Goal: Task Accomplishment & Management: Complete application form

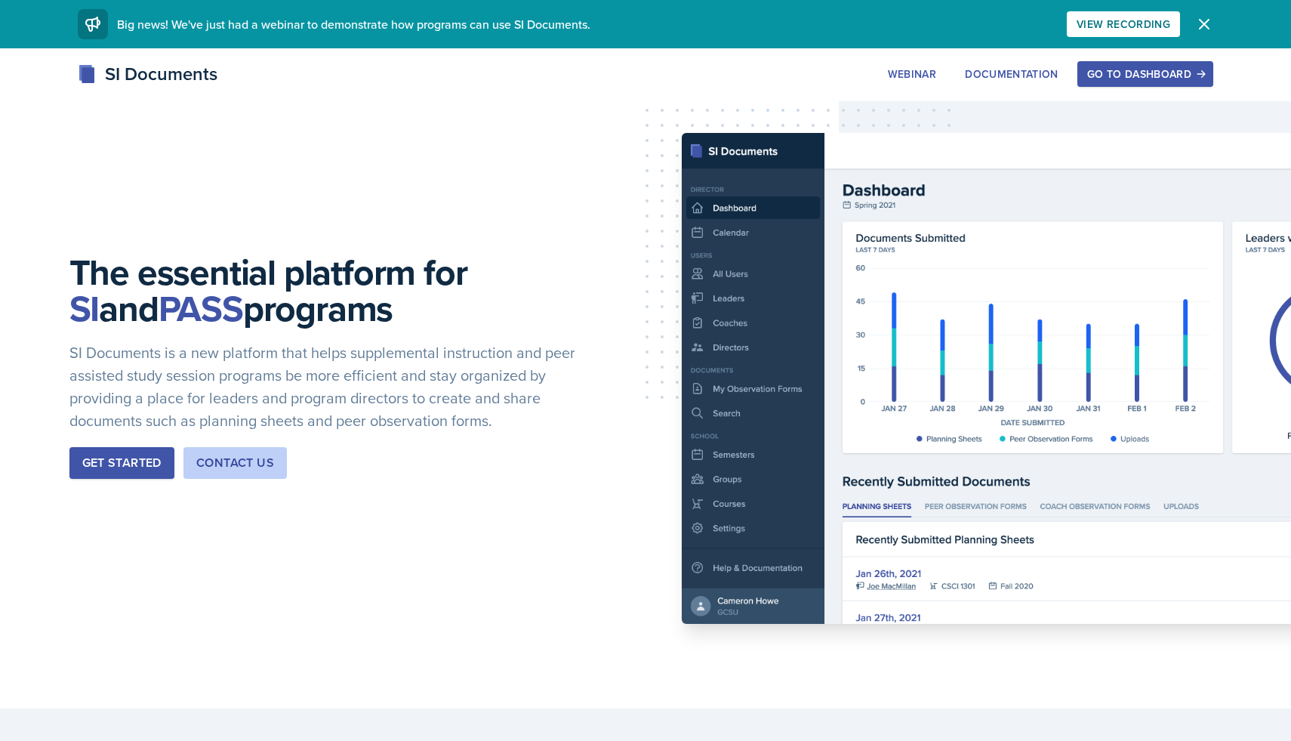
click at [1109, 63] on button "Go to Dashboard" at bounding box center [1145, 74] width 136 height 26
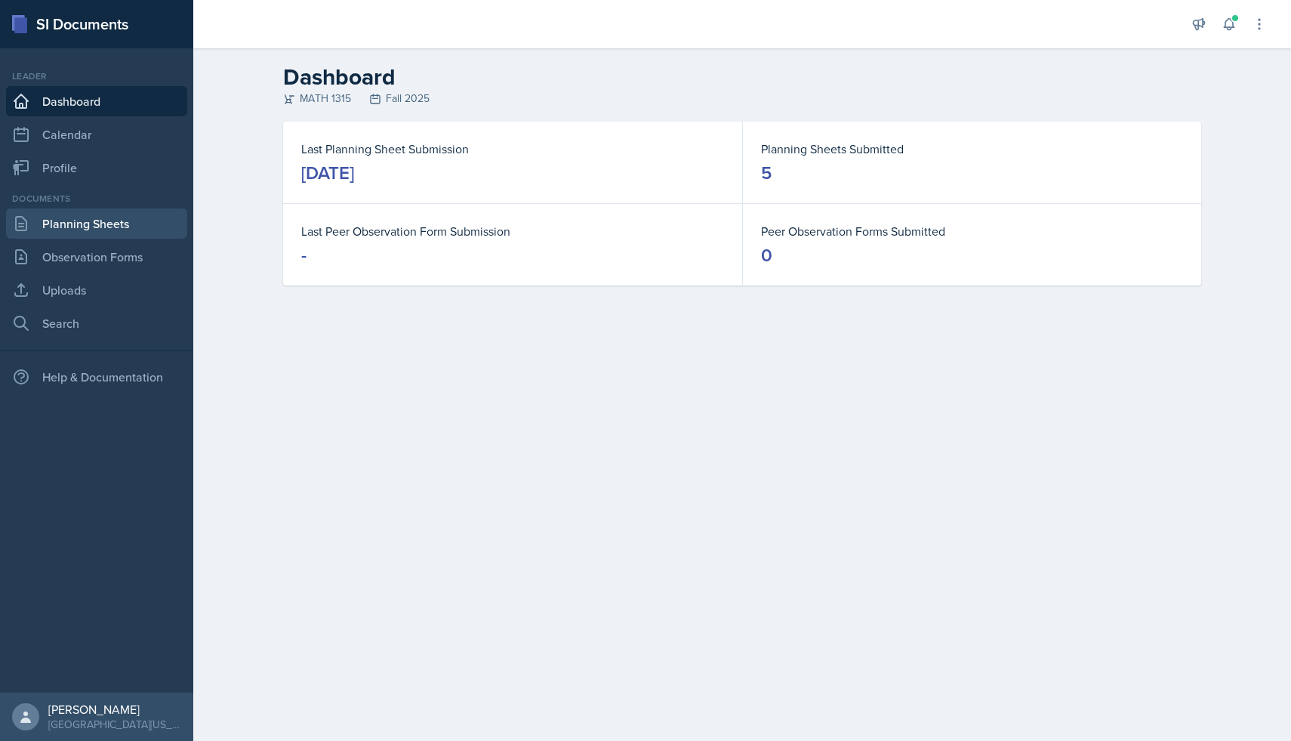
click at [98, 228] on link "Planning Sheets" at bounding box center [96, 223] width 181 height 30
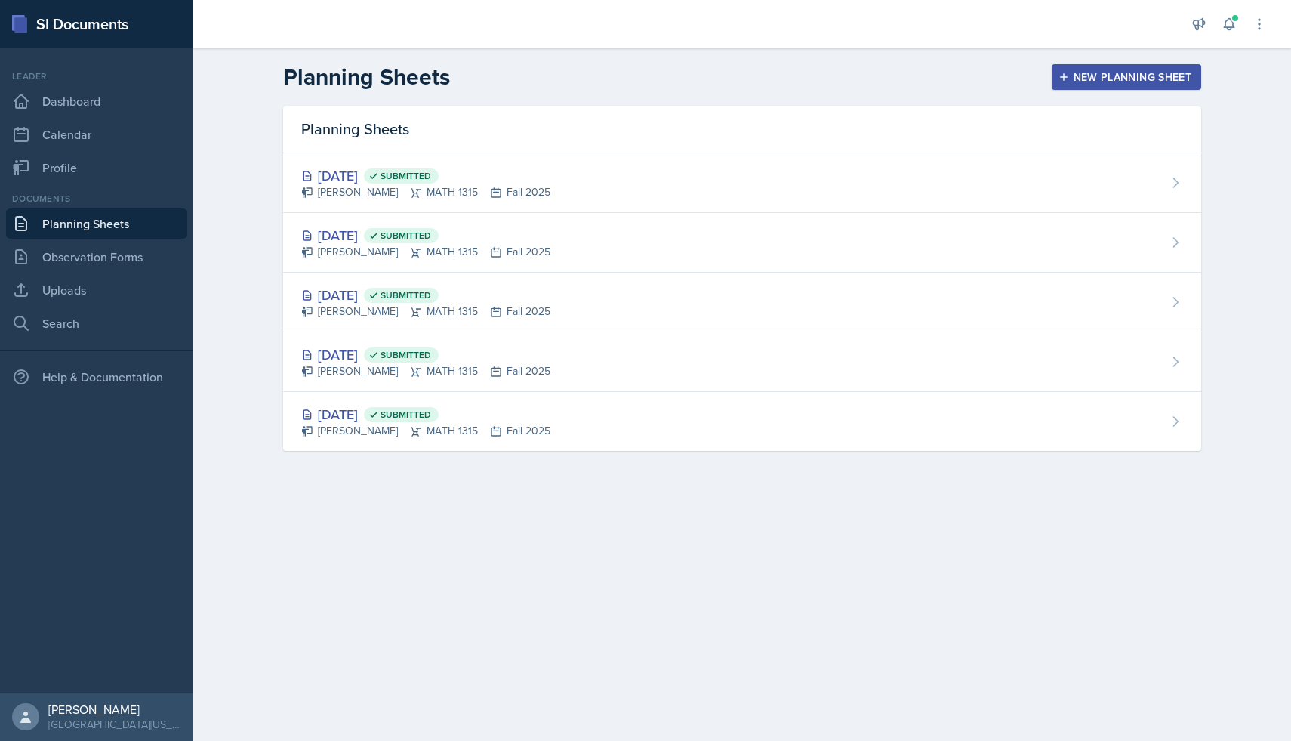
click at [1096, 75] on div "New Planning Sheet" at bounding box center [1127, 77] width 130 height 12
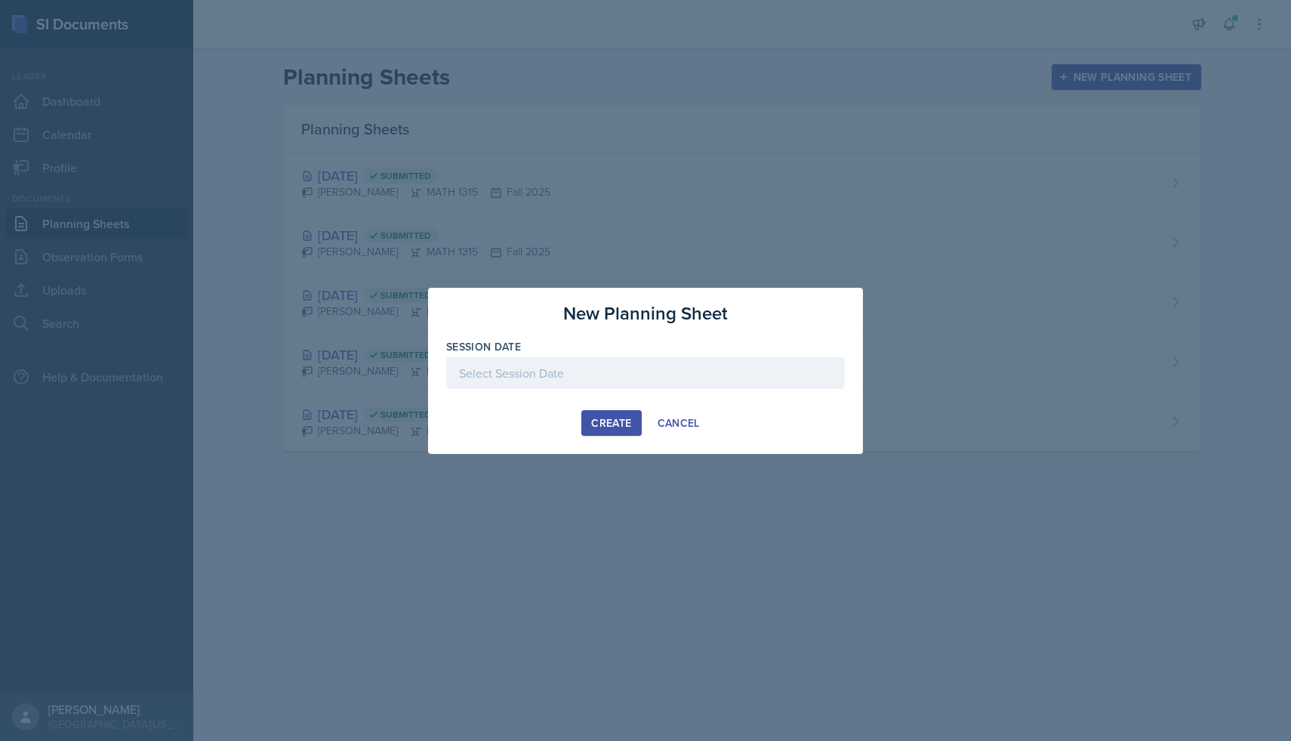
click at [609, 378] on div at bounding box center [645, 373] width 399 height 32
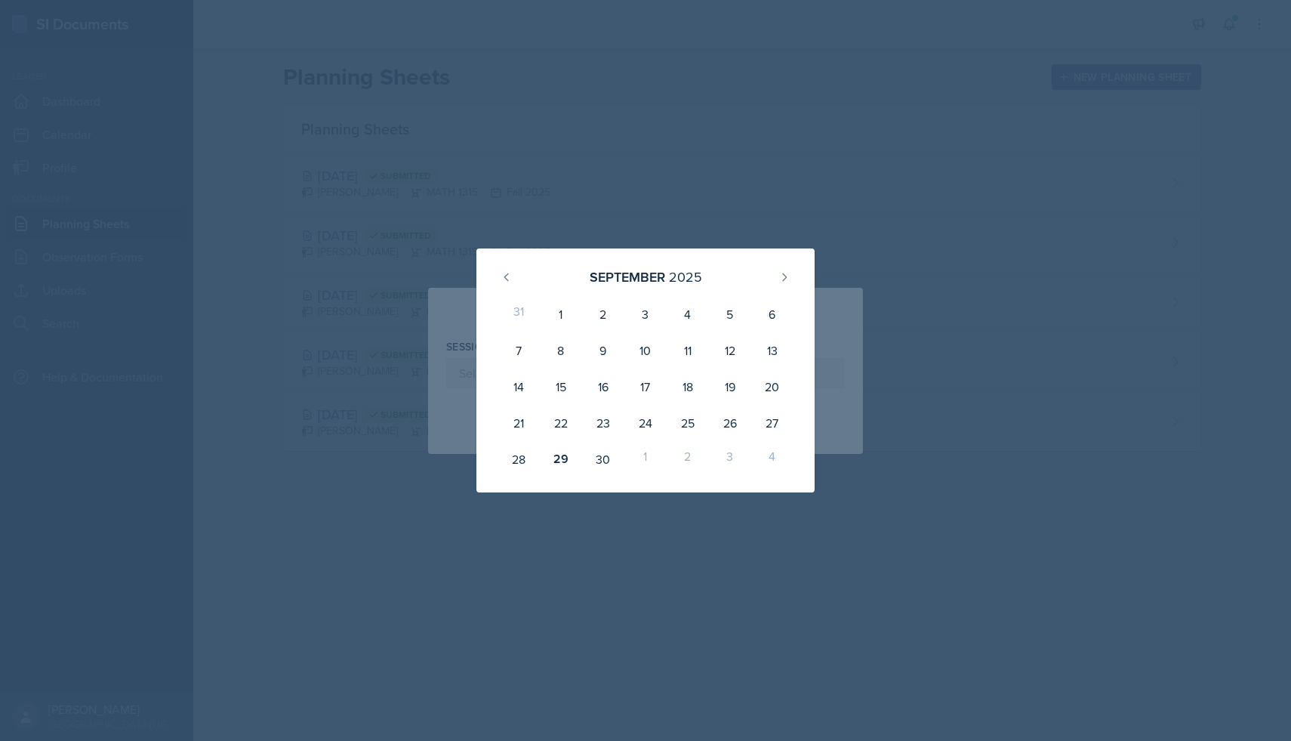
click at [649, 453] on div "1" at bounding box center [645, 459] width 42 height 36
click at [648, 455] on div "1" at bounding box center [645, 459] width 42 height 36
click at [790, 274] on button at bounding box center [784, 277] width 24 height 24
click at [653, 313] on div "1" at bounding box center [645, 314] width 42 height 36
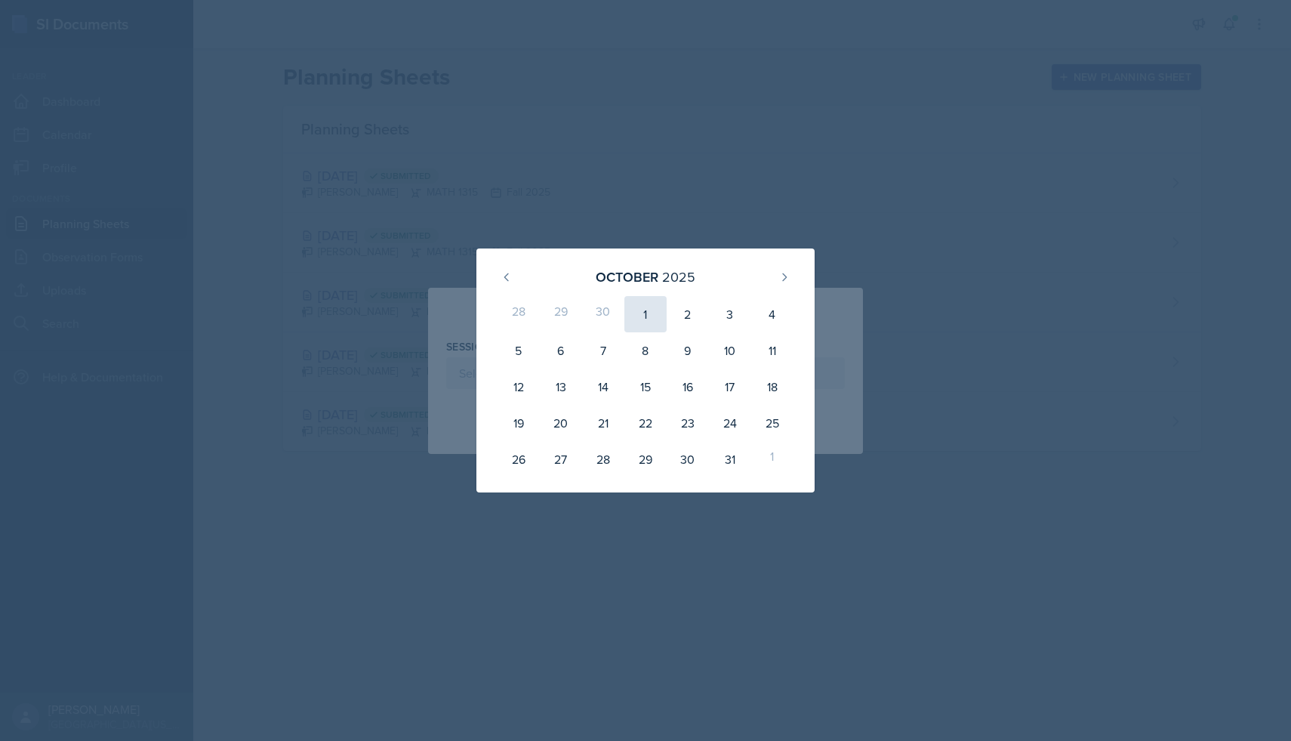
type input "October 1st, 2025"
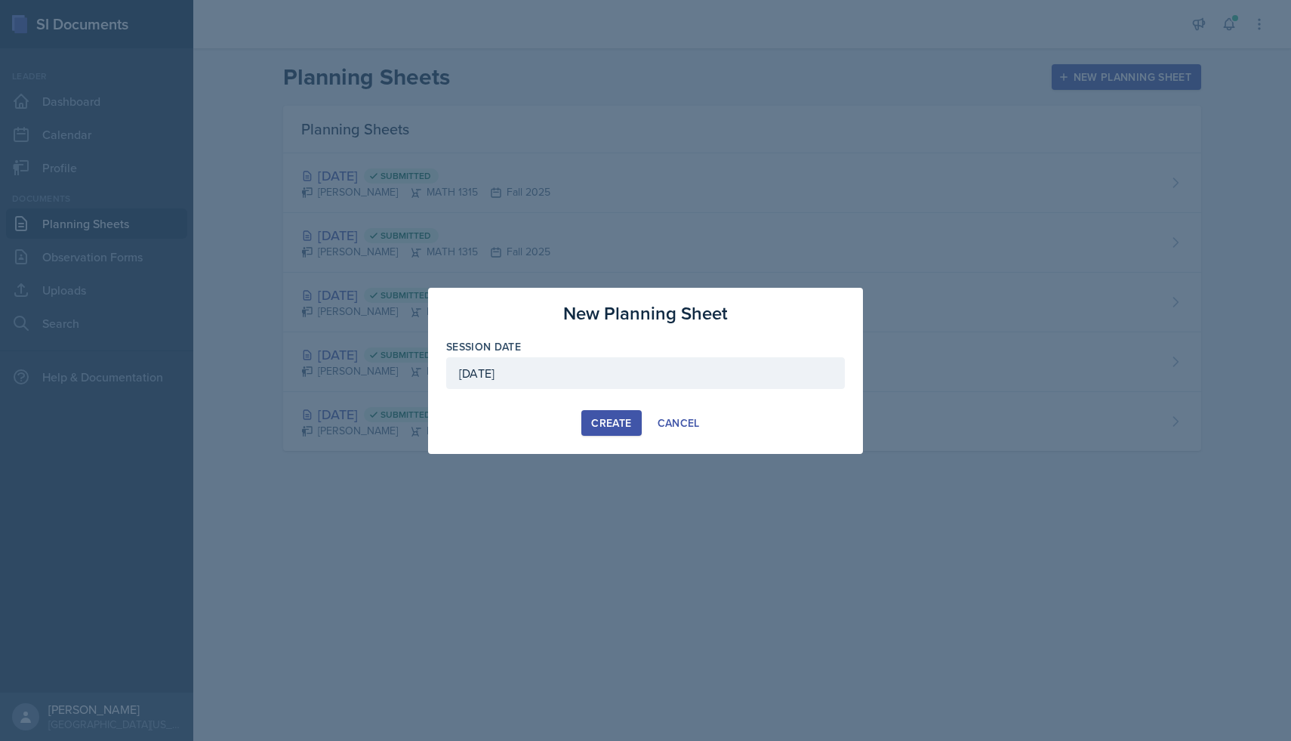
click at [602, 417] on div "Create" at bounding box center [611, 423] width 40 height 12
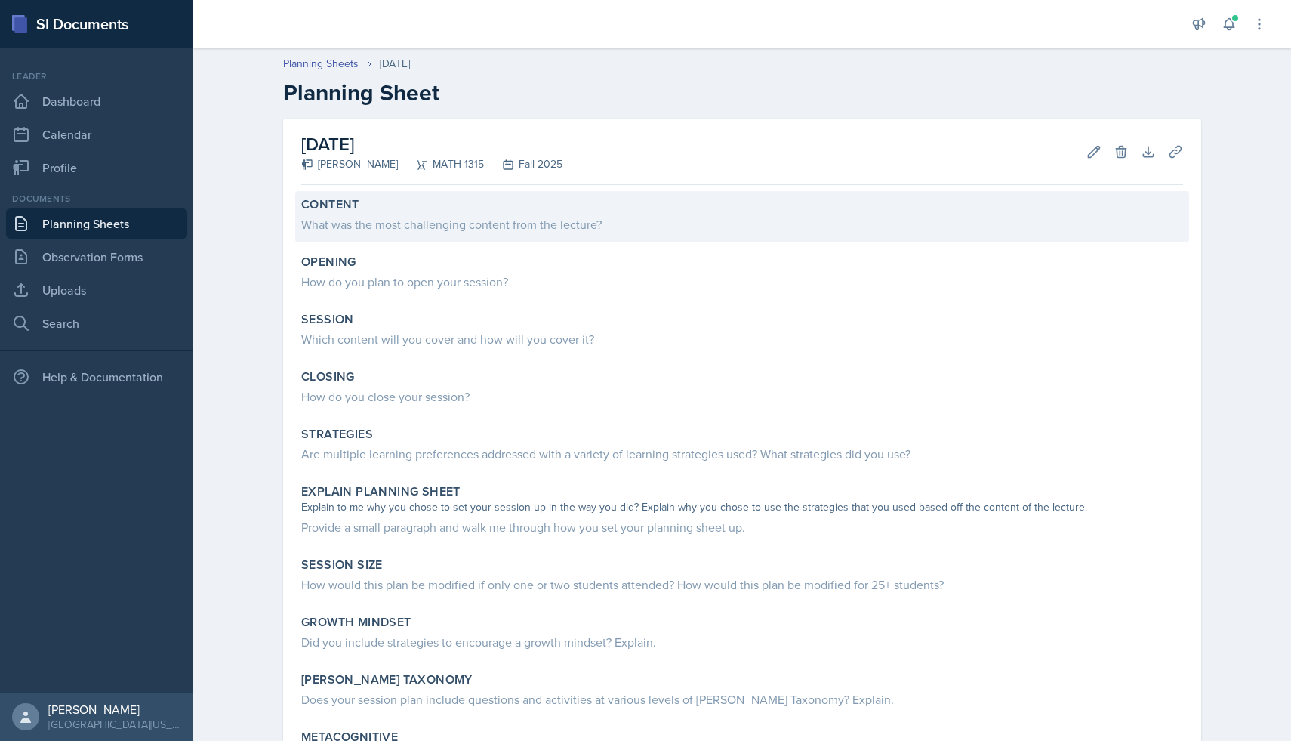
click at [723, 223] on div "What was the most challenging content from the lecture?" at bounding box center [742, 224] width 882 height 18
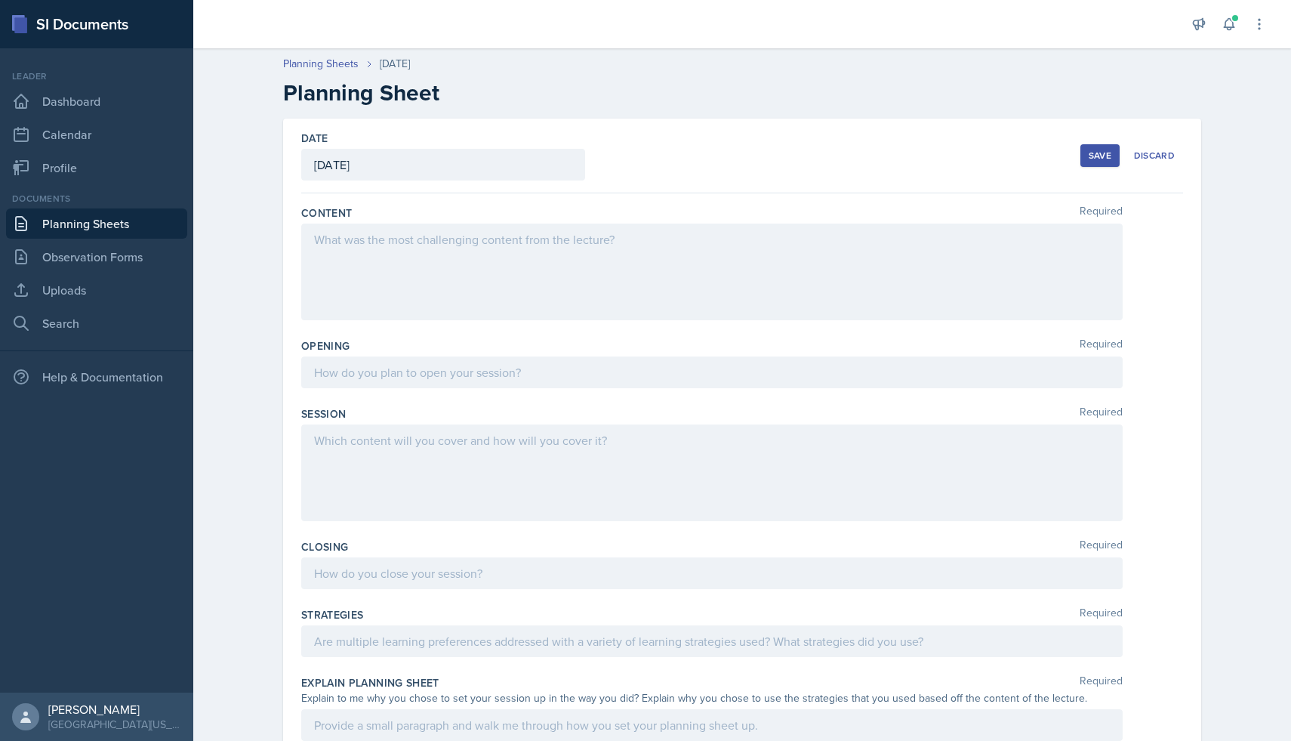
click at [703, 257] on div at bounding box center [711, 271] width 821 height 97
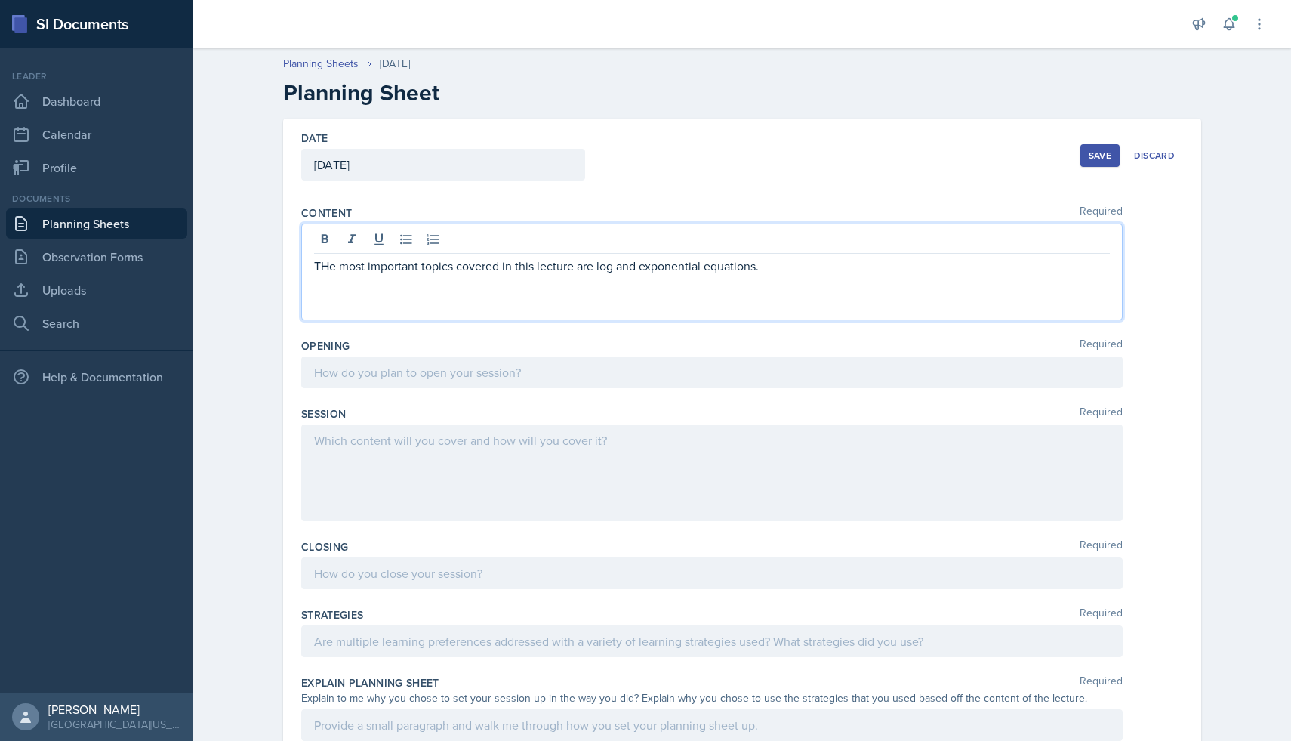
click at [332, 264] on p "THe most important topics covered in this lecture are log and exponential equat…" at bounding box center [712, 266] width 796 height 18
click at [781, 269] on p "The most important topics covered in this lecture are log and exponential equat…" at bounding box center [712, 266] width 796 height 18
click at [822, 266] on p "The most important topics covered in this lecture are log and exponential equat…" at bounding box center [712, 266] width 796 height 18
click at [1022, 268] on p "The most important topics covered in this lecture are log and exponential equat…" at bounding box center [712, 266] width 796 height 18
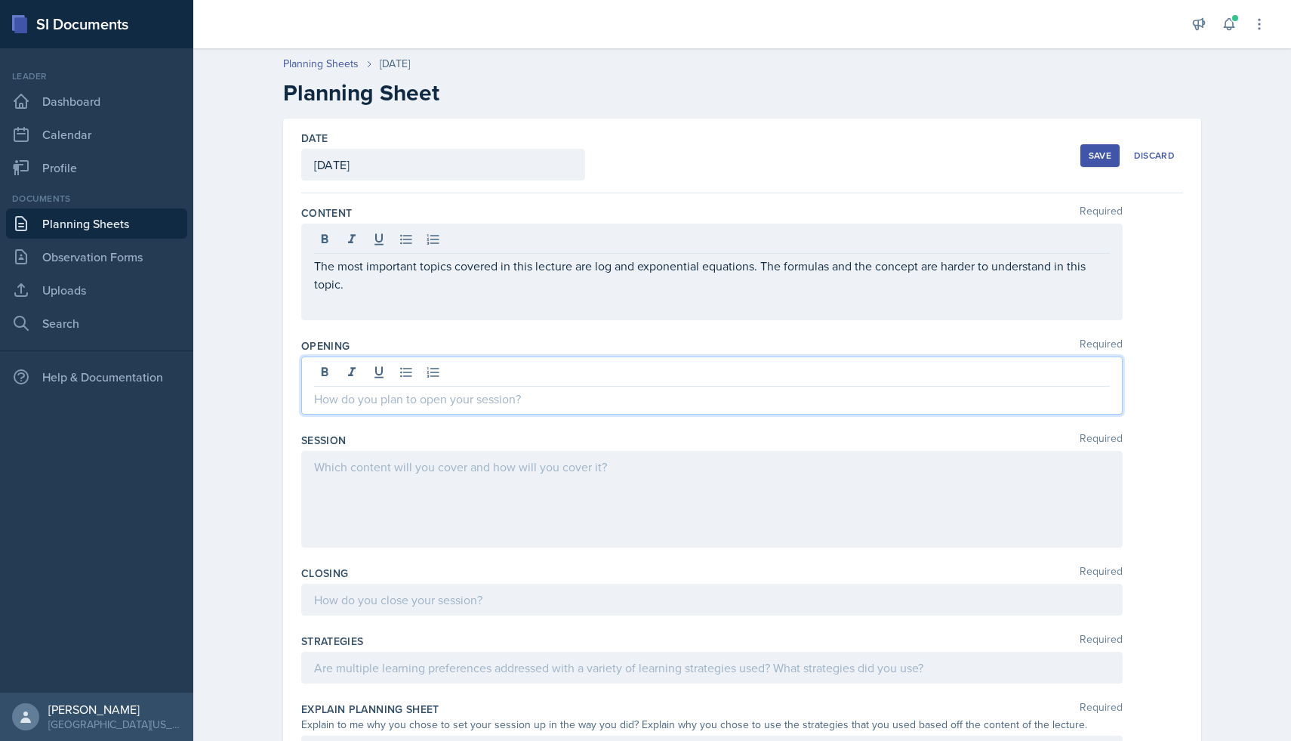
click at [666, 365] on div at bounding box center [711, 385] width 821 height 58
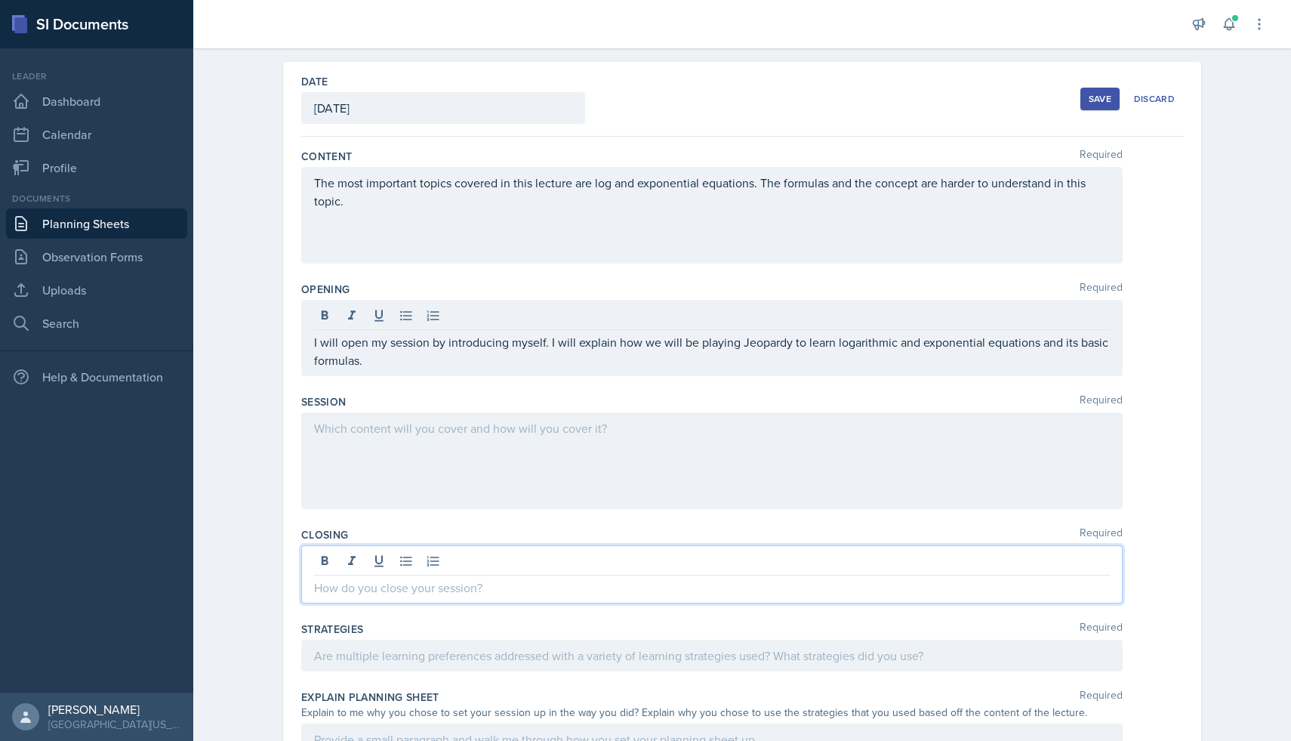
scroll to position [57, 0]
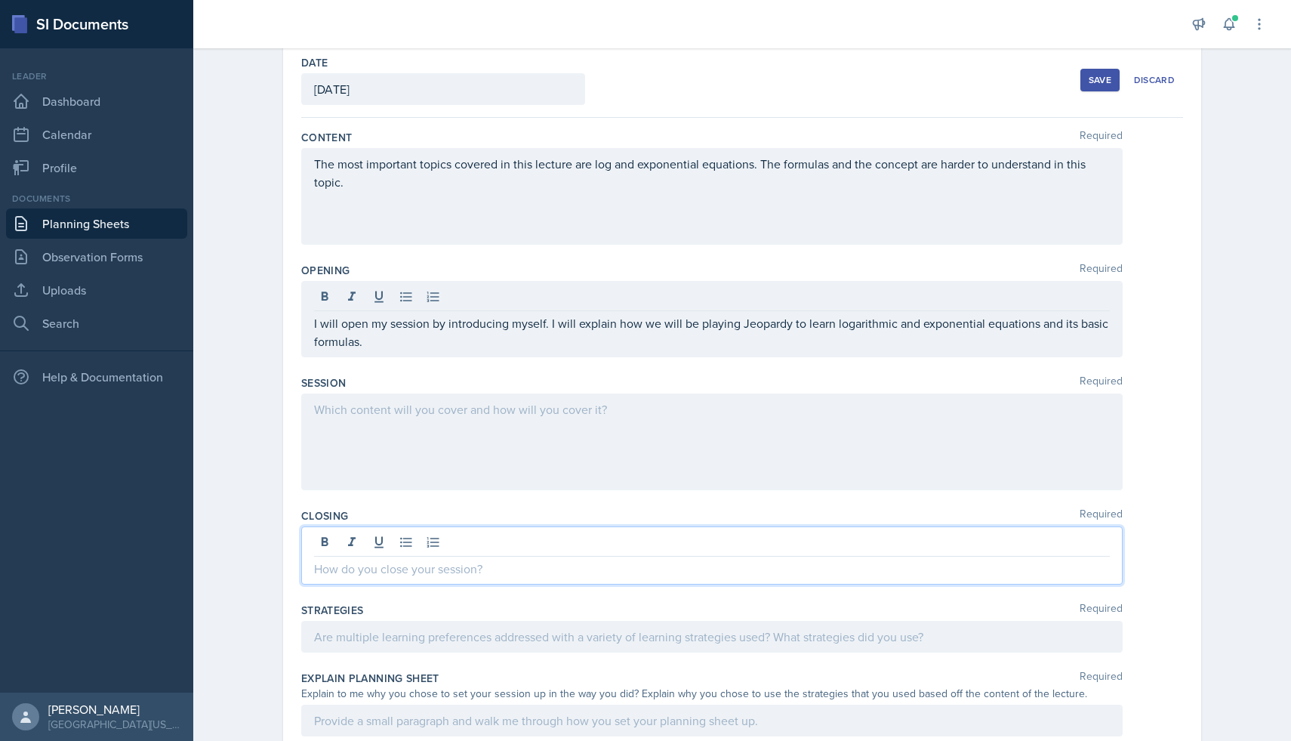
click at [501, 559] on p at bounding box center [712, 568] width 796 height 18
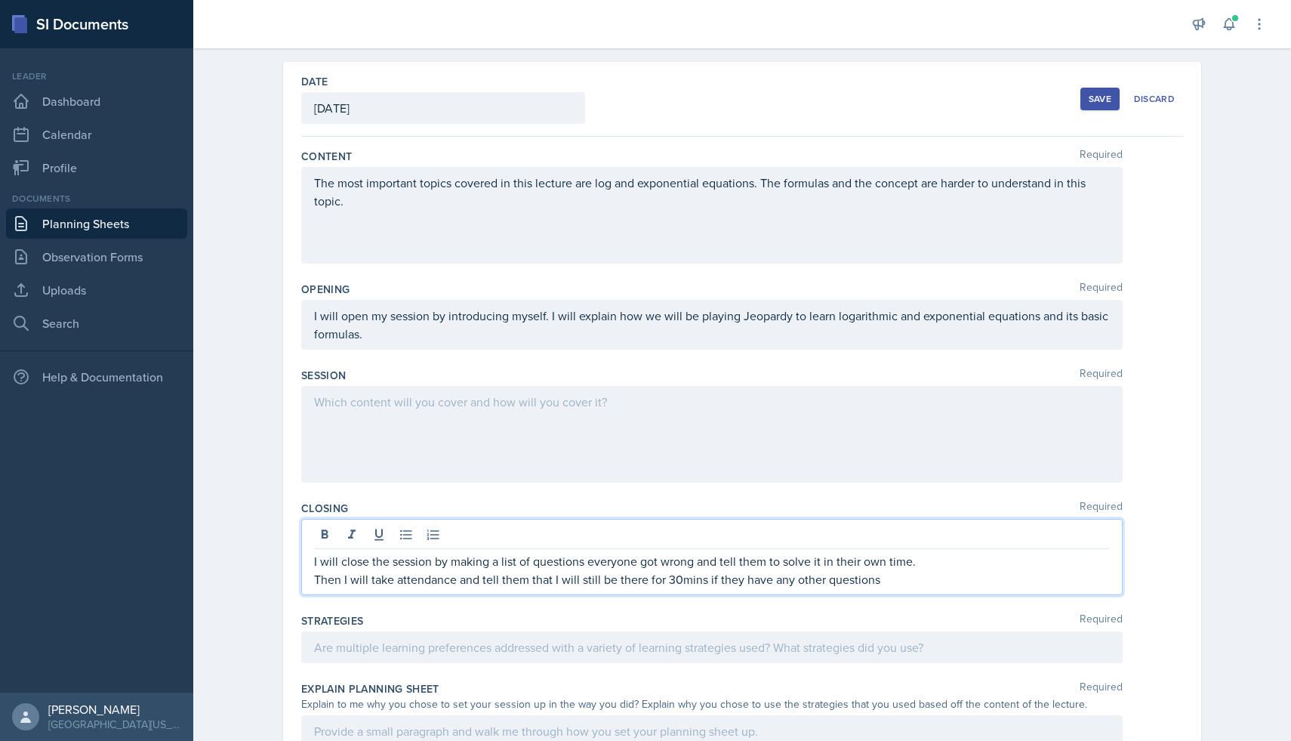
click at [822, 581] on p "Then I will take attendance and tell them that I will still be there for 30mins…" at bounding box center [712, 579] width 796 height 18
click at [887, 572] on p "Then I will take attendance and tell them that I will still be there for 30mins…" at bounding box center [712, 579] width 796 height 18
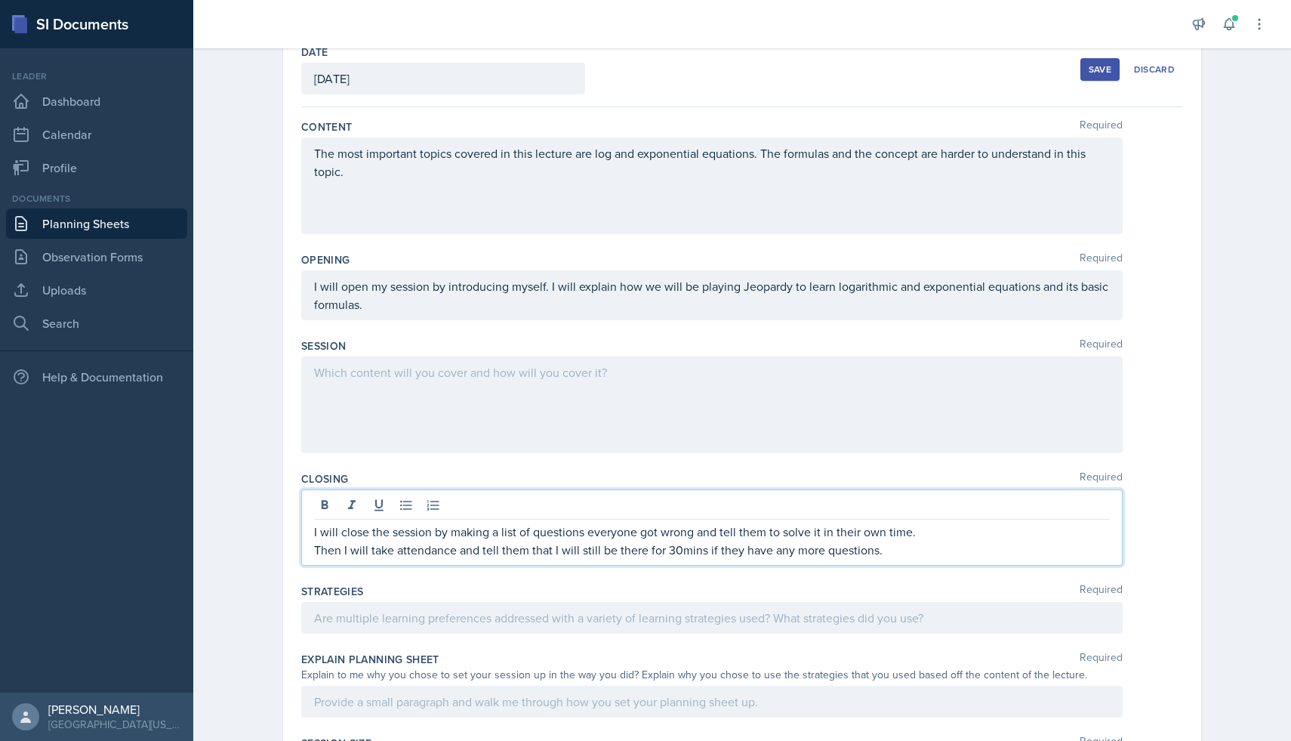
scroll to position [58, 0]
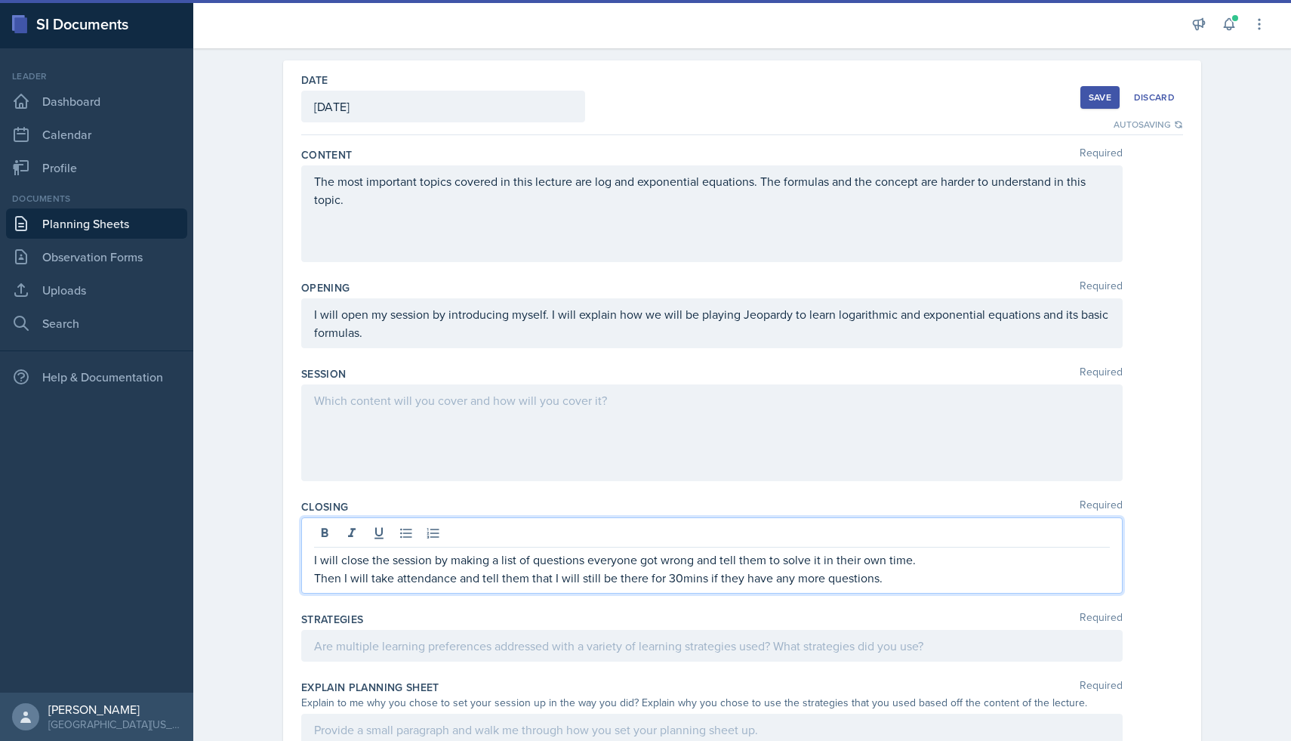
click at [634, 424] on div at bounding box center [711, 432] width 821 height 97
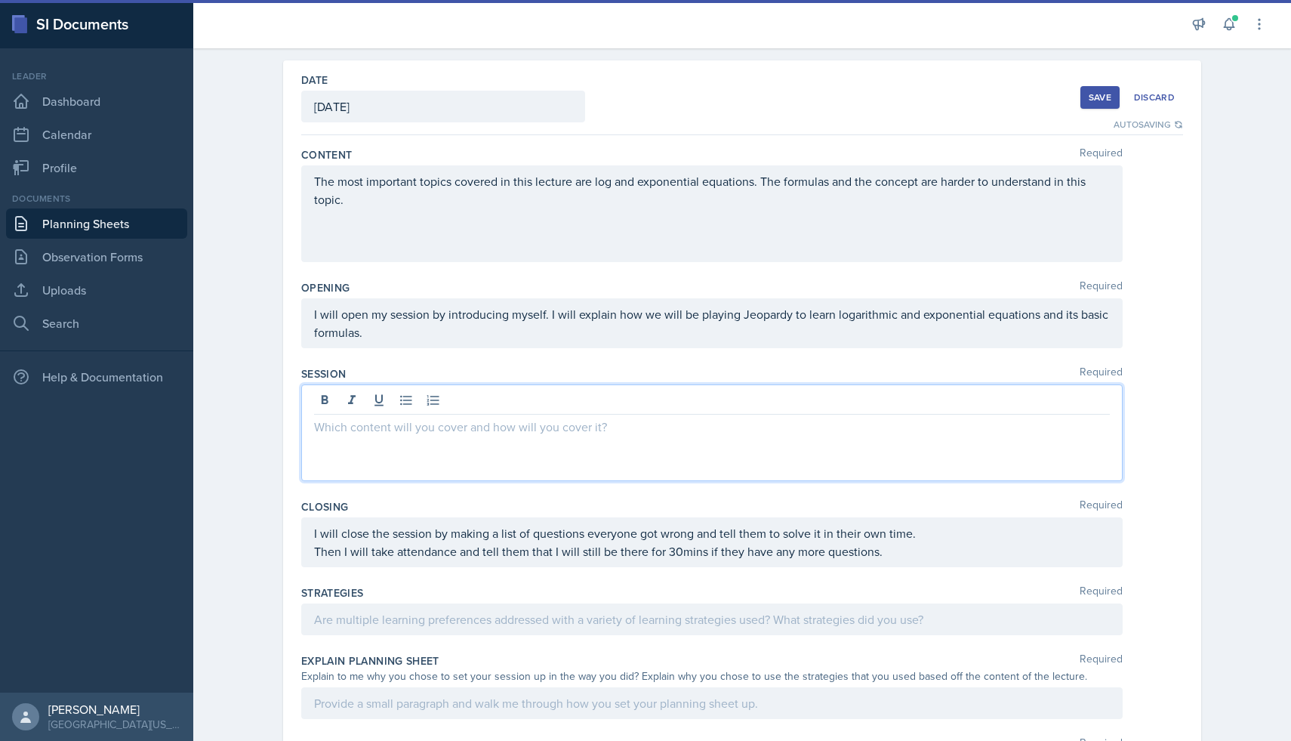
scroll to position [85, 0]
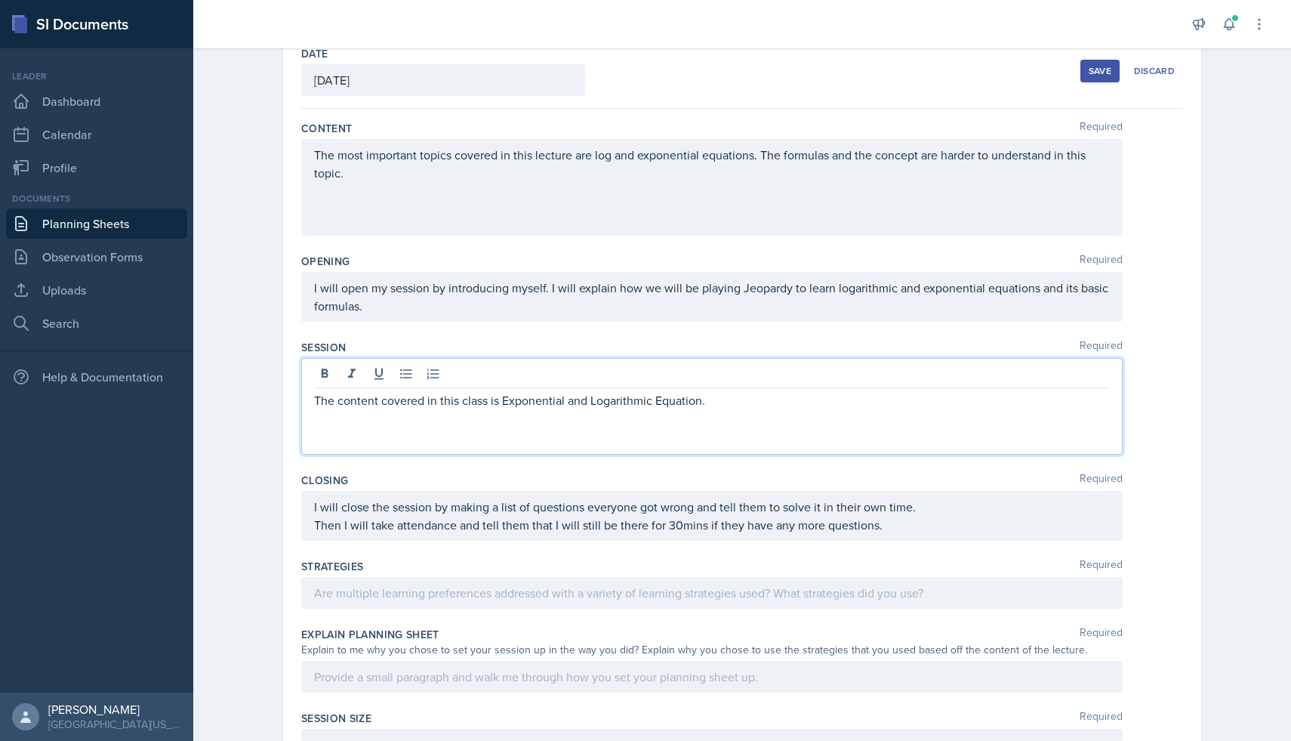
drag, startPoint x: 738, startPoint y: 408, endPoint x: 270, endPoint y: 384, distance: 468.7
click at [270, 384] on div "Date October 1st, 2025 September 2025 31 1 2 3 4 5 6 7 8 9 10 11 12 13 14 15 16…" at bounding box center [742, 529] width 966 height 991
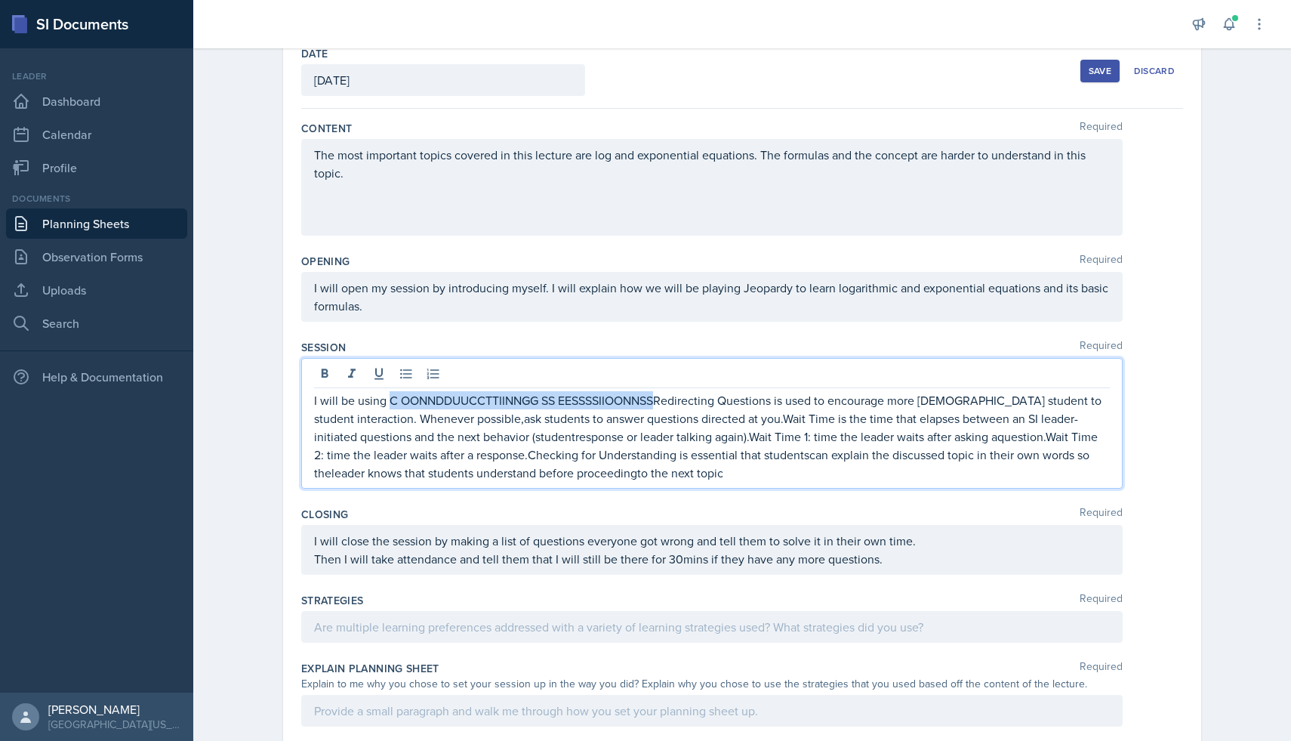
drag, startPoint x: 389, startPoint y: 396, endPoint x: 656, endPoint y: 402, distance: 267.3
click at [656, 402] on p "I will be using C OONNDDUUCCTTIINNGG SS EESSSSIIOONNSSRedirecting Questions is …" at bounding box center [712, 436] width 796 height 91
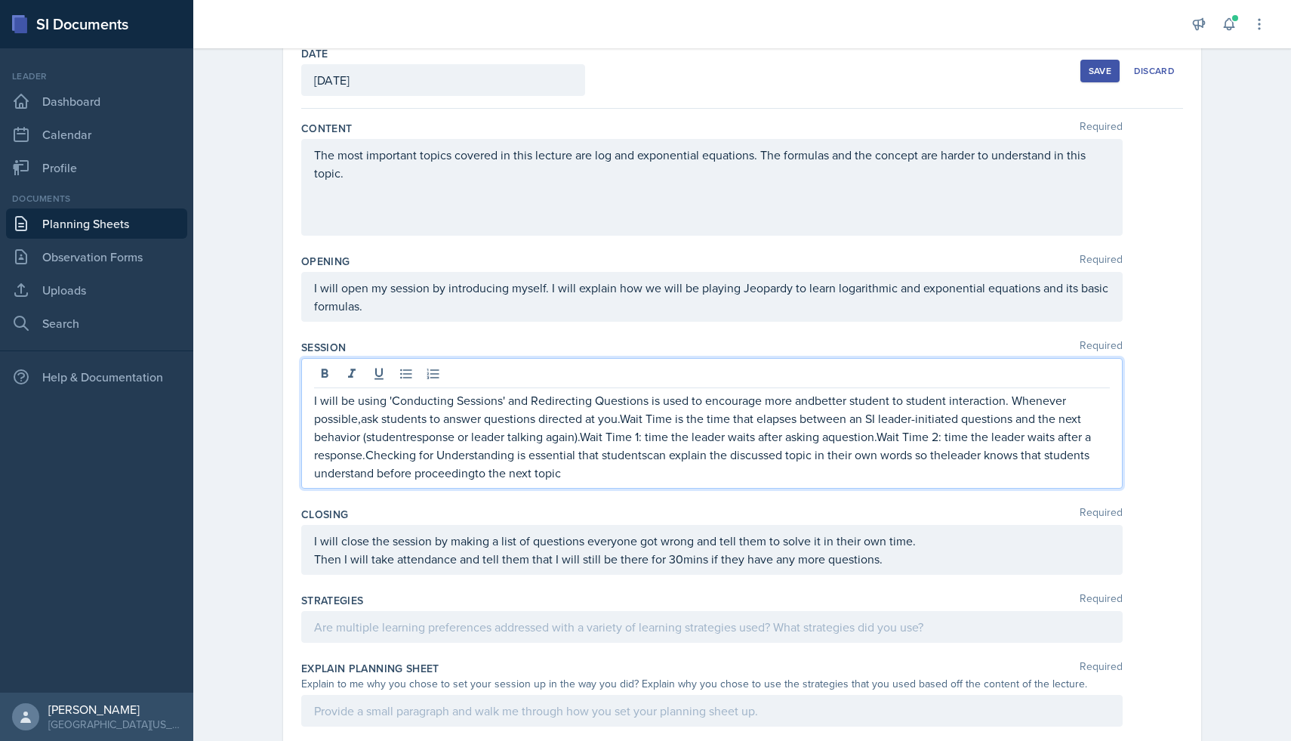
click at [387, 396] on p "I will be using 'Conducting Sessions' and Redirecting Questions is used to enco…" at bounding box center [712, 436] width 796 height 91
drag, startPoint x: 356, startPoint y: 404, endPoint x: 384, endPoint y: 405, distance: 28.7
click at [384, 405] on p "I will be using the game 'Jeopardy' 'Conducting Sessions' and Redirecting Quest…" at bounding box center [712, 436] width 796 height 91
click at [510, 399] on p "I will be hosting the game 'Jeopardy' 'Conducting Sessions' and Redirecting Que…" at bounding box center [712, 436] width 796 height 91
drag, startPoint x: 781, startPoint y: 400, endPoint x: 808, endPoint y: 402, distance: 26.5
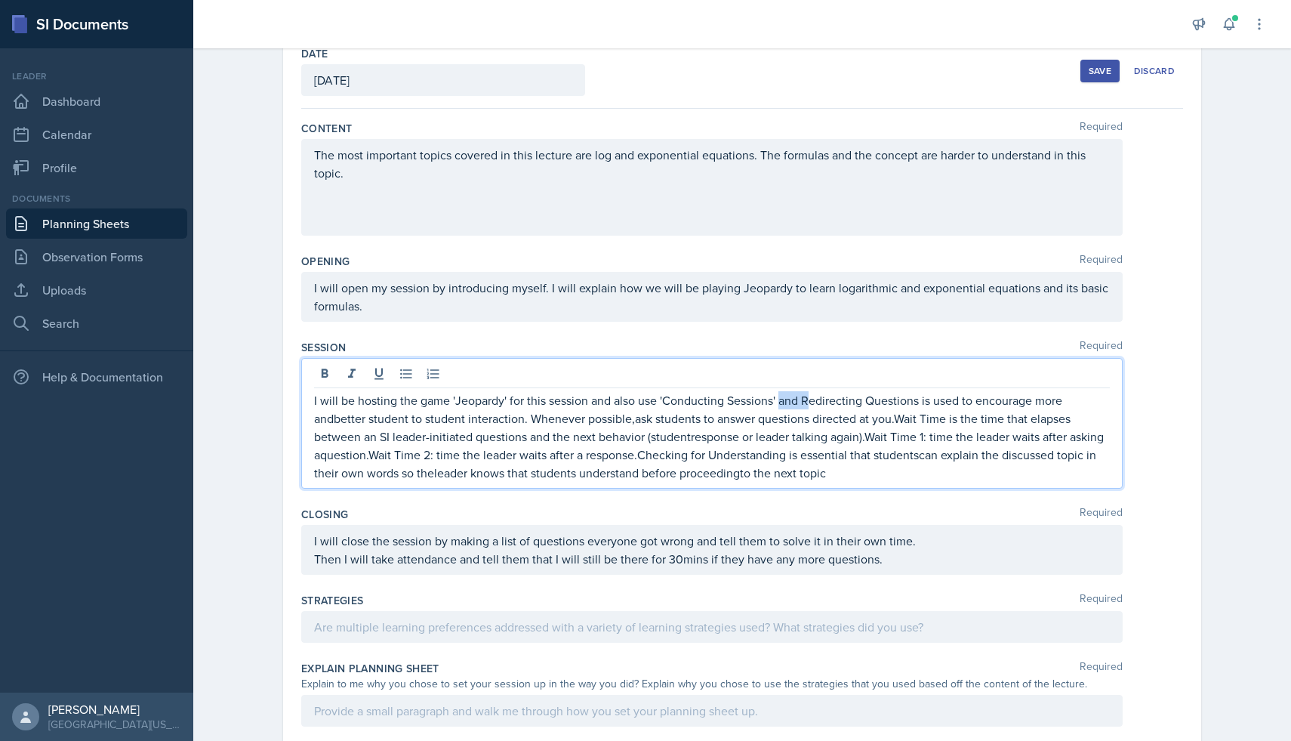
click at [808, 402] on p "I will be hosting the game 'Jeopardy' for this session and also use 'Conducting…" at bounding box center [712, 436] width 796 height 91
drag, startPoint x: 836, startPoint y: 404, endPoint x: 861, endPoint y: 403, distance: 24.9
click at [861, 403] on p "I will be hosting the game 'Jeopardy' for this session and also use 'Conducting…" at bounding box center [712, 436] width 796 height 91
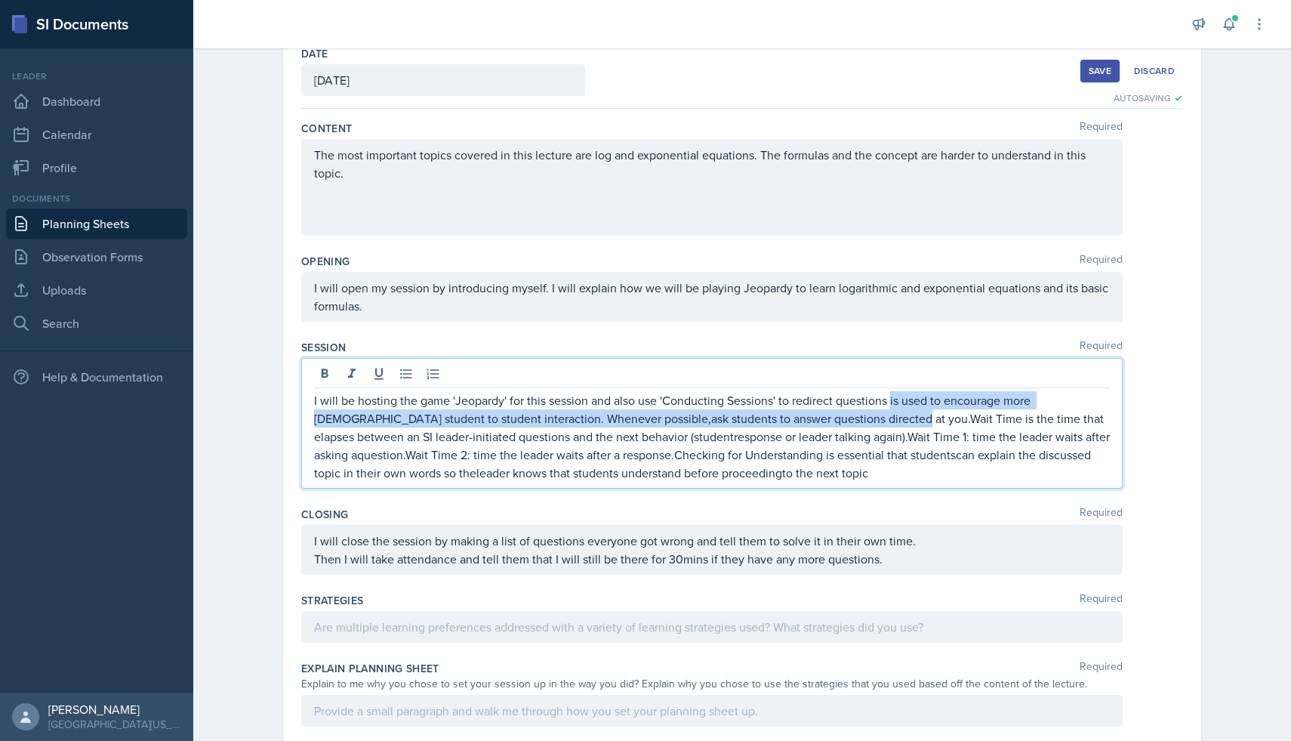
drag, startPoint x: 894, startPoint y: 402, endPoint x: 849, endPoint y: 426, distance: 51.0
click at [849, 426] on p "I will be hosting the game 'Jeopardy' for this session and also use 'Conducting…" at bounding box center [712, 436] width 796 height 91
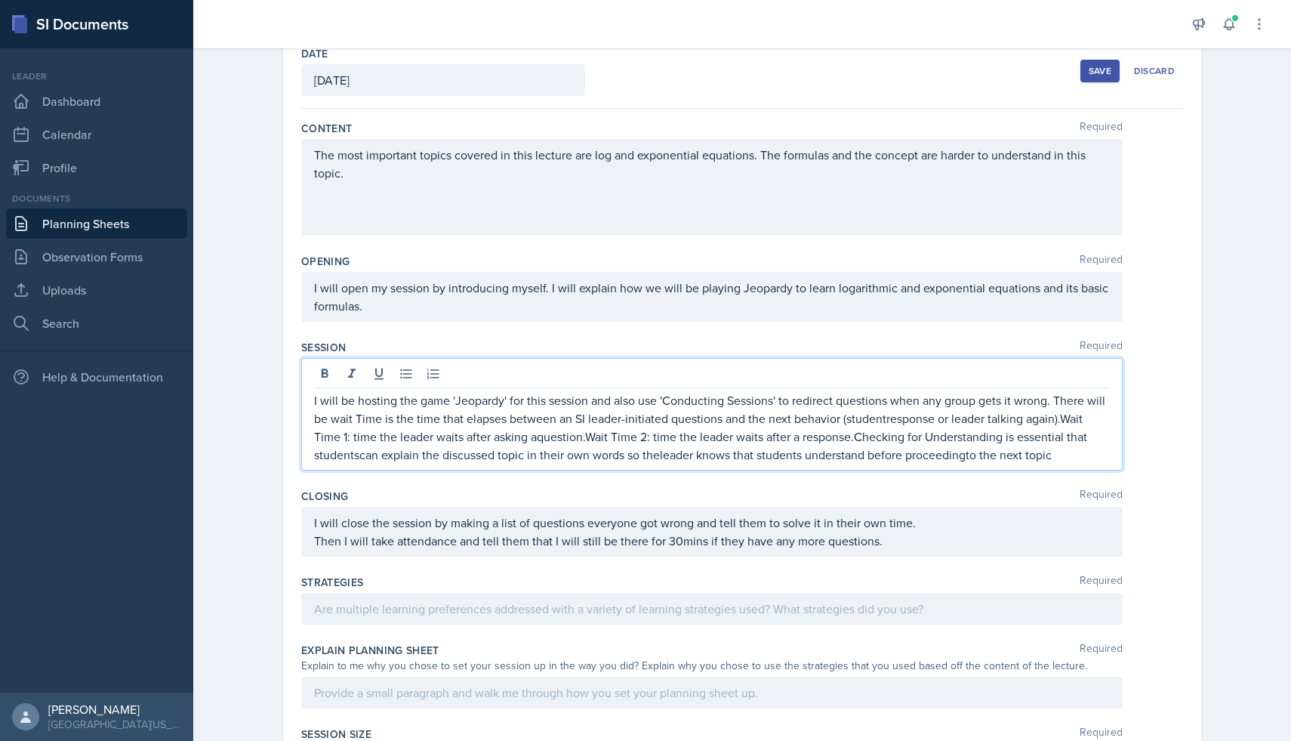
click at [360, 419] on p "I will be hosting the game 'Jeopardy' for this session and also use 'Conducting…" at bounding box center [712, 427] width 796 height 72
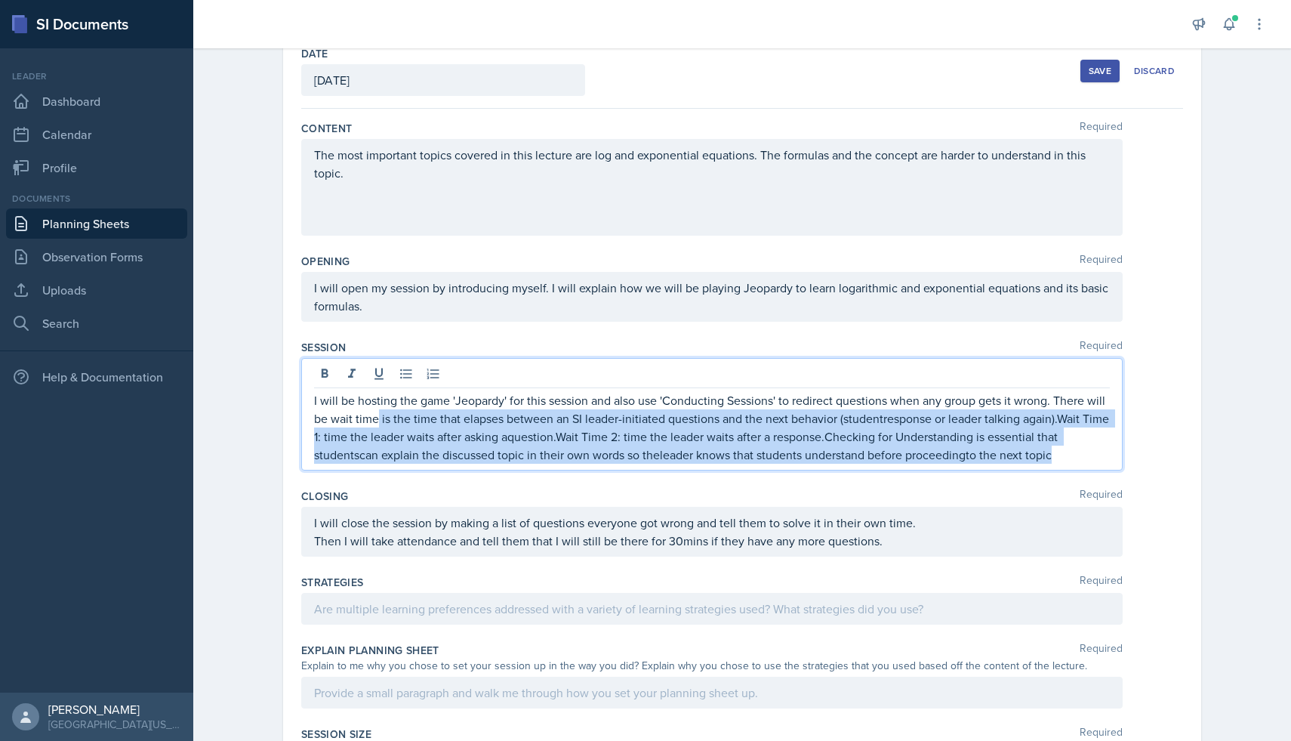
drag, startPoint x: 378, startPoint y: 420, endPoint x: 1077, endPoint y: 478, distance: 700.8
click at [1077, 478] on div "Session Required I will be hosting the game 'Jeopardy' for this session and als…" at bounding box center [742, 408] width 882 height 149
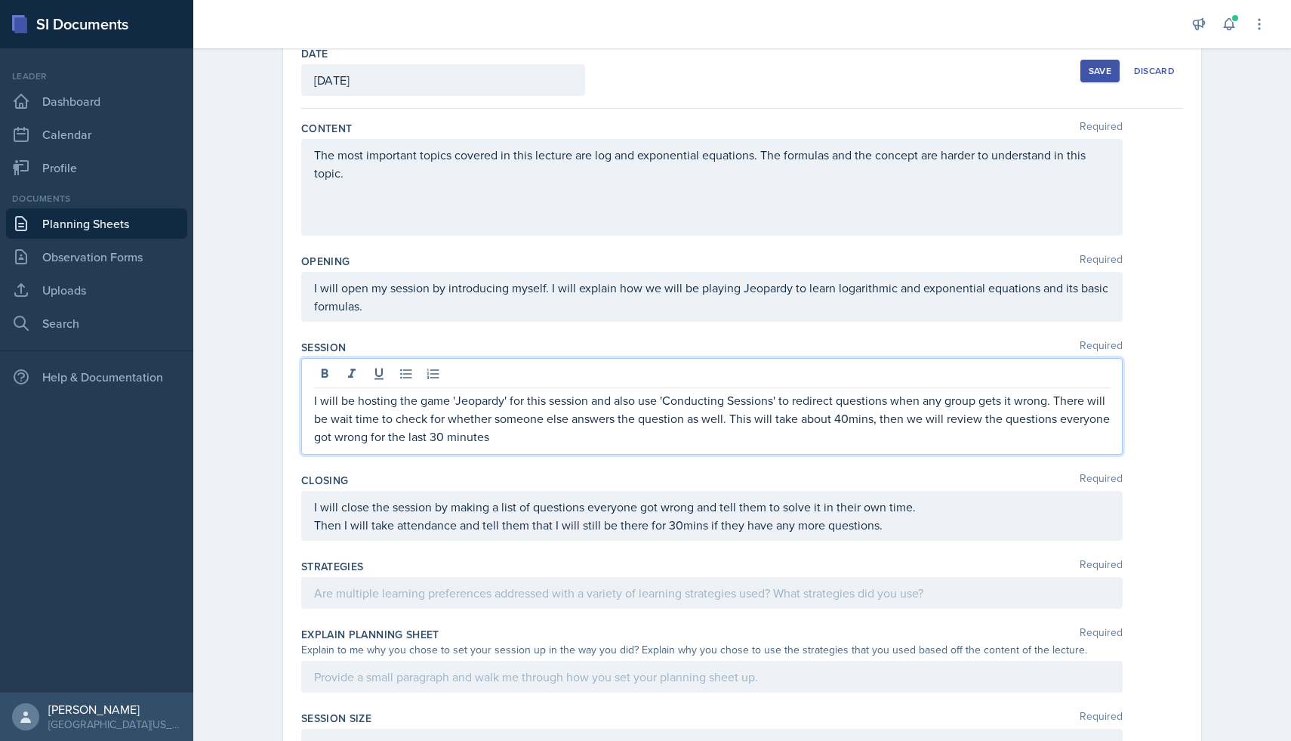
click at [374, 438] on p "I will be hosting the game 'Jeopardy' for this session and also use 'Conducting…" at bounding box center [712, 418] width 796 height 54
click at [735, 436] on p "I will be hosting the game 'Jeopardy' for this session and also use 'Conducting…" at bounding box center [712, 418] width 796 height 54
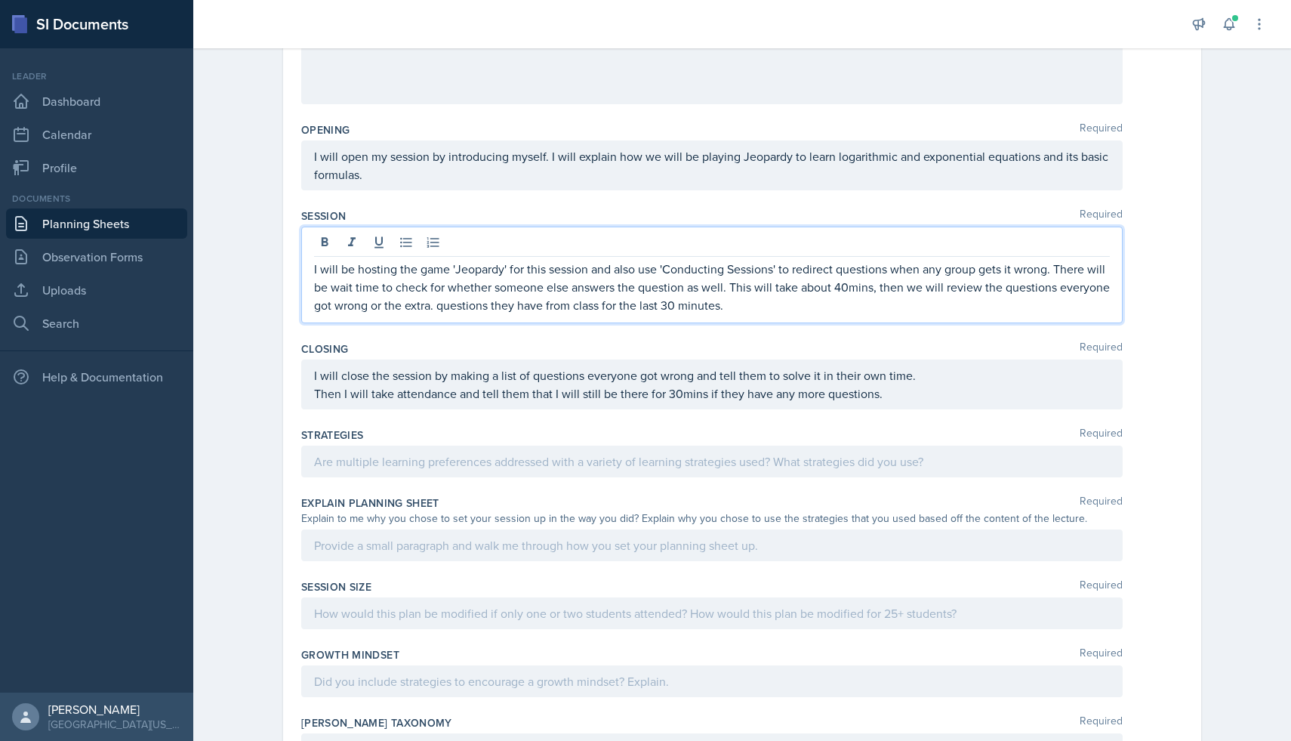
scroll to position [217, 0]
click at [620, 459] on p at bounding box center [712, 460] width 796 height 18
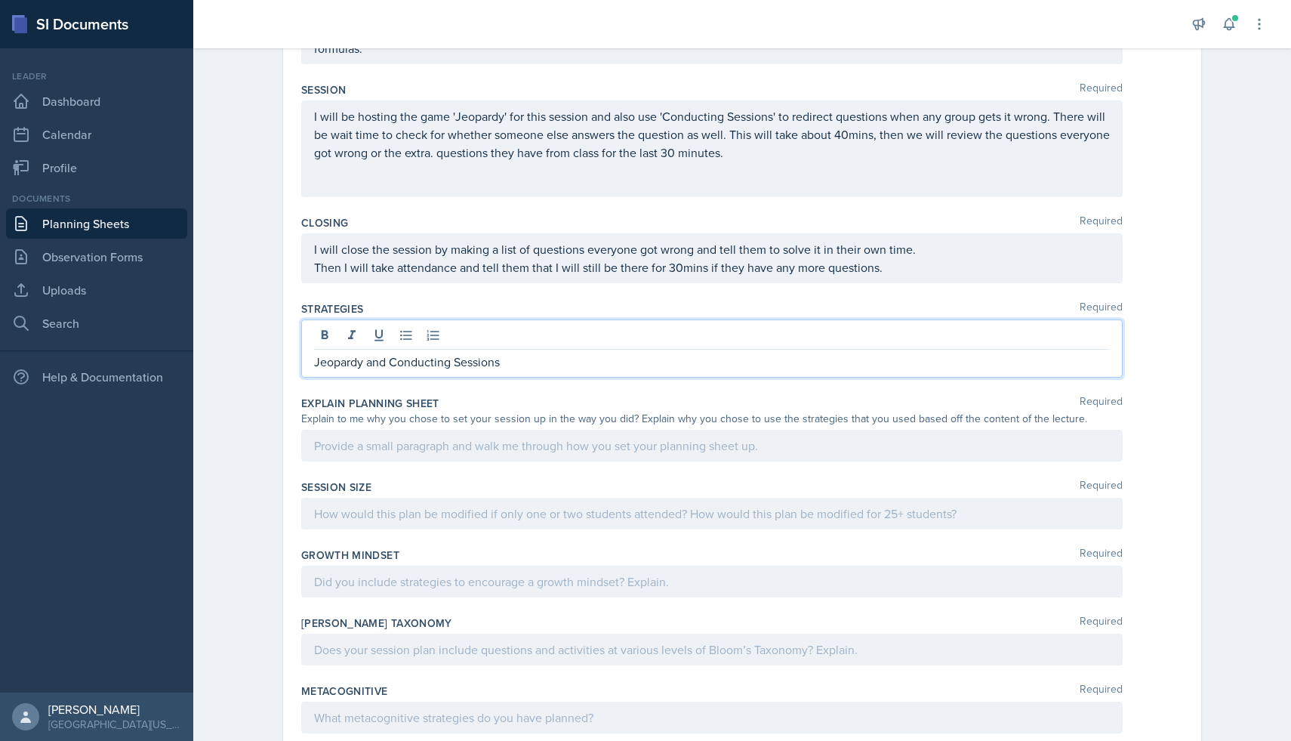
scroll to position [359, 0]
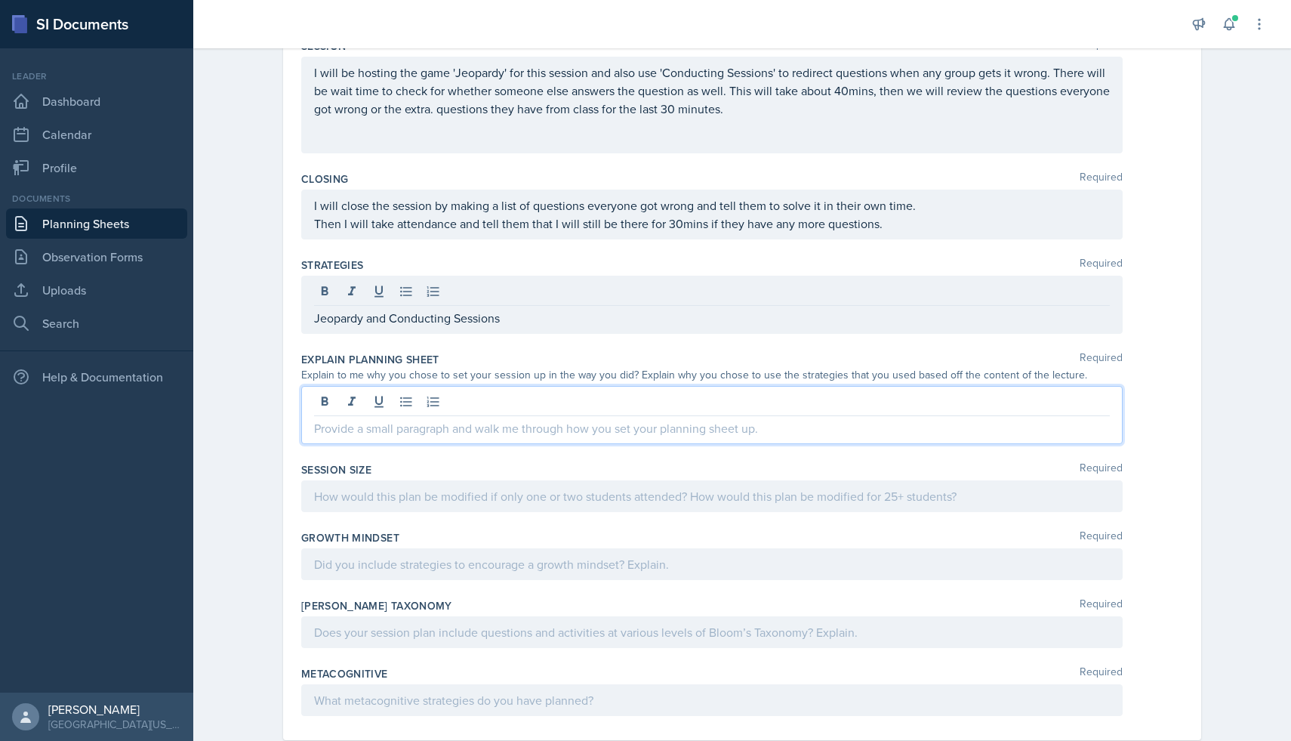
click at [704, 436] on p at bounding box center [712, 428] width 796 height 18
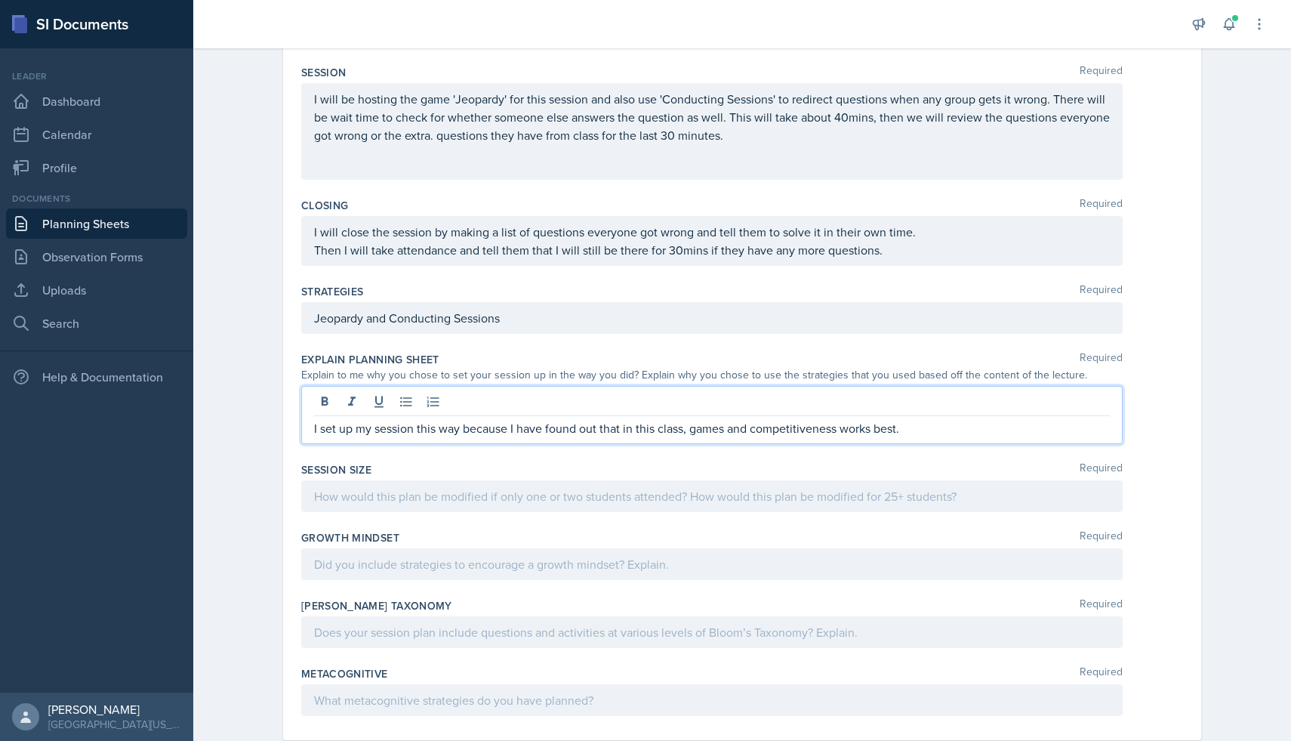
click at [751, 430] on p "I set up my session this way because I have found out that in this class, games…" at bounding box center [712, 428] width 796 height 18
click at [975, 429] on p "I set up my session this way because I have found out that in this class, games…" at bounding box center [712, 428] width 796 height 18
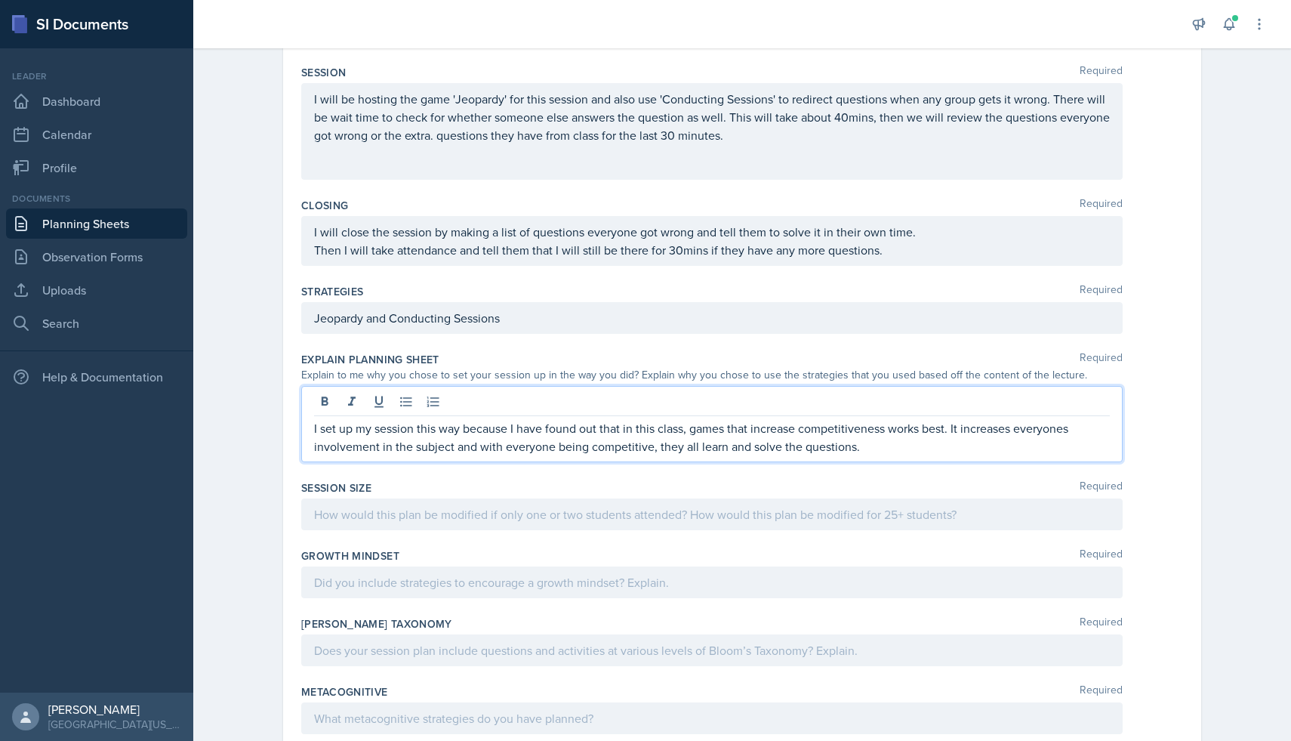
click at [1068, 430] on p "I set up my session this way because I have found out that in this class, games…" at bounding box center [712, 437] width 796 height 36
click at [1068, 447] on p "I set up my session this way because I have found out that in this class, games…" at bounding box center [712, 437] width 796 height 36
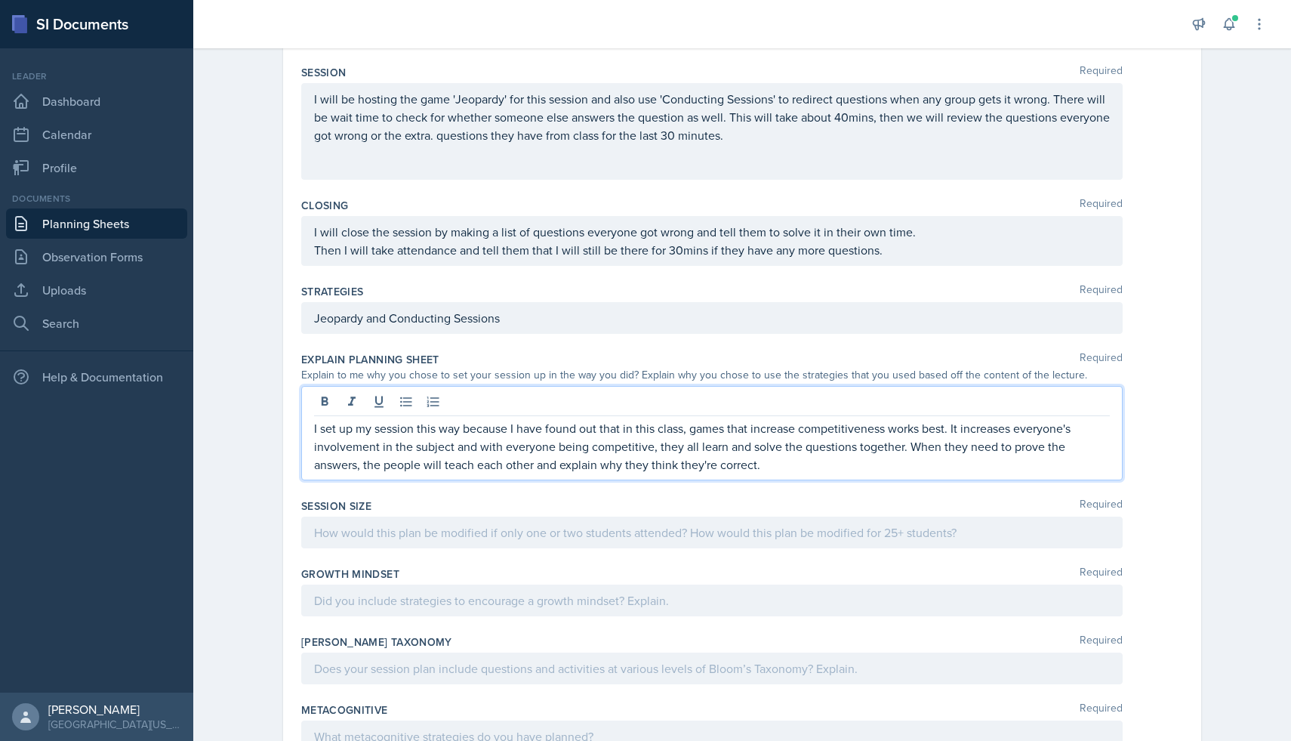
scroll to position [431, 0]
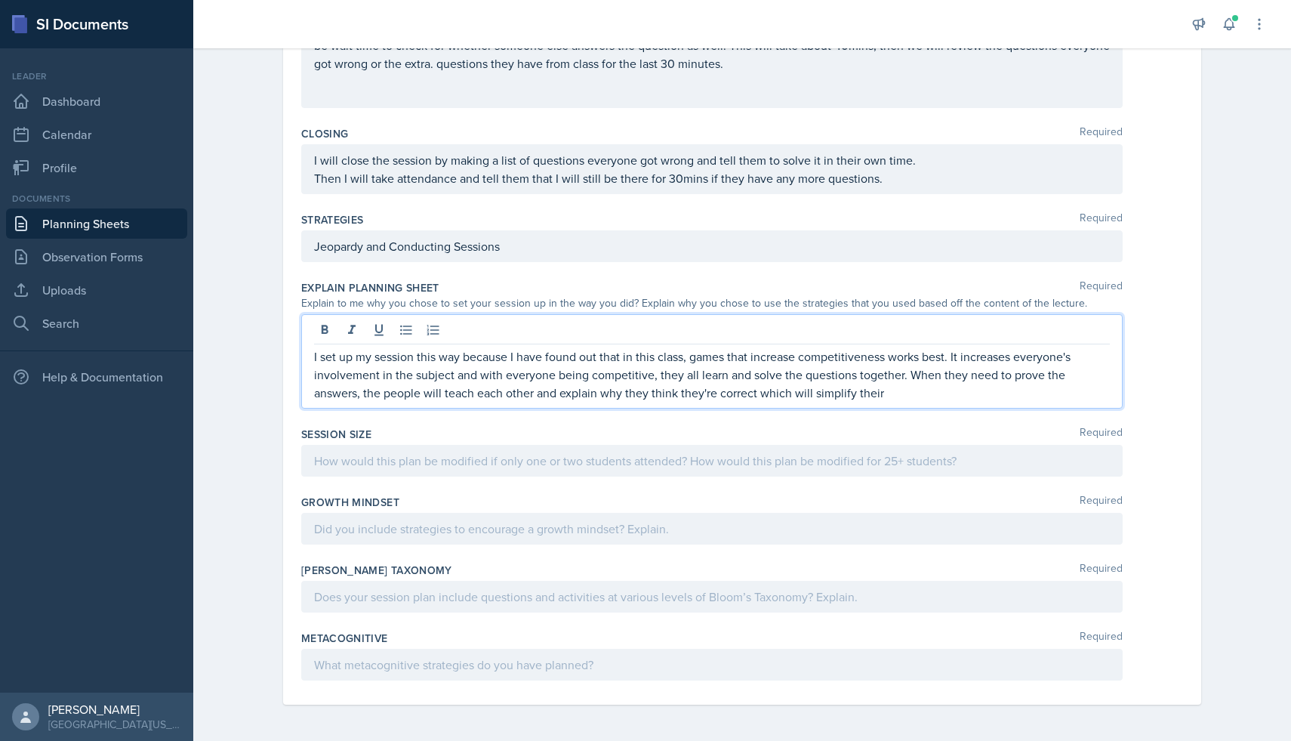
click at [757, 395] on p "I set up my session this way because I have found out that in this class, games…" at bounding box center [712, 374] width 796 height 54
click at [890, 393] on p "I set up my session this way because I have found out that in this class, games…" at bounding box center [712, 374] width 796 height 54
drag, startPoint x: 890, startPoint y: 393, endPoint x: 818, endPoint y: 399, distance: 72.0
click at [818, 399] on p "I set up my session this way because I have found out that in this class, games…" at bounding box center [712, 374] width 796 height 54
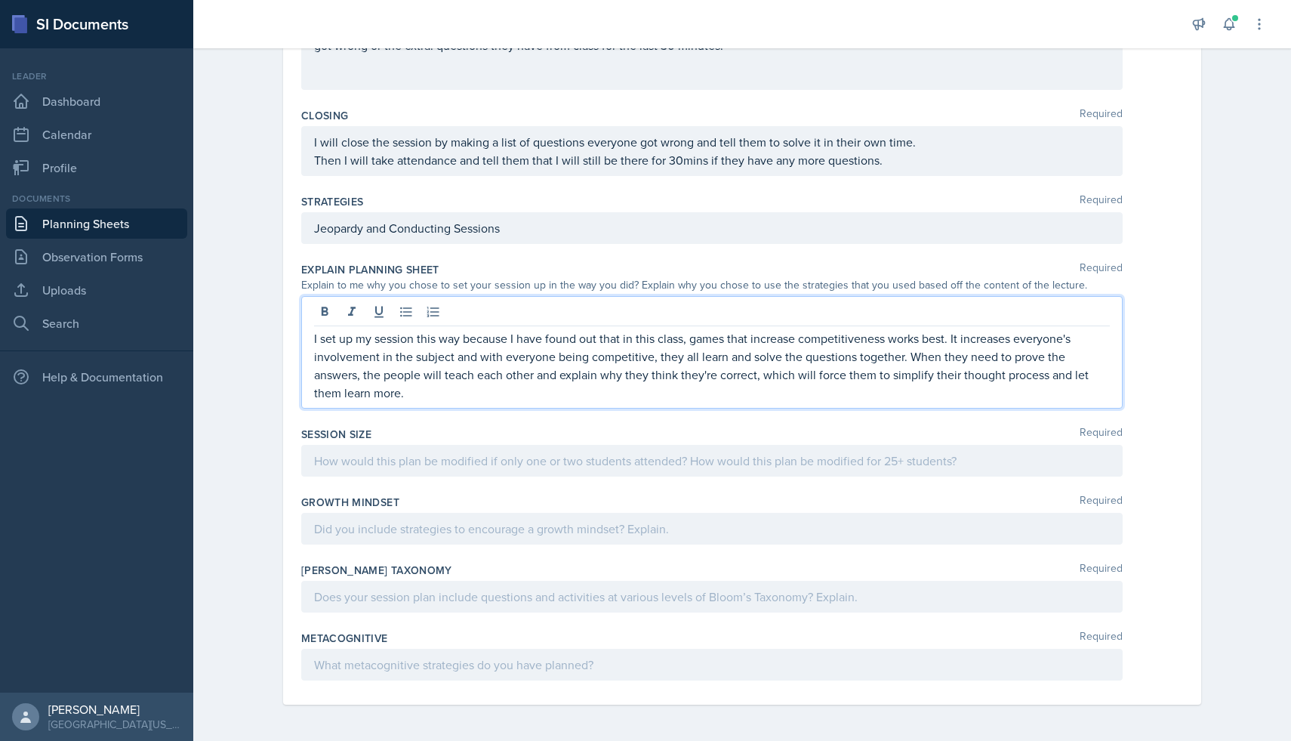
click at [802, 452] on p at bounding box center [712, 460] width 796 height 18
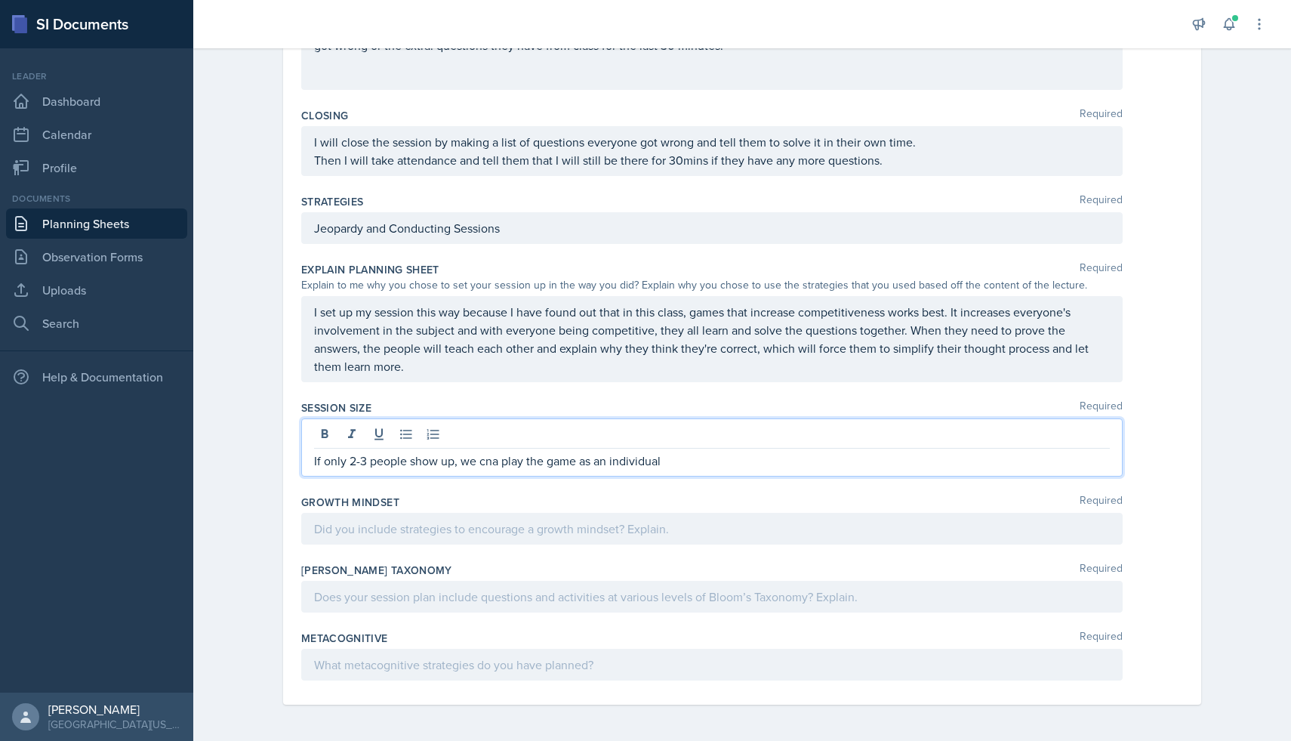
click at [499, 463] on p "If only 2-3 people show up, we cna play the game as an individual" at bounding box center [712, 460] width 796 height 18
click at [695, 466] on p "If only 2-3 people show up, we can play the game as an individual" at bounding box center [712, 460] width 796 height 18
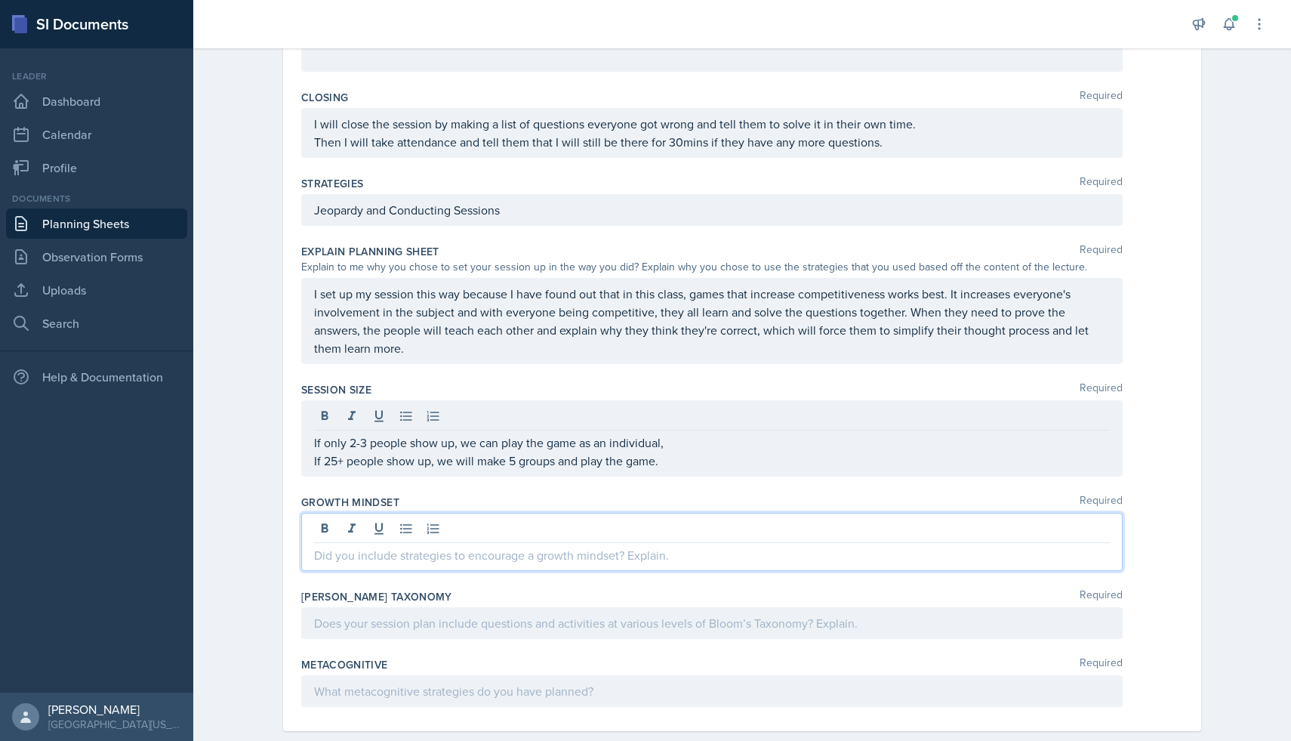
scroll to position [467, 0]
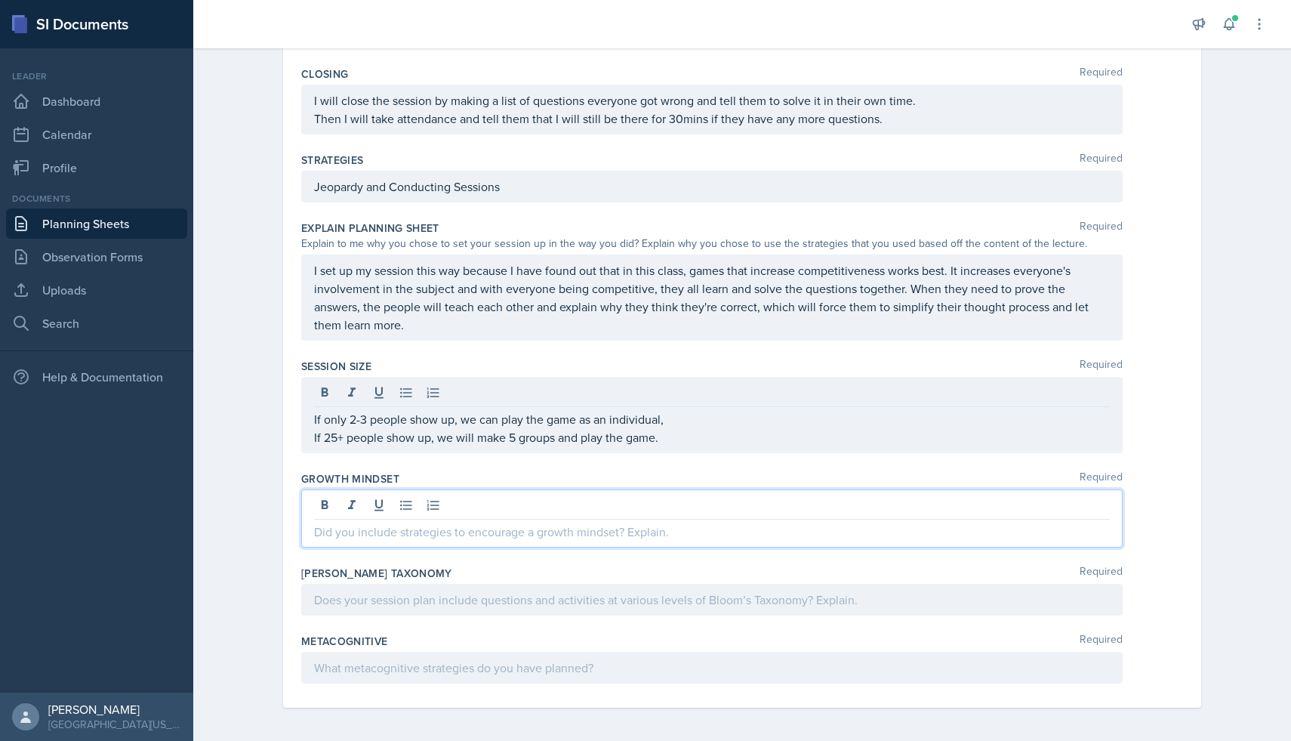
click at [575, 535] on p at bounding box center [712, 531] width 796 height 18
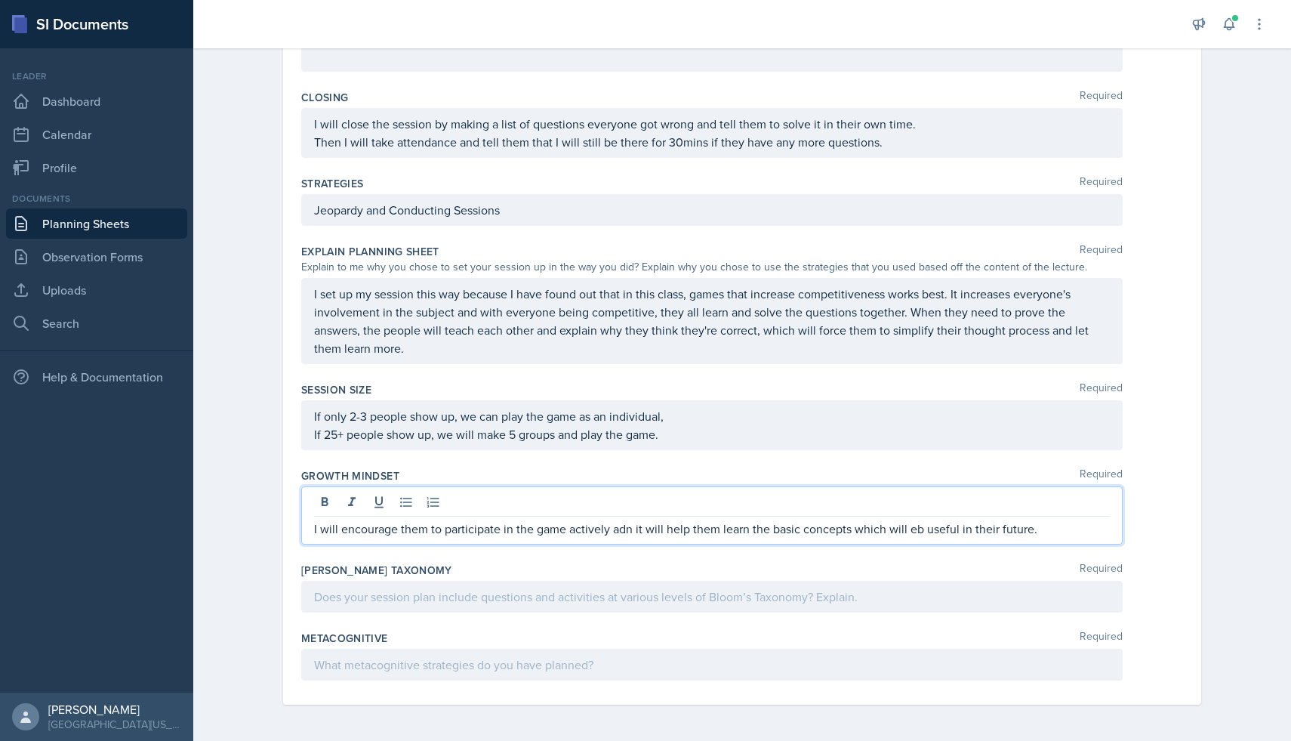
click at [921, 534] on p "I will encourage them to participate in the game actively adn it will help them…" at bounding box center [712, 528] width 796 height 18
click at [630, 532] on p "I will encourage them to participate in the game actively adn it will help them…" at bounding box center [712, 528] width 796 height 18
click at [1046, 529] on p "I will encourage them to participate in the game actively and it will help them…" at bounding box center [712, 528] width 796 height 18
click at [633, 532] on p "I will encourage them to participate in the game actively and it will help them…" at bounding box center [712, 528] width 796 height 18
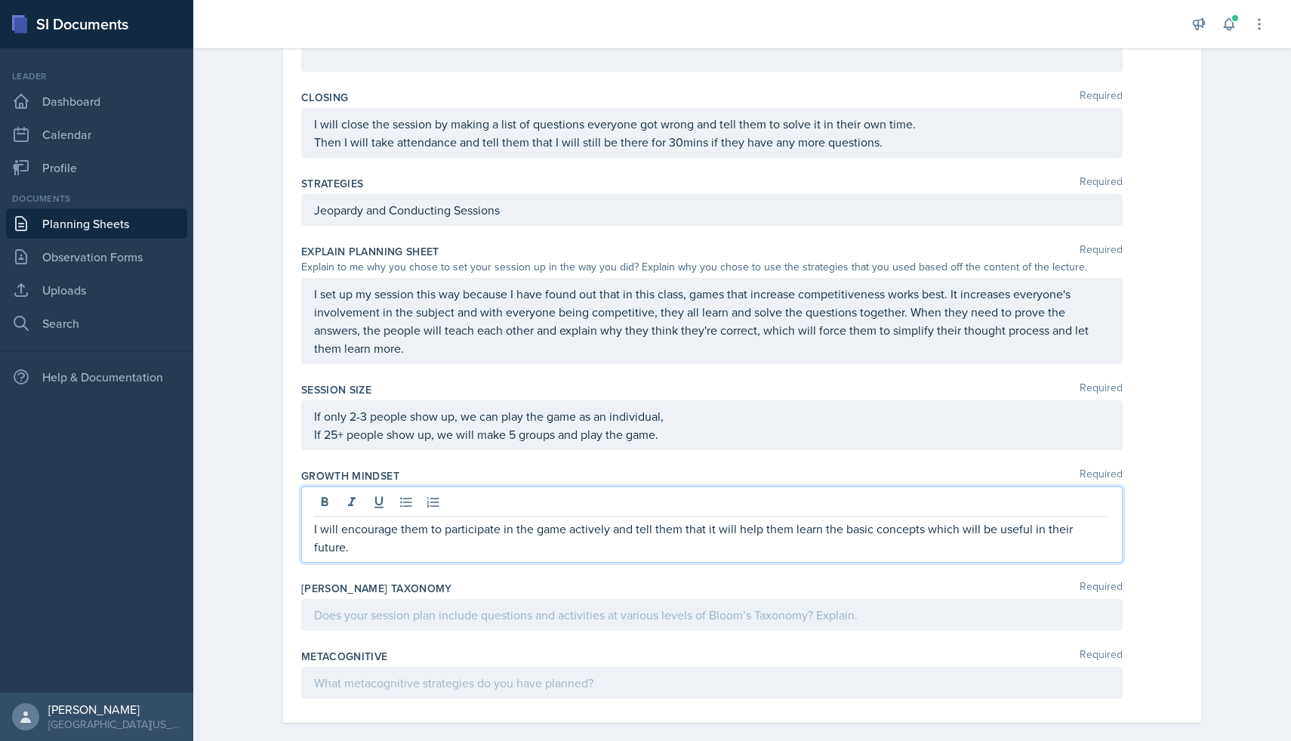
click at [1110, 530] on div "I will encourage them to participate in the game actively and tell them that it…" at bounding box center [711, 524] width 821 height 76
click at [1105, 532] on p "I will encourage them to participate in the game actively and tell them that it…" at bounding box center [712, 537] width 796 height 36
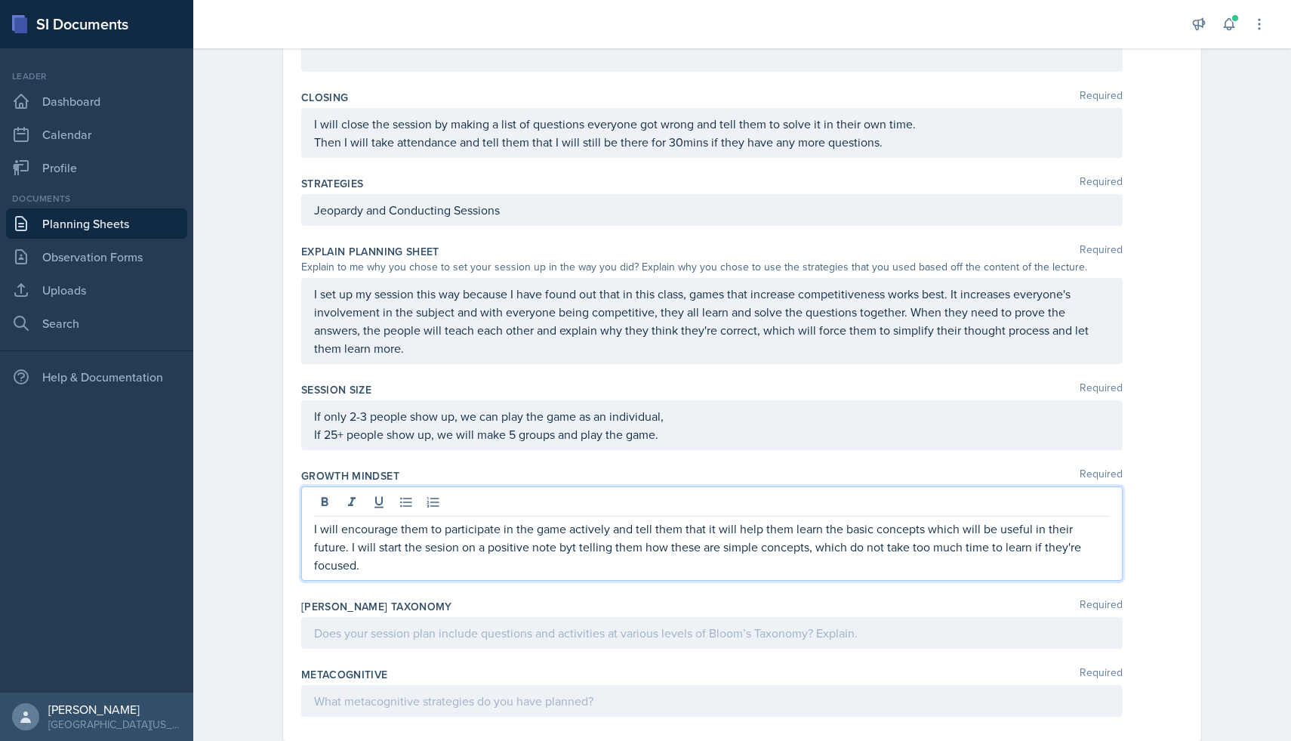
click at [398, 548] on p "I will encourage them to participate in the game actively and tell them that it…" at bounding box center [712, 546] width 796 height 54
click at [532, 547] on p "I will encourage them to participate in the game actively and tell them that it…" at bounding box center [712, 546] width 796 height 54
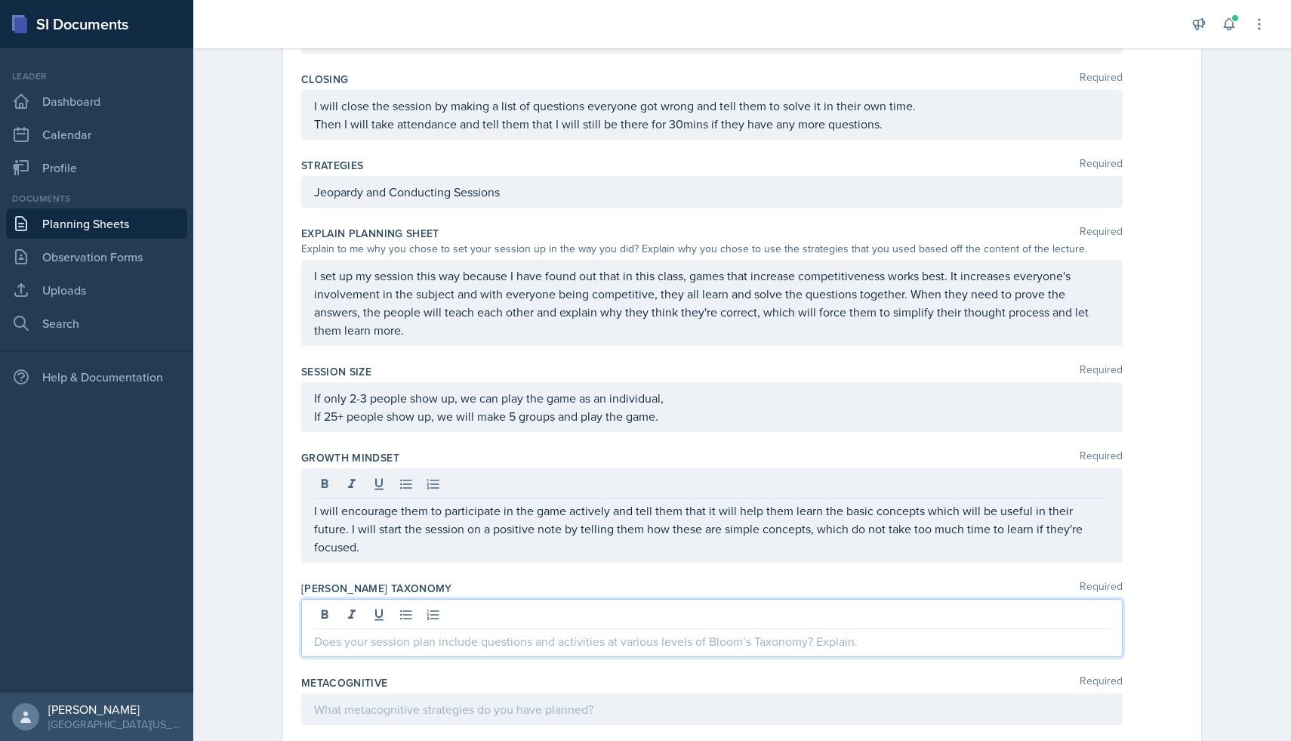
scroll to position [485, 0]
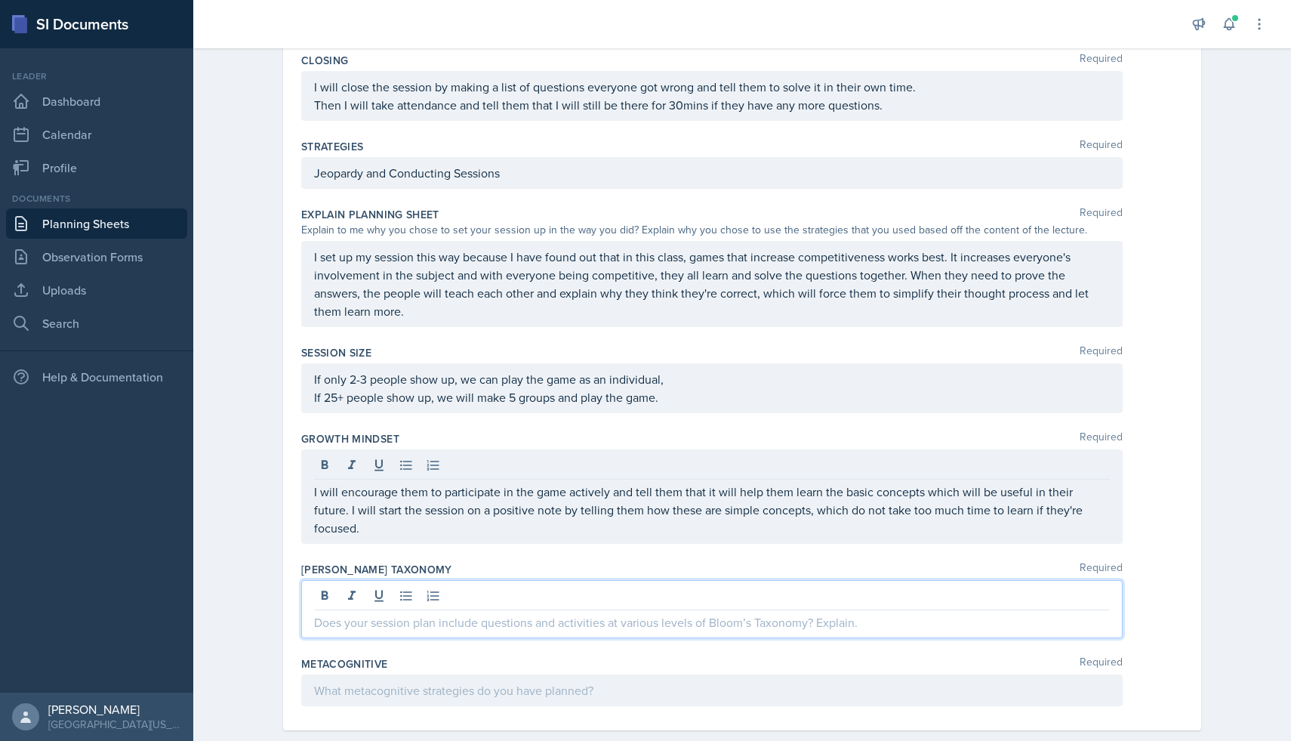
click at [787, 613] on p at bounding box center [712, 622] width 796 height 18
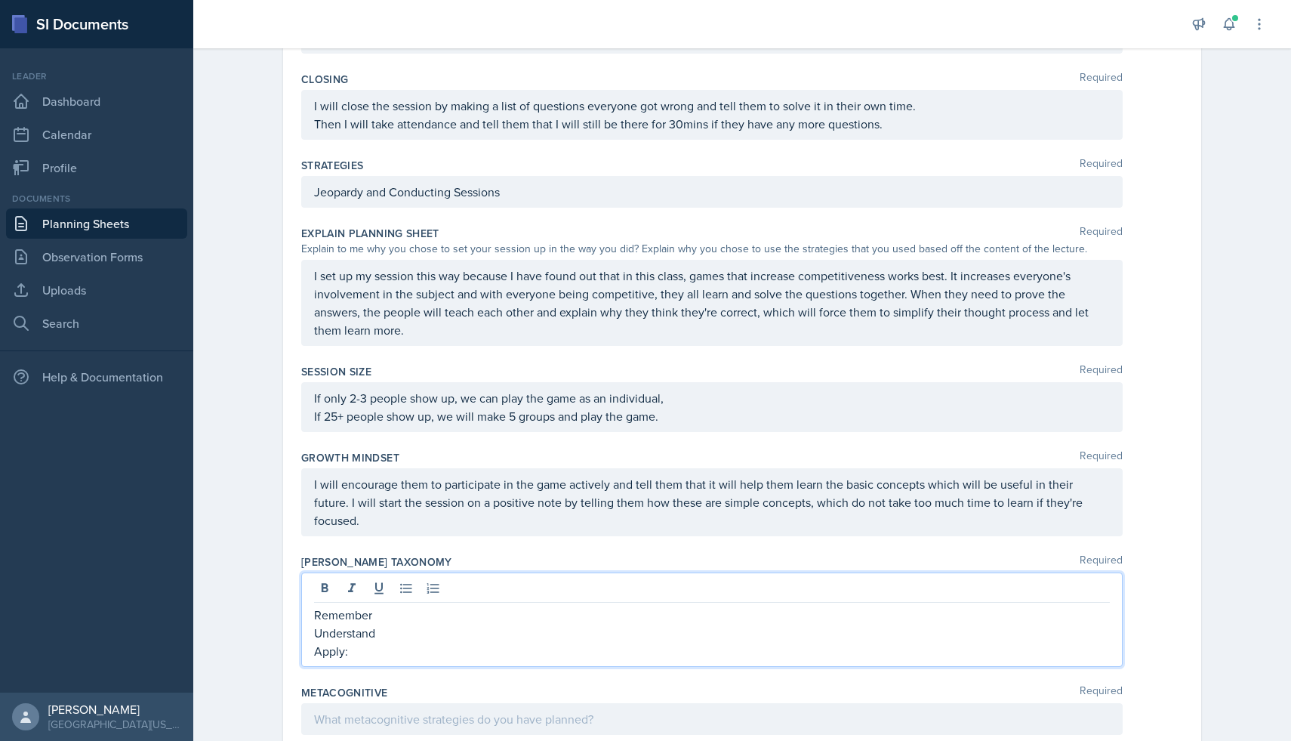
click at [390, 606] on p "Remember" at bounding box center [712, 615] width 796 height 18
click at [411, 624] on p "Understand" at bounding box center [712, 633] width 796 height 18
click at [411, 606] on p "Remember:" at bounding box center [712, 615] width 796 height 18
click at [630, 606] on p "Remember: The concepts nad formulas in teh game are suppsoed to be remembered." at bounding box center [712, 615] width 796 height 18
click at [544, 606] on p "Remember: The concepts nad formulas in teh game are supposed to be remembered." at bounding box center [712, 615] width 796 height 18
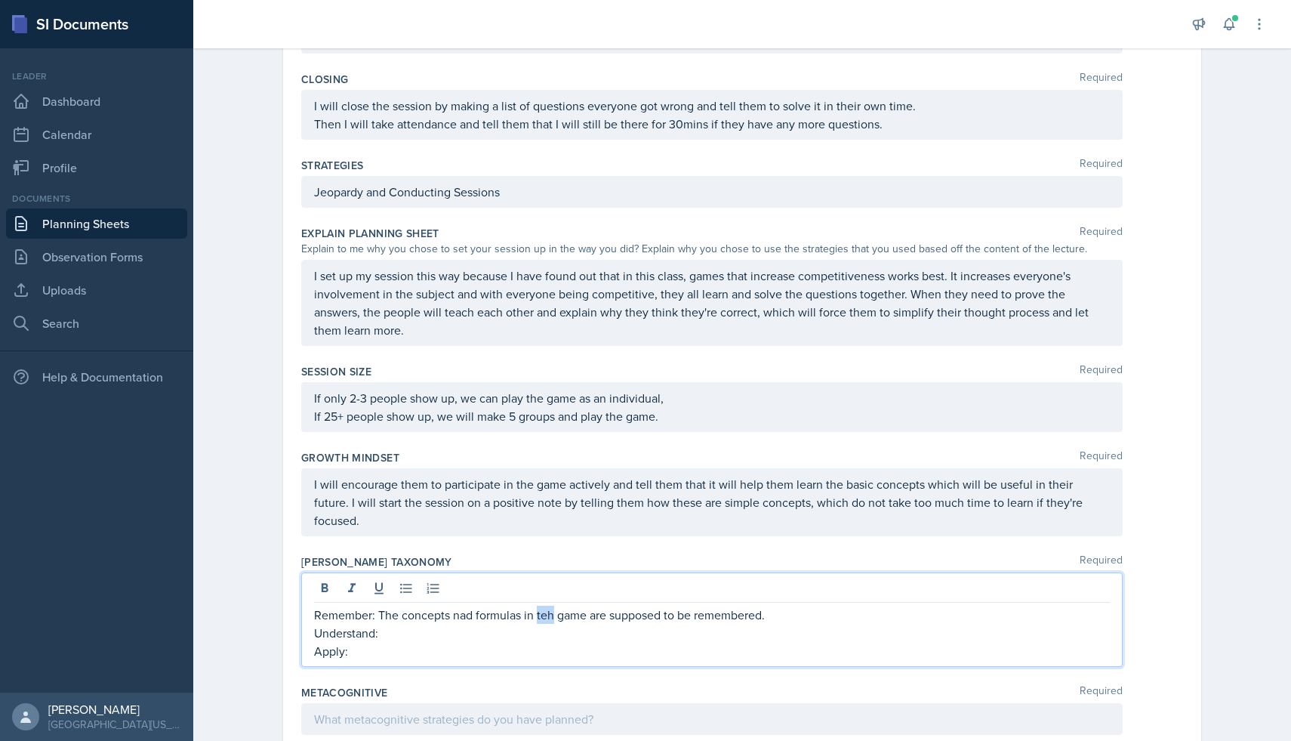
click at [544, 606] on p "Remember: The concepts nad formulas in teh game are supposed to be remembered." at bounding box center [712, 615] width 796 height 18
click at [464, 606] on p "Remember: The concepts nad formulas in the game are supposed to be remembered." at bounding box center [712, 615] width 796 height 18
drag, startPoint x: 475, startPoint y: 598, endPoint x: 400, endPoint y: 594, distance: 74.8
click at [400, 606] on p "Remember: The concepts and formulas in the game are supposed to be remembered." at bounding box center [712, 615] width 796 height 18
click at [451, 624] on p "Understand:" at bounding box center [712, 633] width 796 height 18
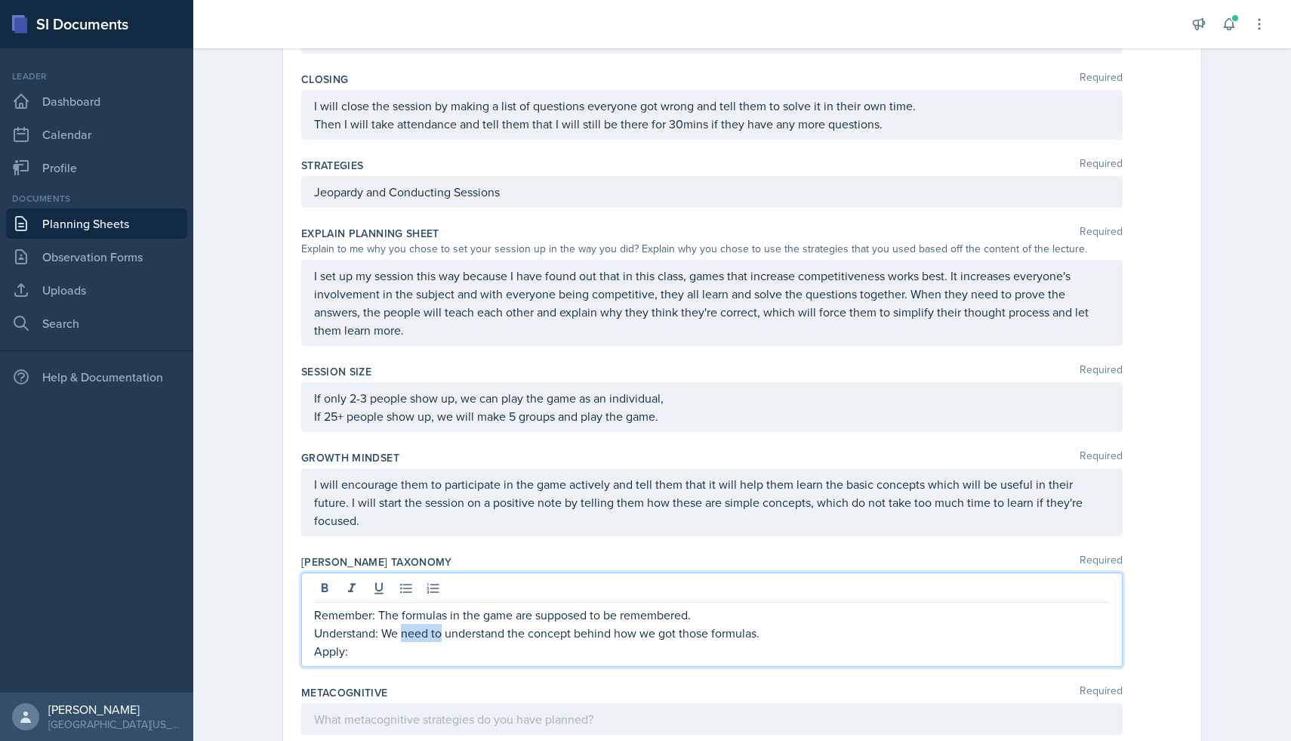
drag, startPoint x: 443, startPoint y: 618, endPoint x: 405, endPoint y: 616, distance: 38.6
click at [405, 624] on p "Understand: We need to understand the concept behind how we got those formulas." at bounding box center [712, 633] width 796 height 18
click at [442, 644] on div "Remember: The formulas in the game are supposed to be remembered. Understand: W…" at bounding box center [711, 619] width 821 height 94
click at [411, 642] on p "Apply:" at bounding box center [712, 651] width 796 height 18
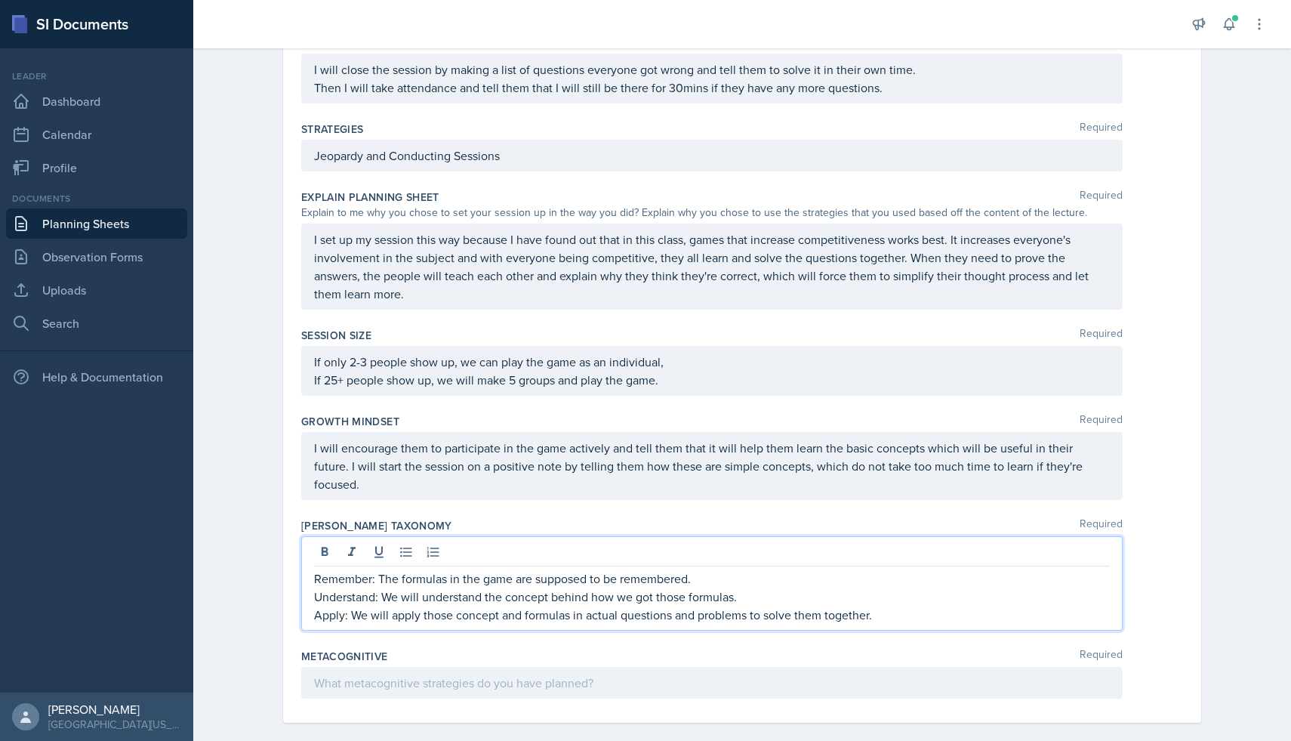
click at [606, 673] on p at bounding box center [712, 682] width 796 height 18
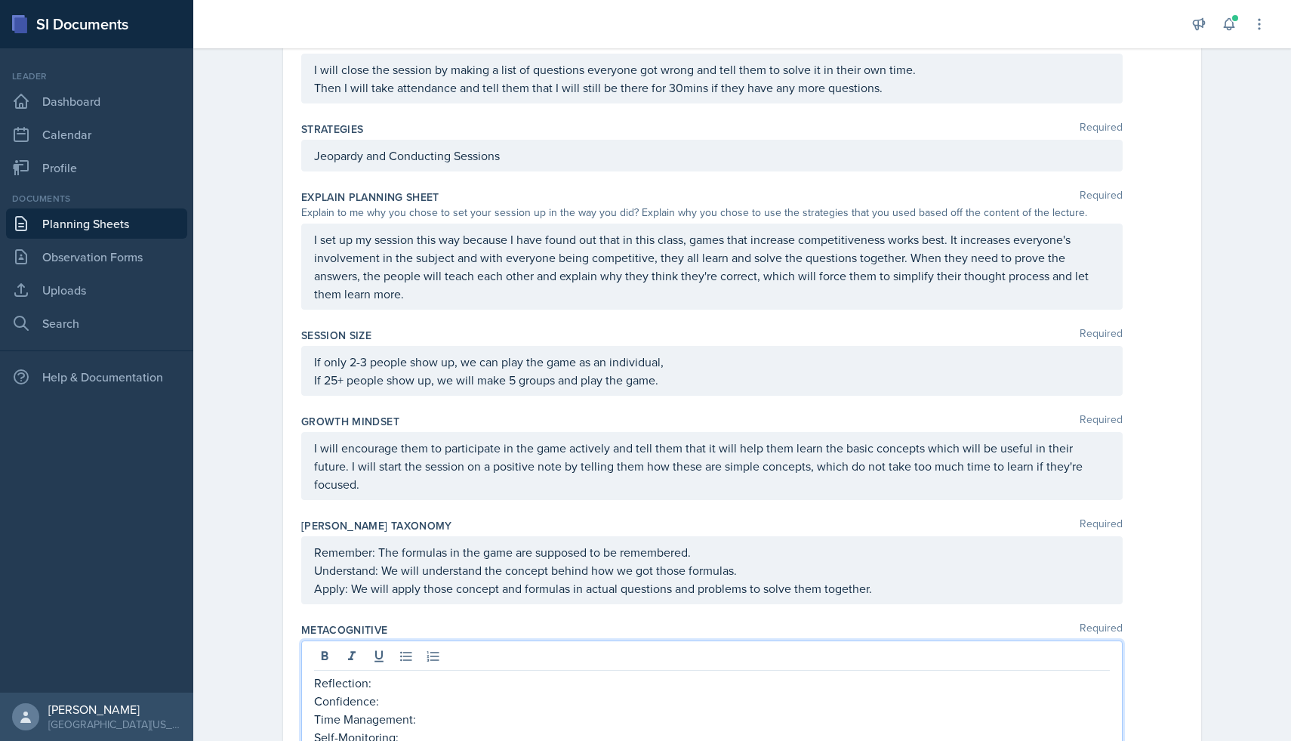
click at [464, 673] on p "Reflection:" at bounding box center [712, 682] width 796 height 18
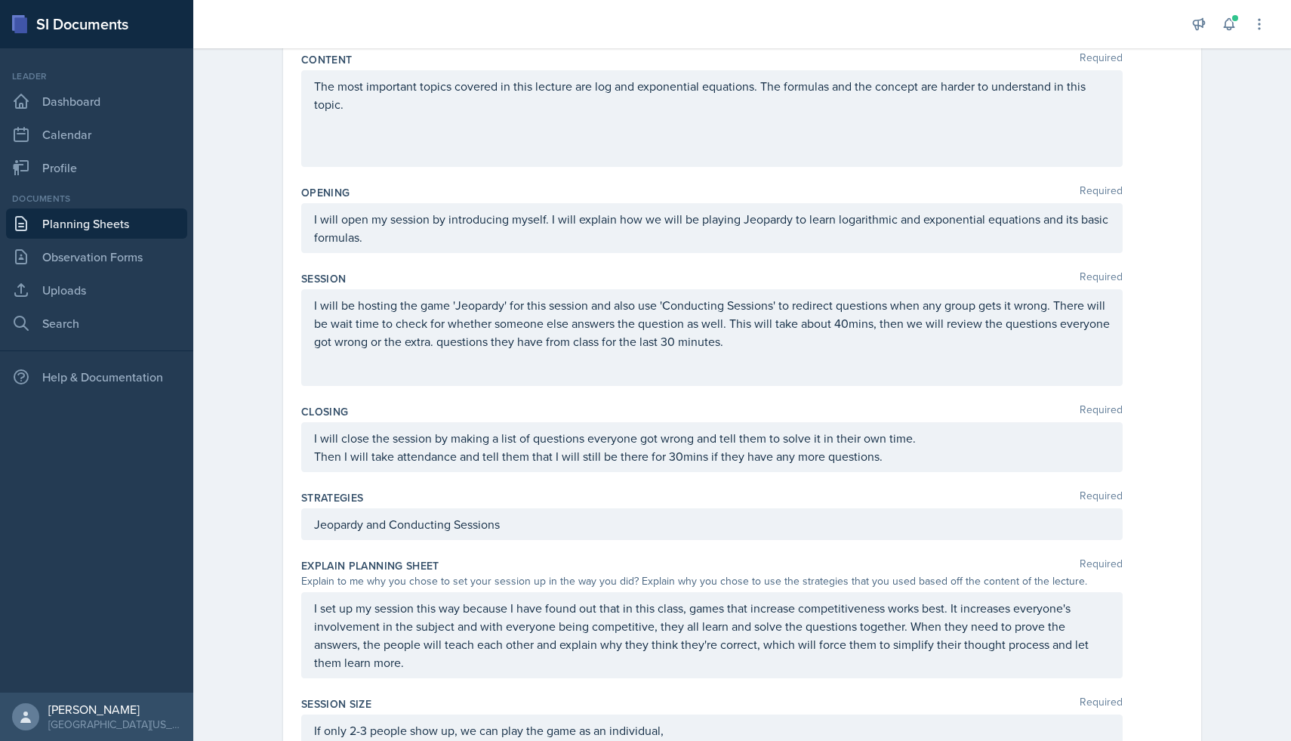
scroll to position [0, 0]
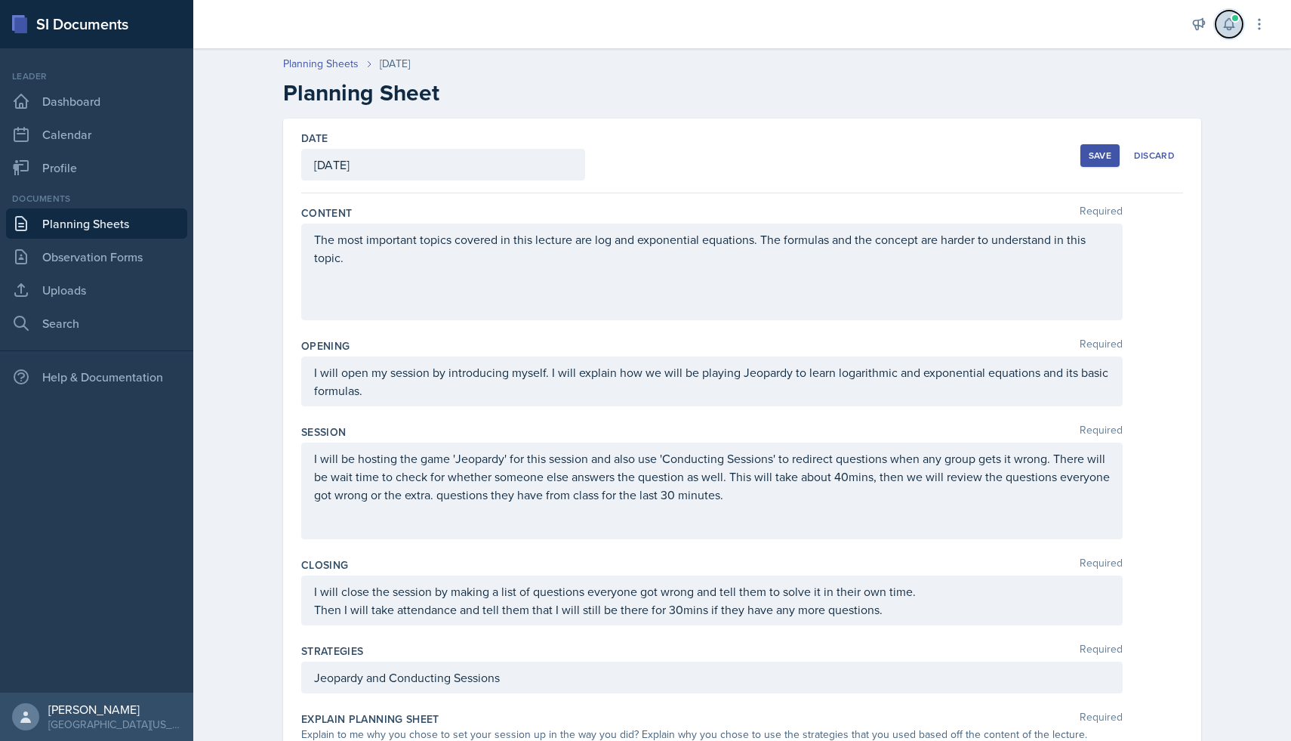
click at [1223, 20] on icon at bounding box center [1229, 24] width 15 height 15
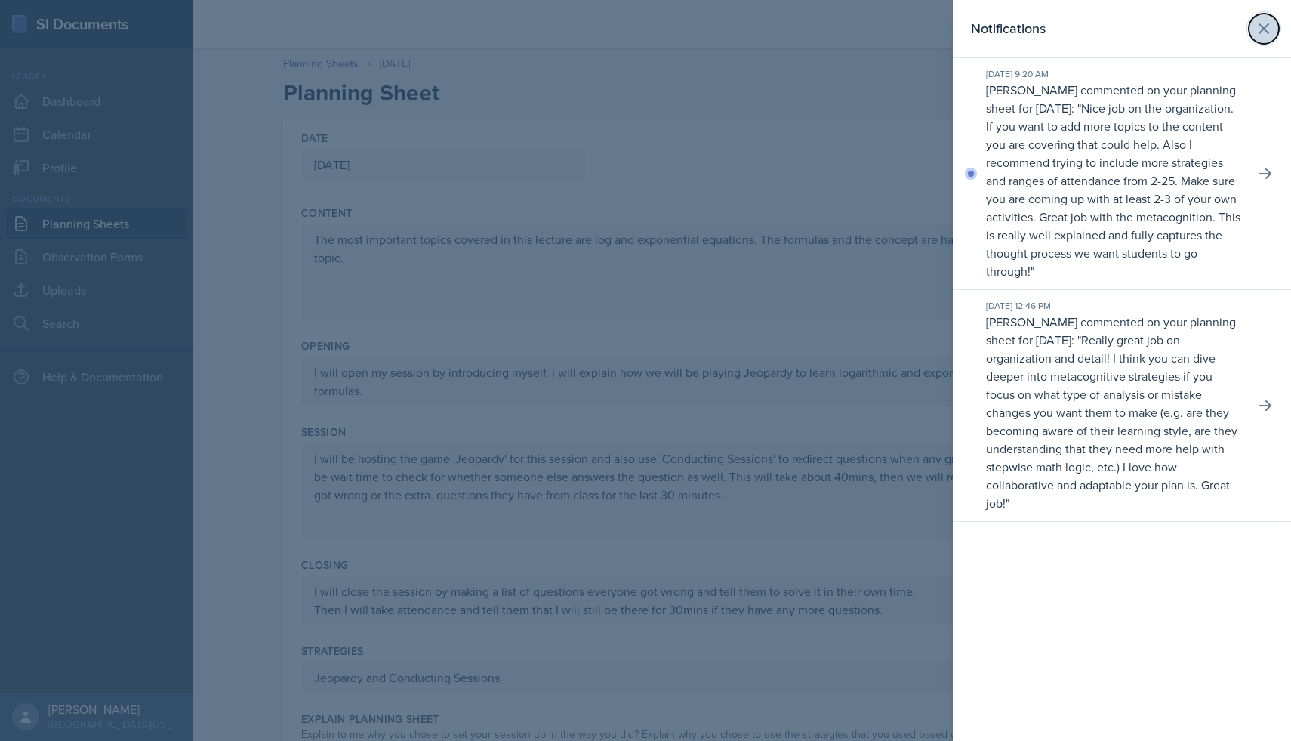
click at [1264, 32] on icon at bounding box center [1264, 29] width 18 height 18
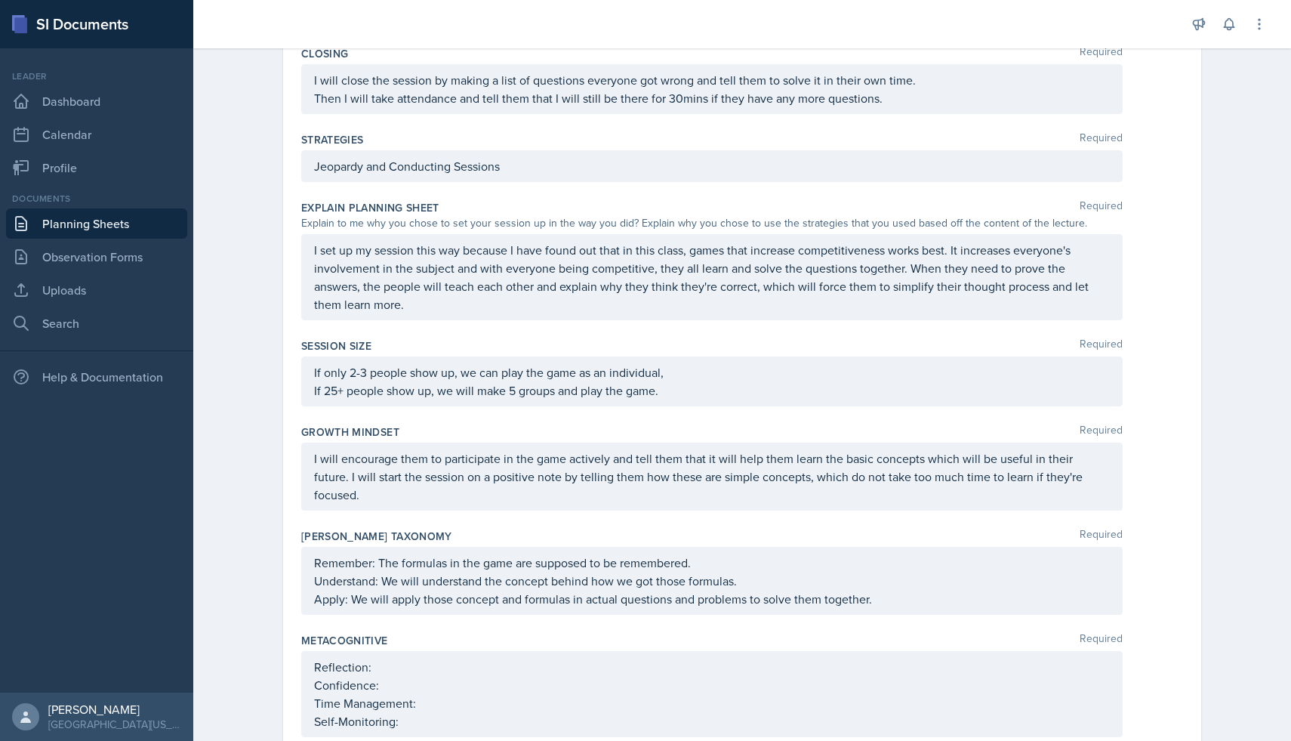
scroll to position [550, 0]
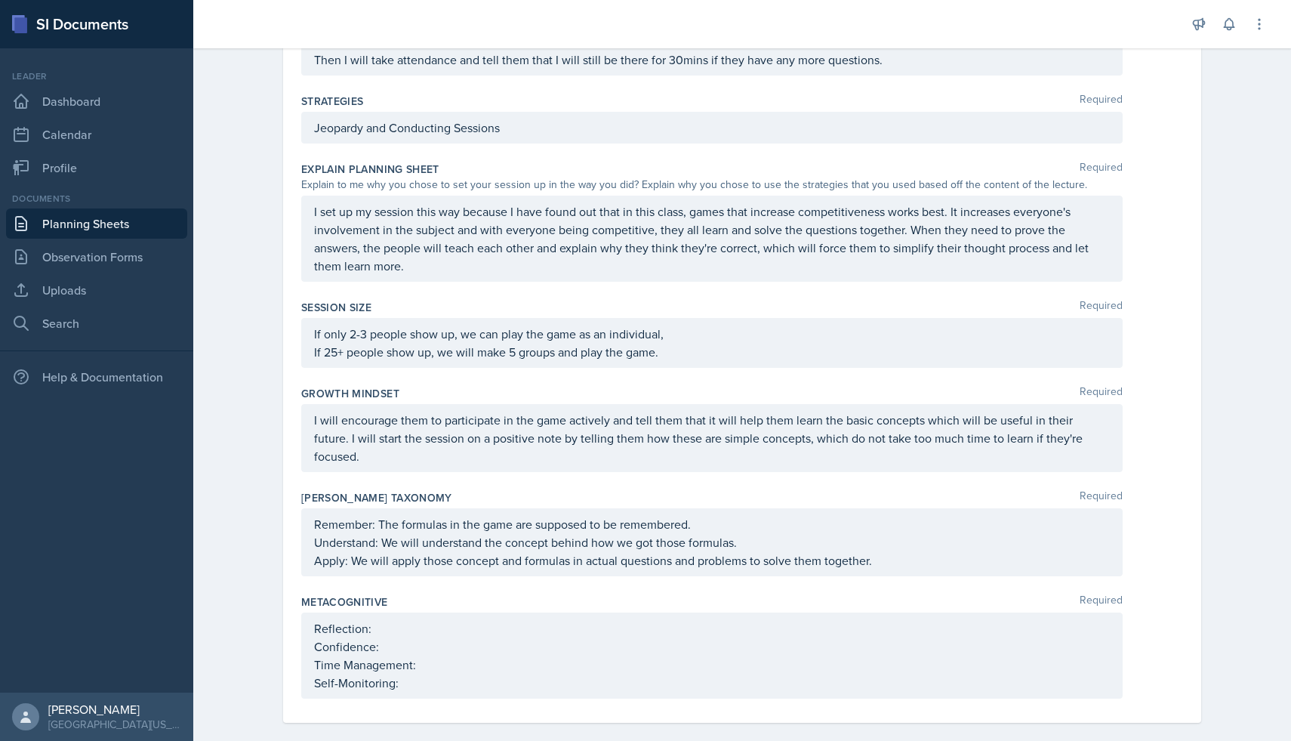
click at [764, 331] on p "If only 2-3 people show up, we can play the game as an individual," at bounding box center [712, 334] width 796 height 18
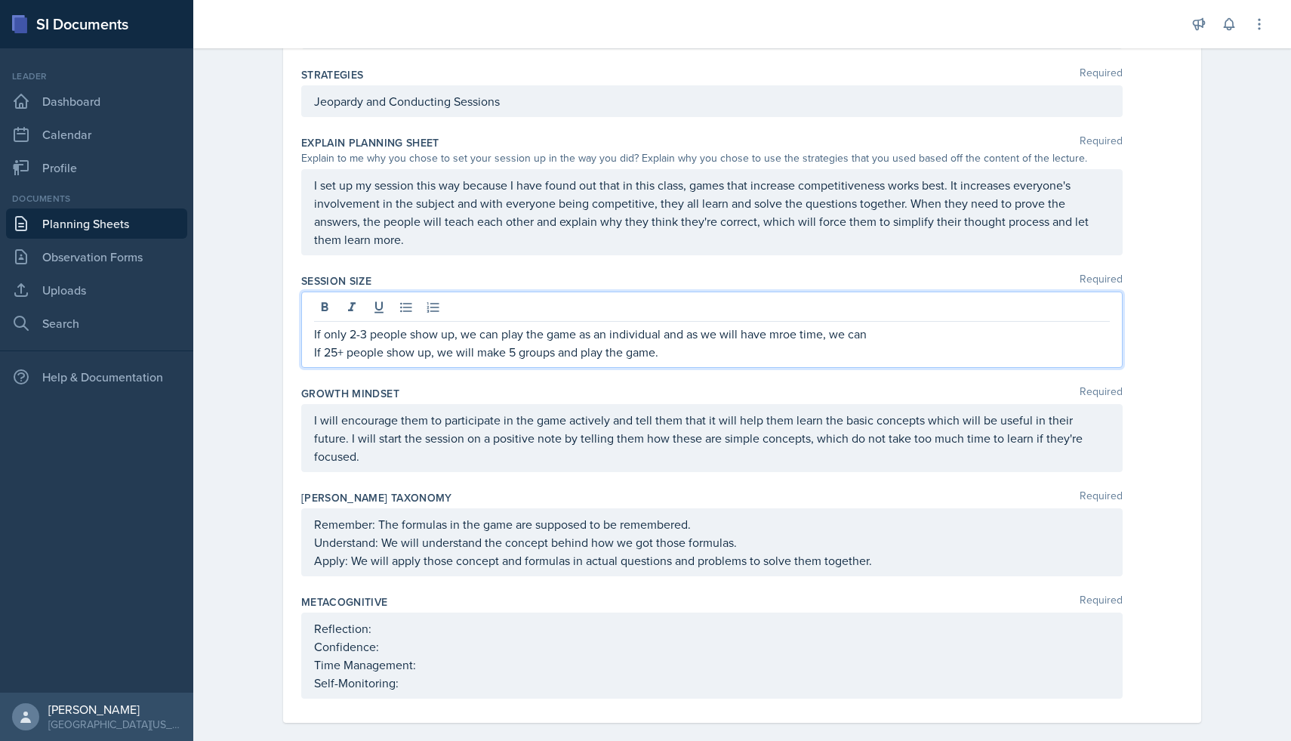
click at [794, 334] on p "If only 2-3 people show up, we can play the game as an individual and as we wil…" at bounding box center [712, 334] width 796 height 18
click at [894, 335] on p "If only 2-3 people show up, we can play the game as an individual and as we wil…" at bounding box center [712, 334] width 796 height 18
click at [669, 353] on p "If 25+ people show up, we will make 5 groups and play the game." at bounding box center [712, 352] width 796 height 18
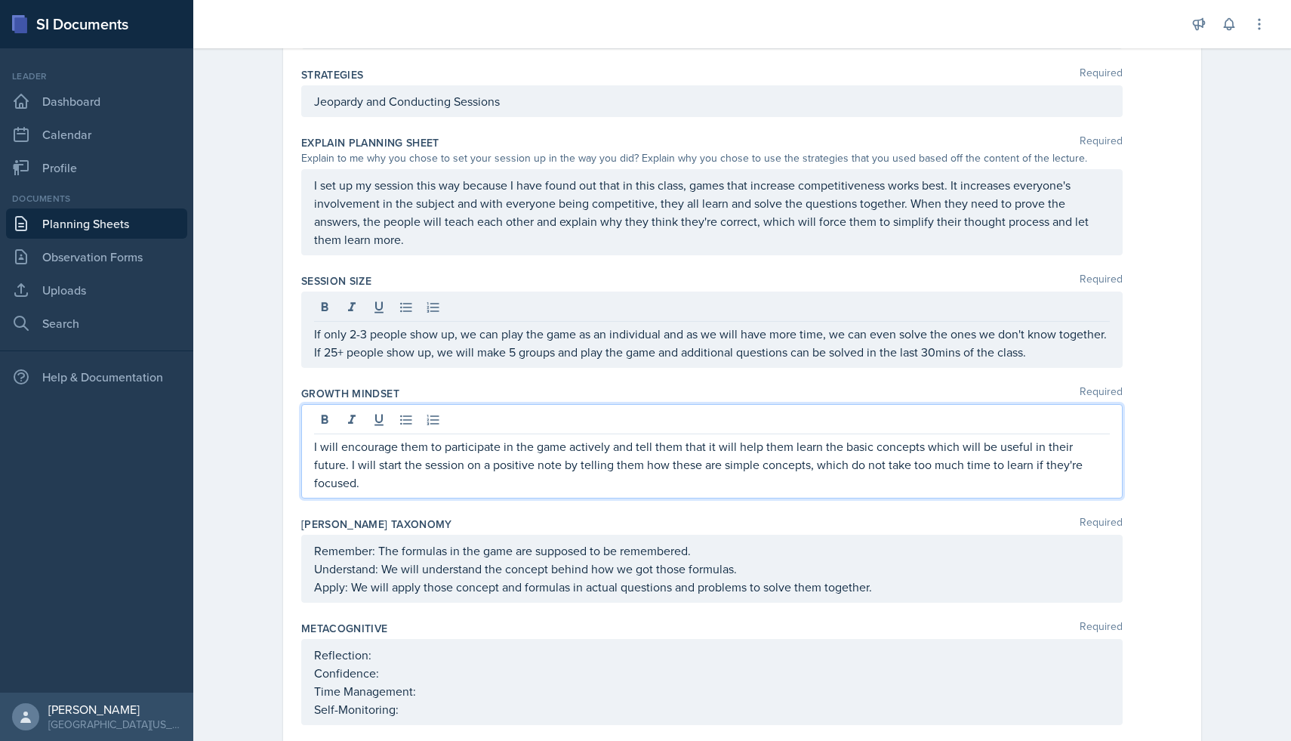
click at [1094, 443] on p "I will encourage them to participate in the game actively and tell them that it…" at bounding box center [712, 464] width 796 height 54
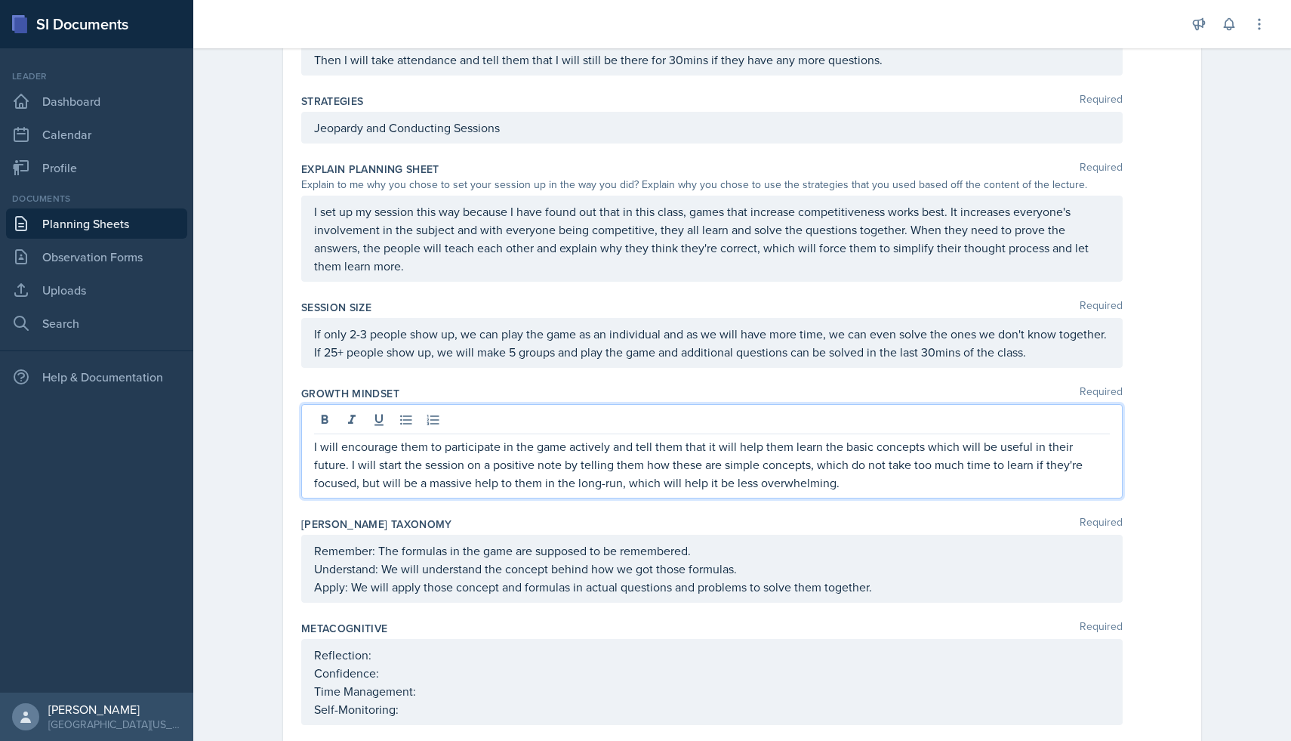
scroll to position [594, 0]
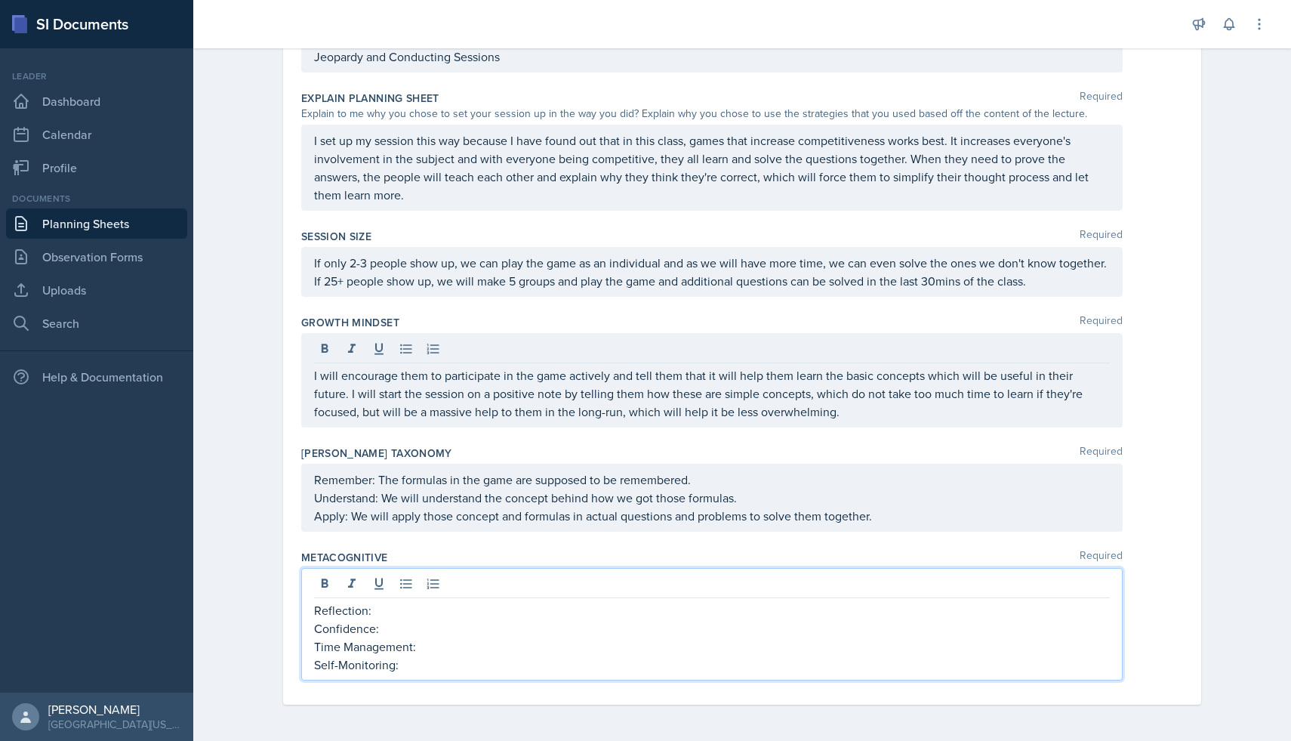
click at [608, 615] on p "Reflection:" at bounding box center [712, 610] width 796 height 18
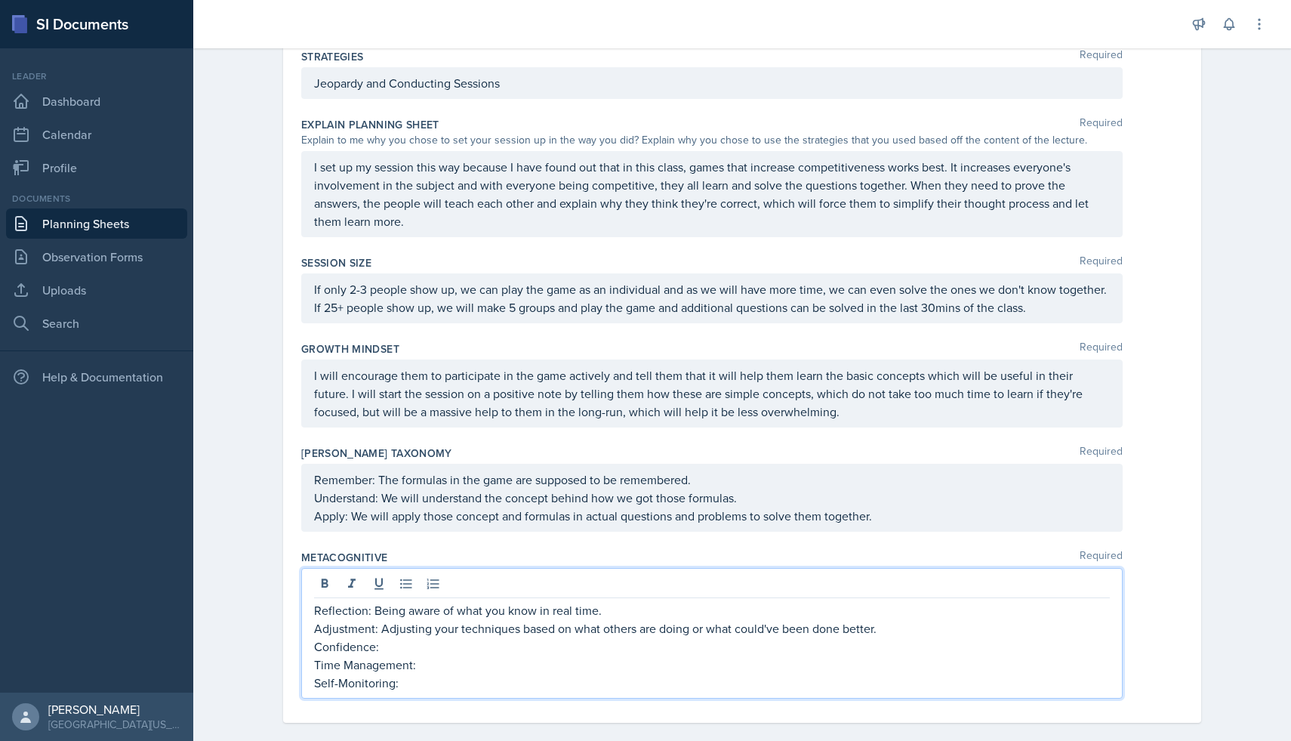
click at [725, 650] on p "Confidence:" at bounding box center [712, 646] width 796 height 18
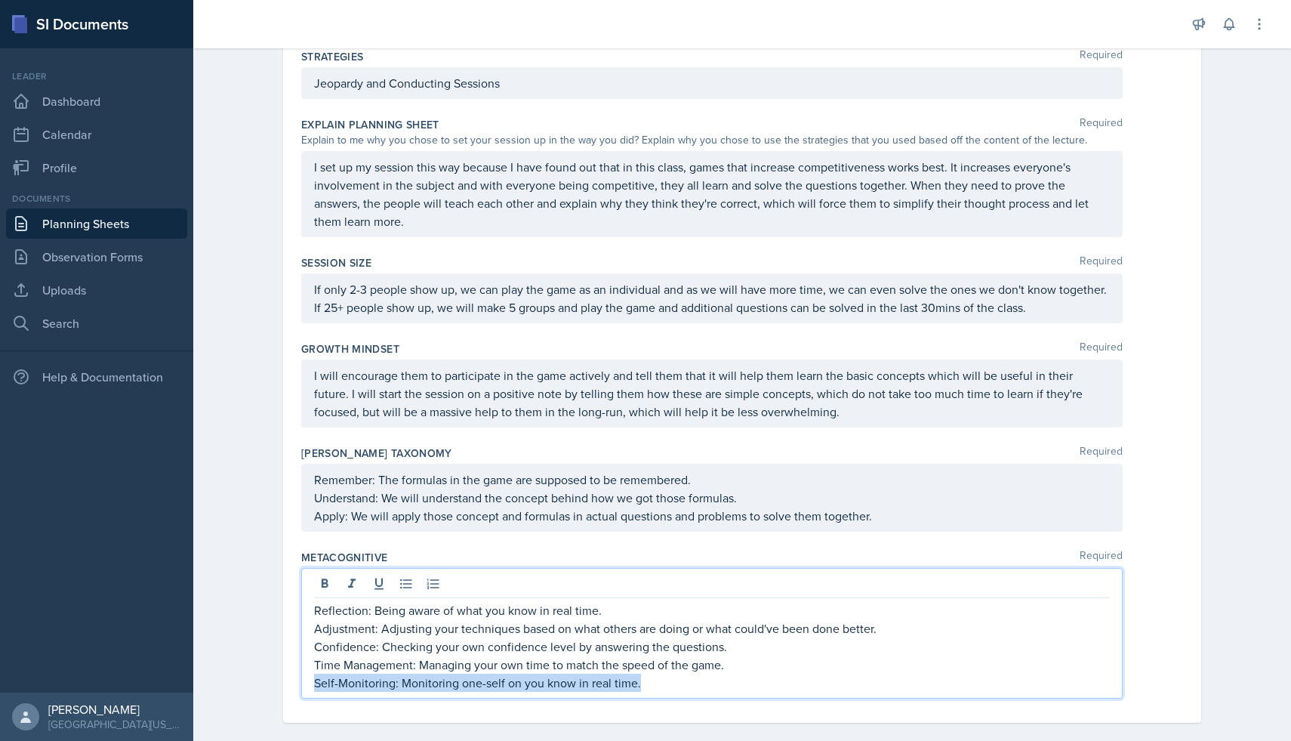
drag, startPoint x: 710, startPoint y: 686, endPoint x: 259, endPoint y: 681, distance: 450.8
click at [259, 681] on div "Date October 1st, 2025 September 2025 31 1 2 3 4 5 6 7 8 9 10 11 12 13 14 15 16…" at bounding box center [742, 141] width 966 height 1234
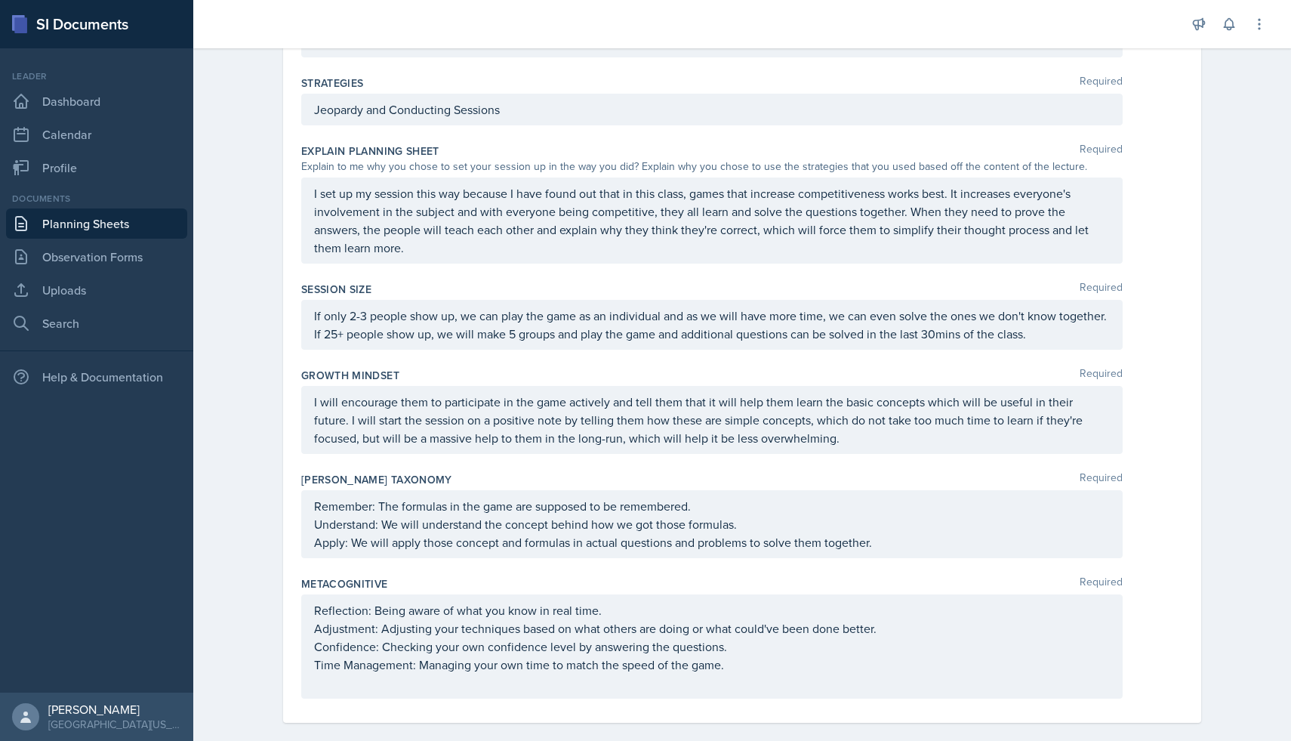
drag, startPoint x: 304, startPoint y: 611, endPoint x: 713, endPoint y: 632, distance: 409.0
click at [713, 632] on div "Reflection: Being aware of what you know in real time. Adjustment: Adjusting yo…" at bounding box center [711, 646] width 821 height 104
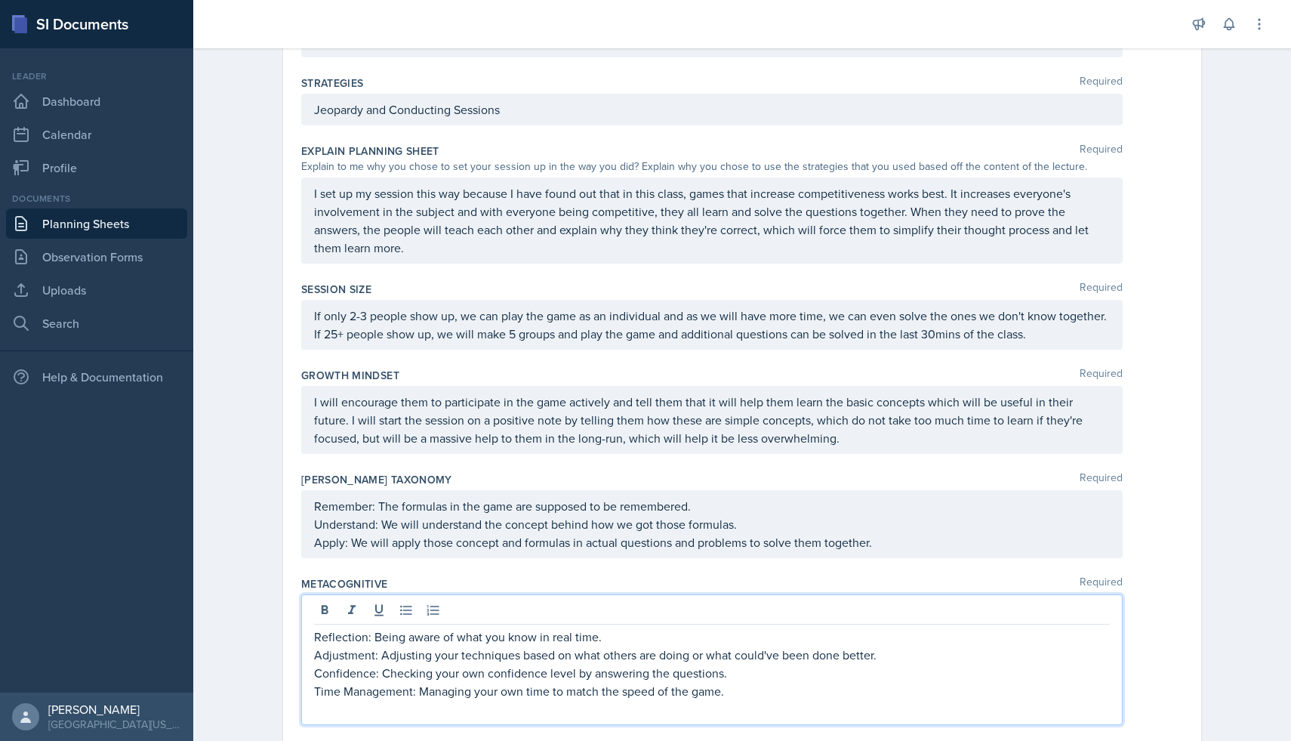
scroll to position [594, 0]
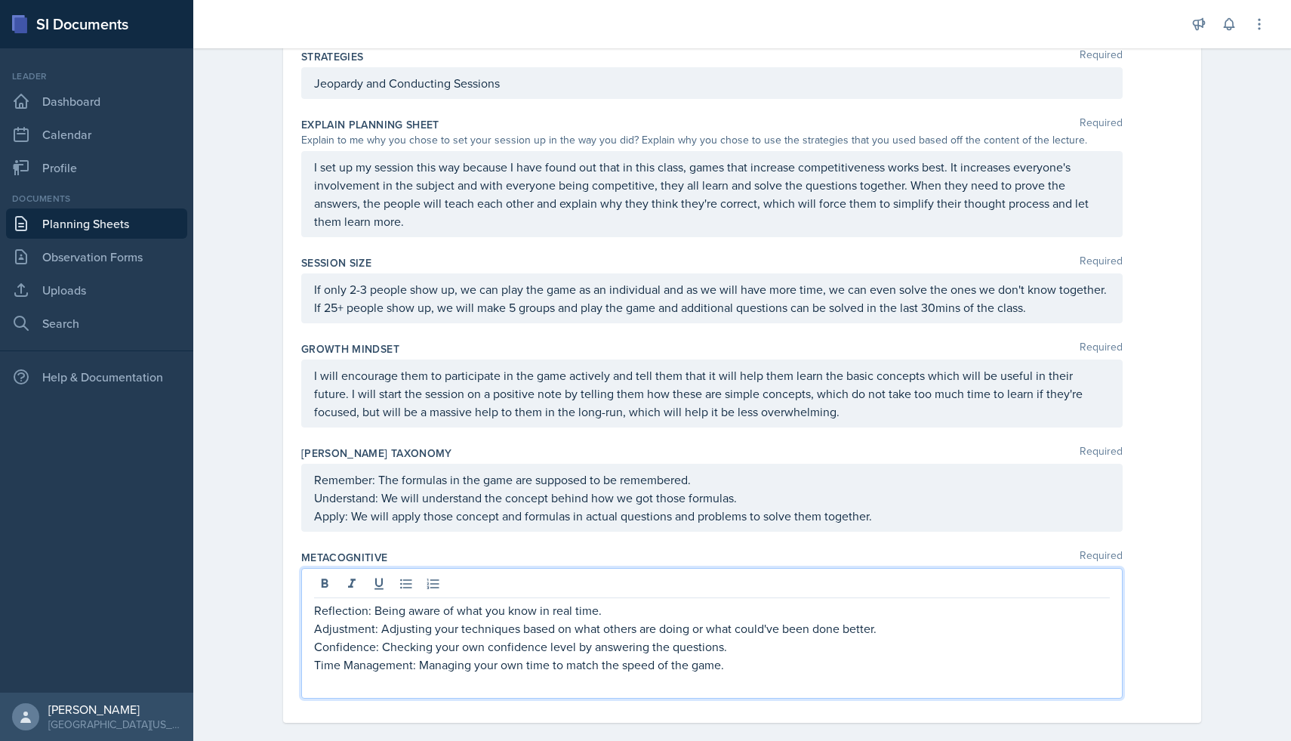
drag, startPoint x: 606, startPoint y: 606, endPoint x: 216, endPoint y: 596, distance: 390.5
click at [216, 596] on div "Planning Sheets Oct 1st, 2025 Planning Sheet Date October 1st, 2025 September 2…" at bounding box center [742, 103] width 1098 height 1312
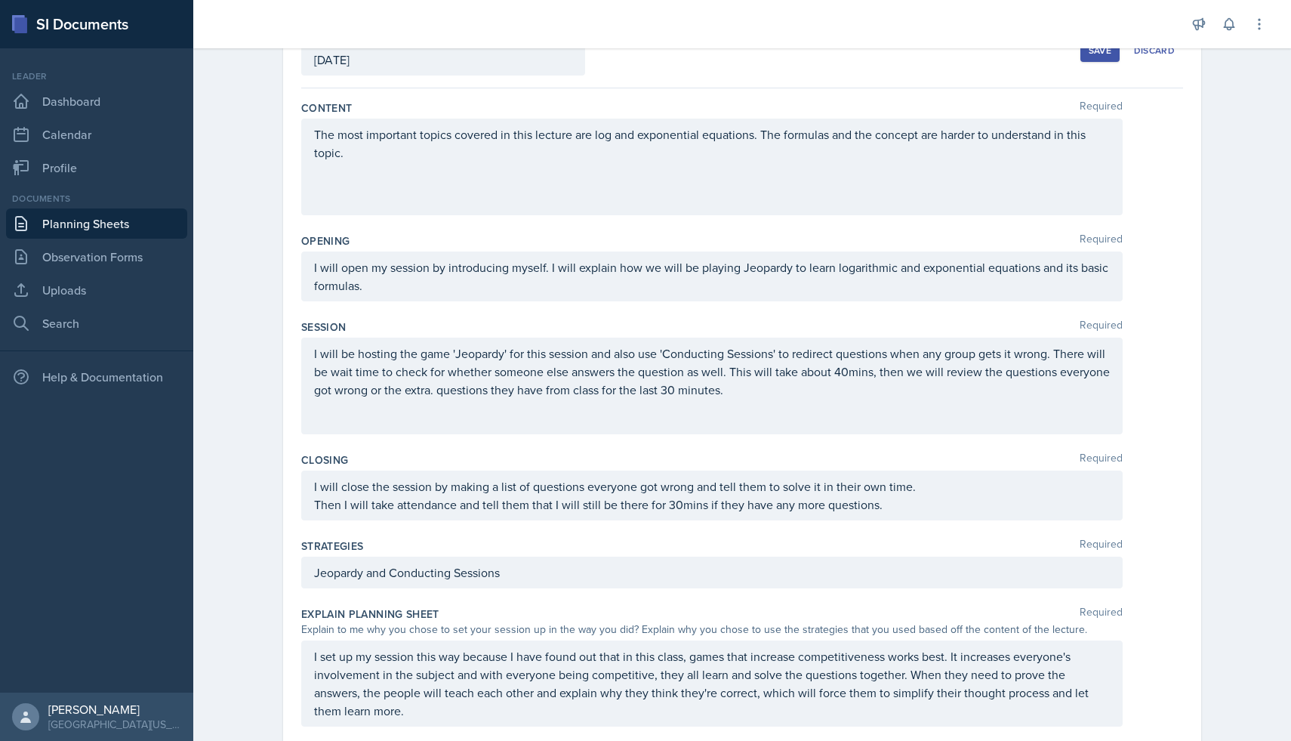
scroll to position [0, 0]
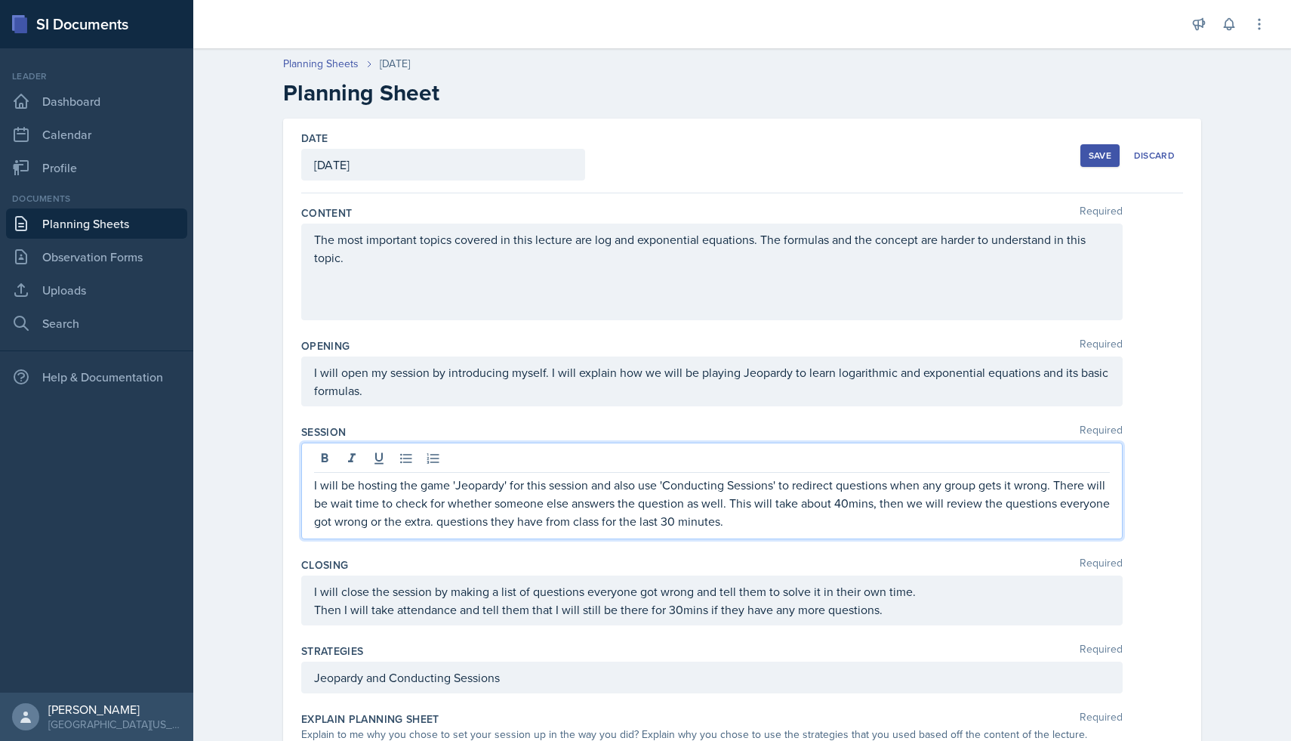
click at [801, 497] on p "I will be hosting the game 'Jeopardy' for this session and also use 'Conducting…" at bounding box center [712, 503] width 796 height 54
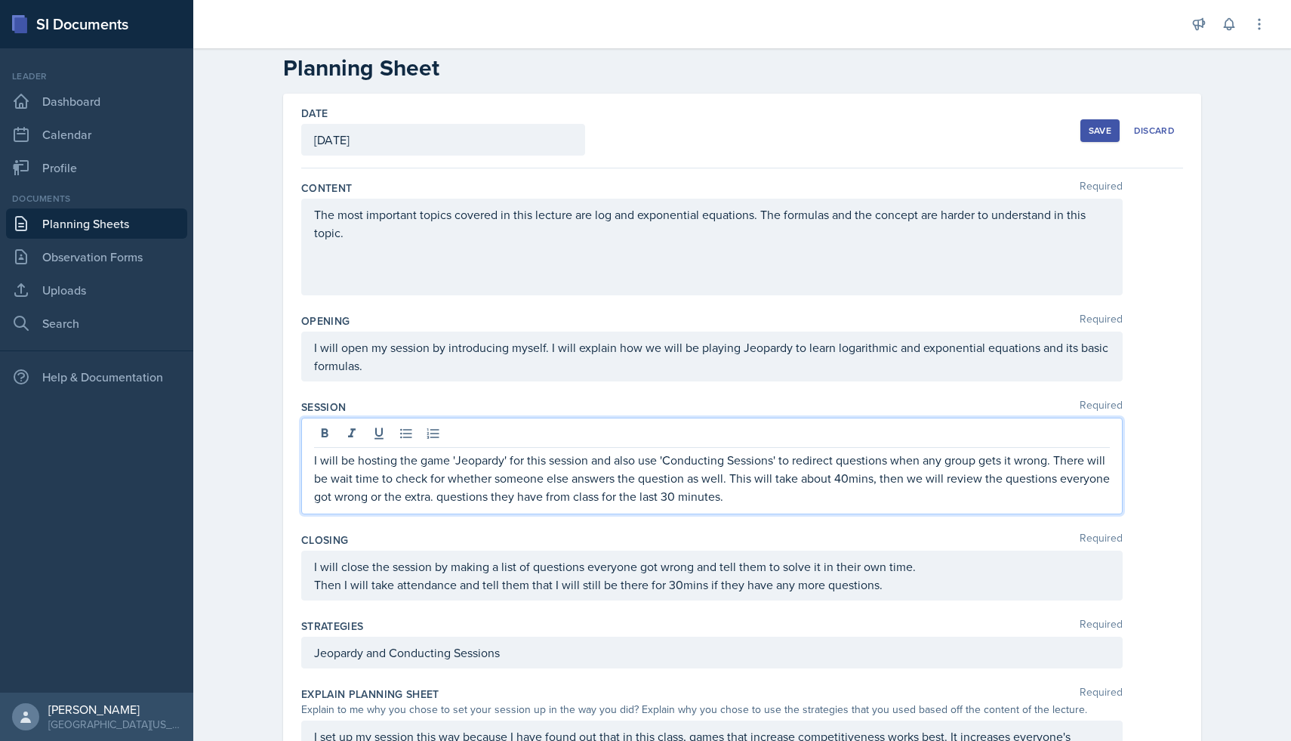
scroll to position [32, 0]
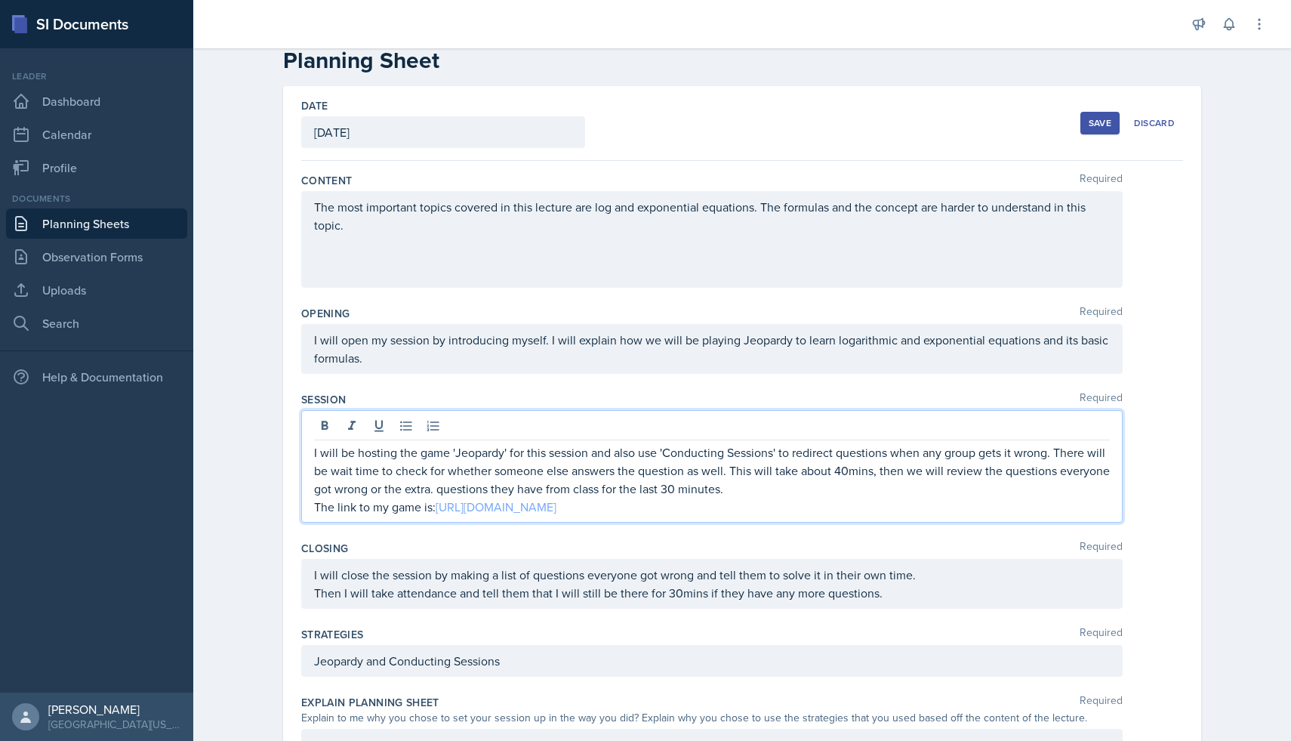
click at [556, 510] on link "https://jeopardylabs.com/play/lets-play-jeopardy-1214" at bounding box center [496, 506] width 121 height 17
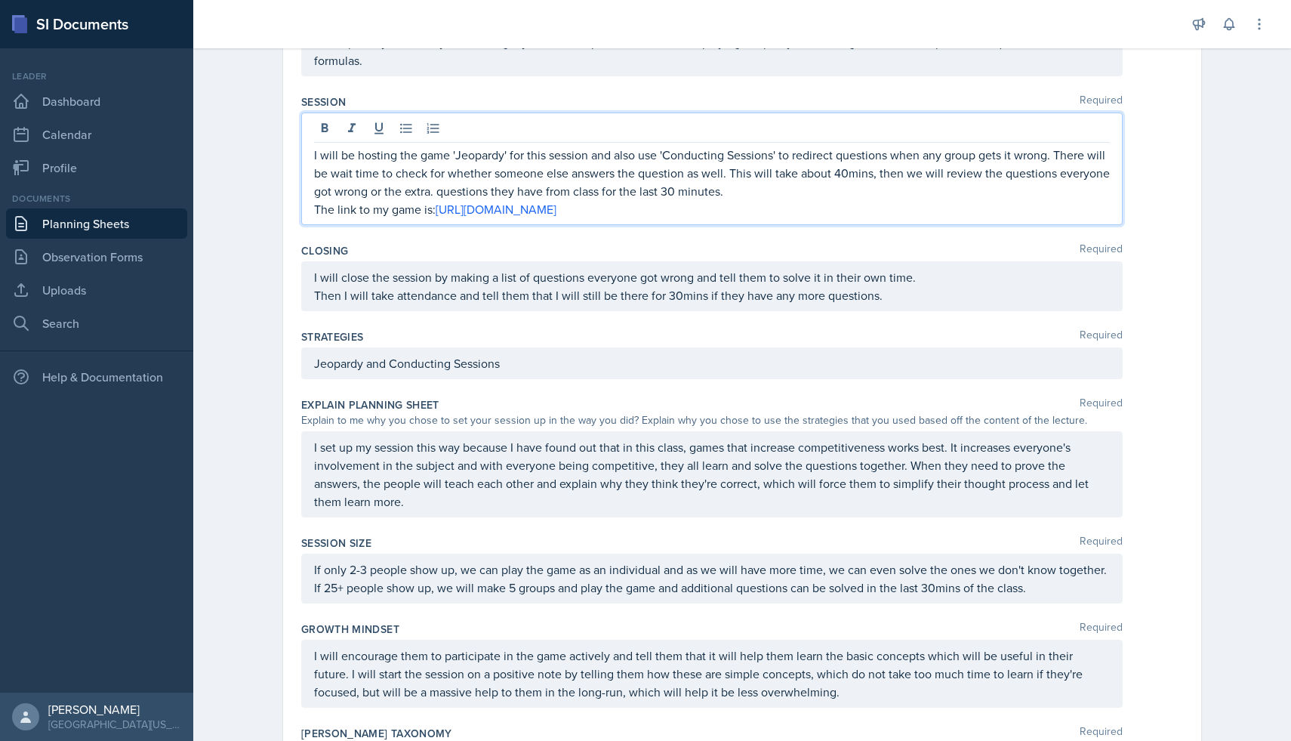
scroll to position [0, 0]
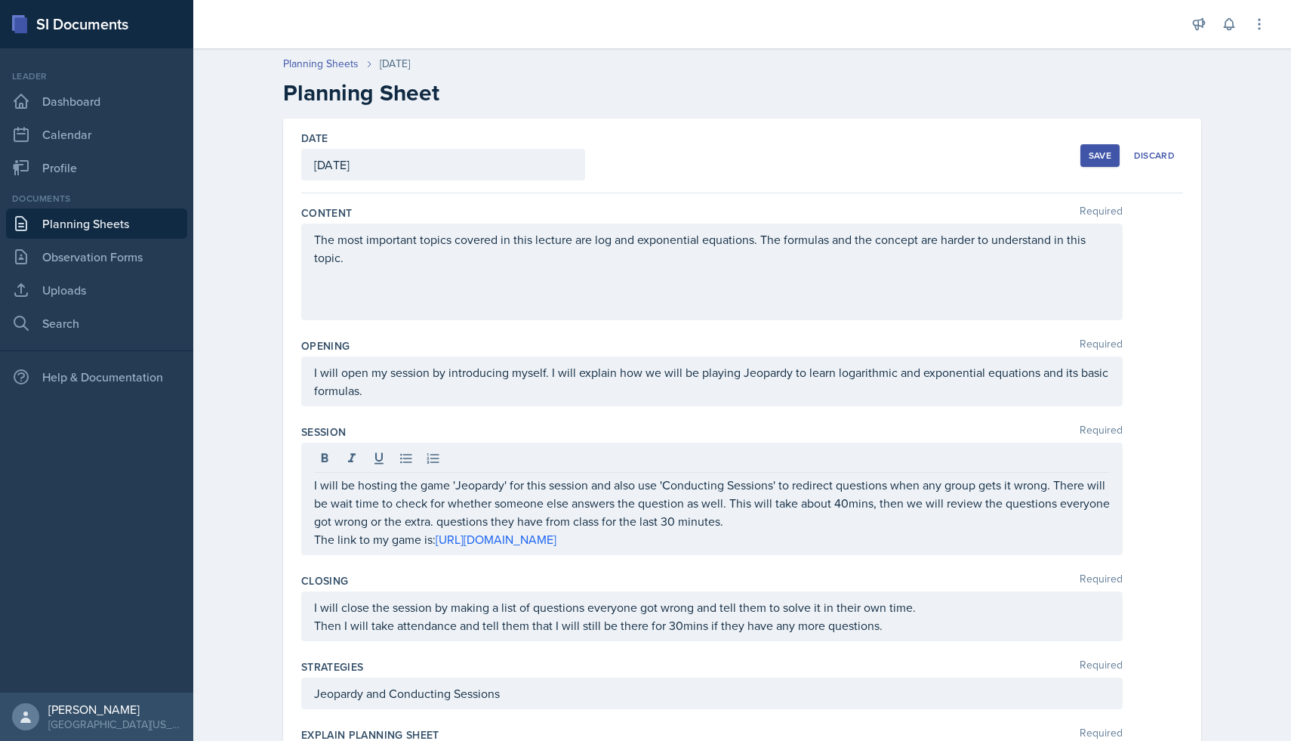
click at [1087, 156] on button "Save" at bounding box center [1099, 155] width 39 height 23
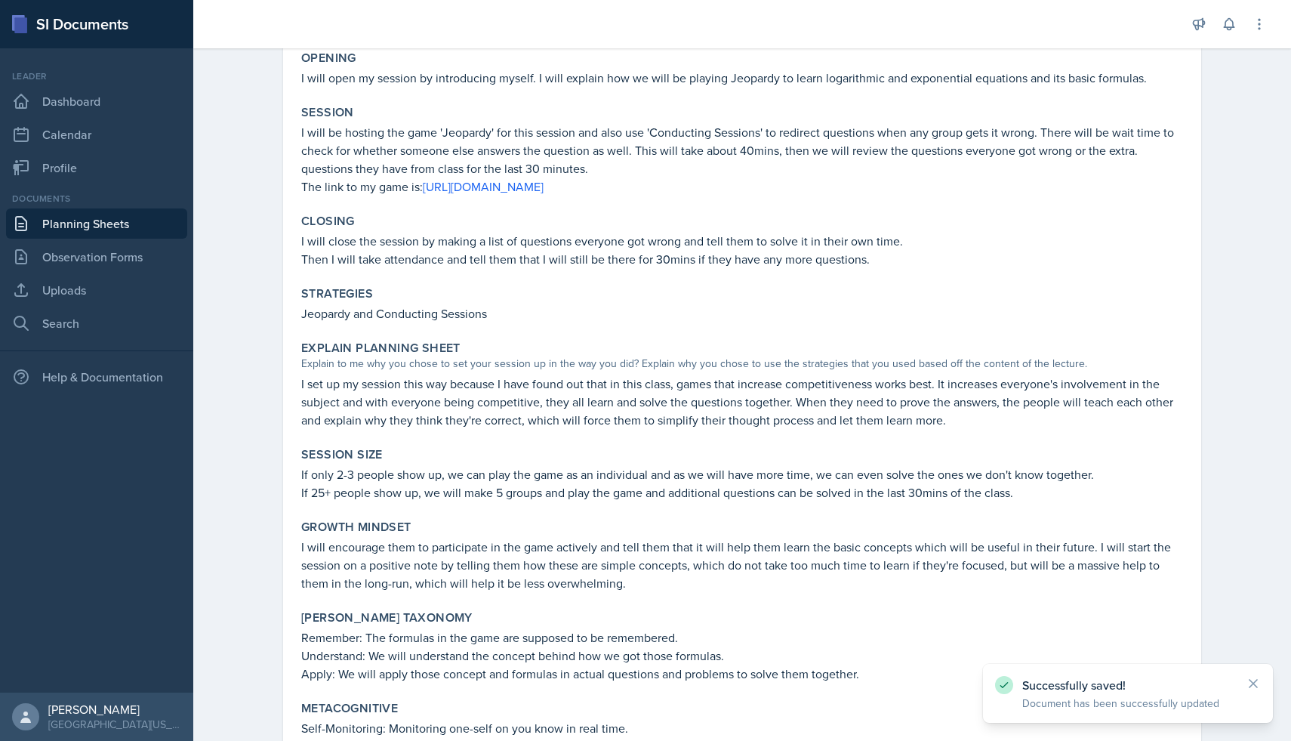
scroll to position [371, 0]
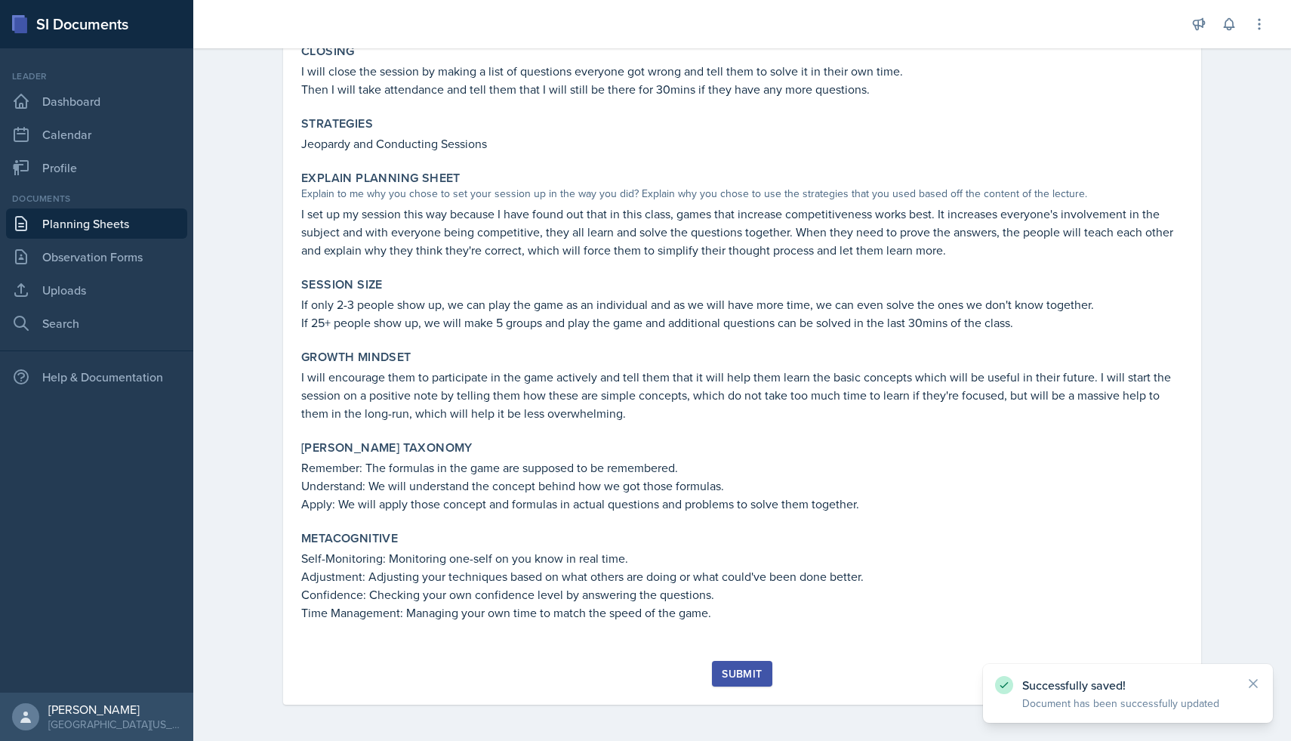
click at [753, 673] on div "Submit" at bounding box center [742, 673] width 40 height 12
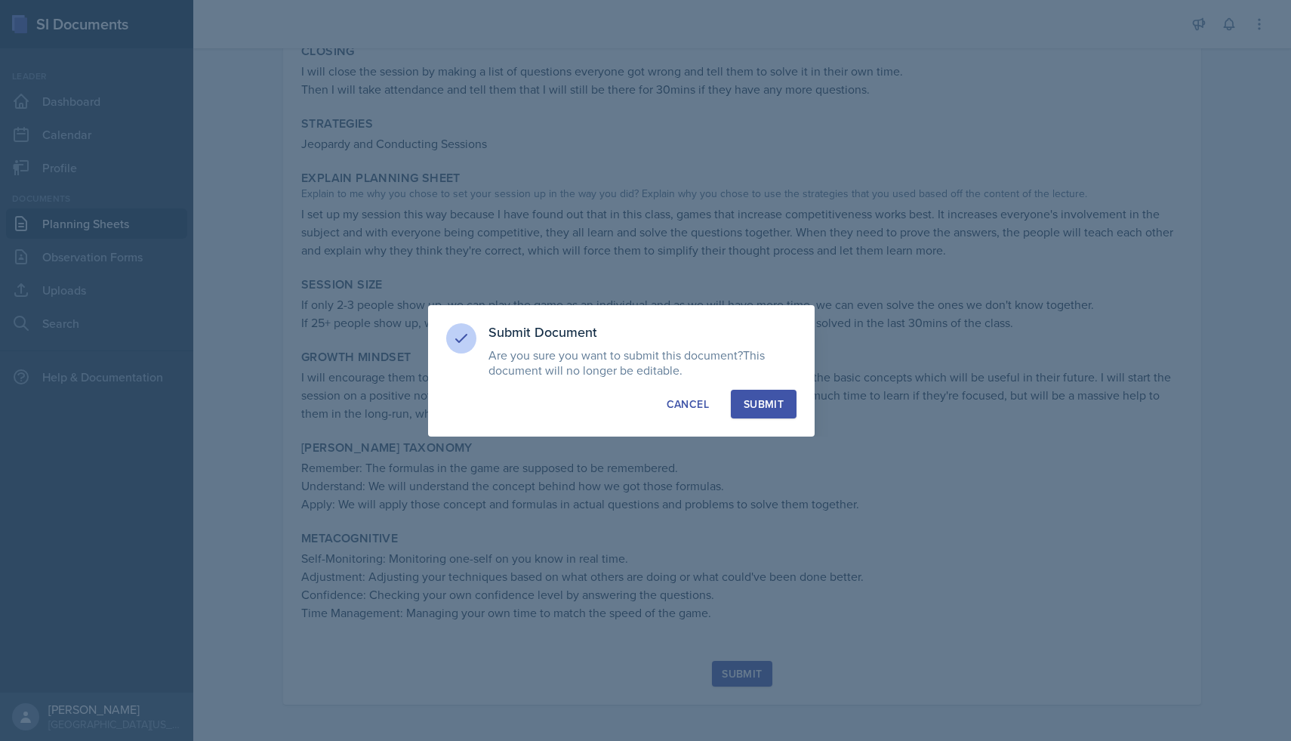
click at [783, 398] on div "Submit" at bounding box center [764, 403] width 40 height 15
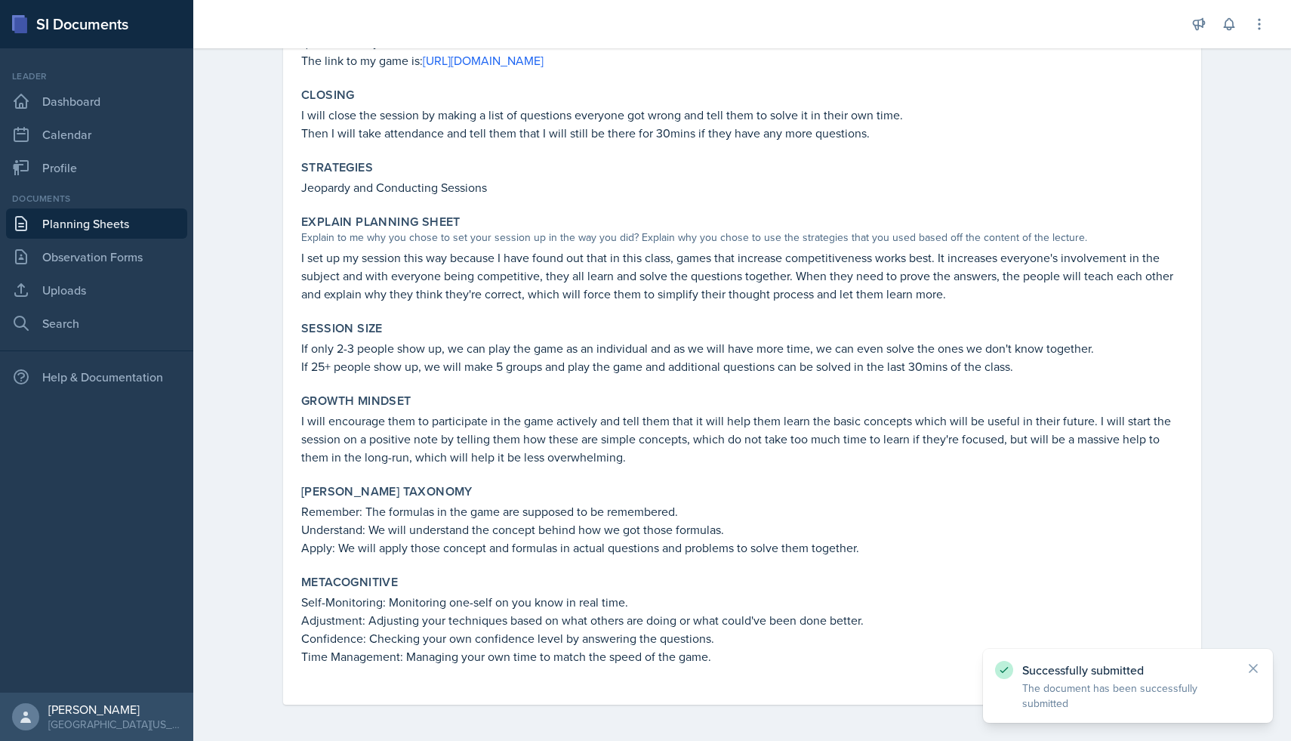
scroll to position [0, 0]
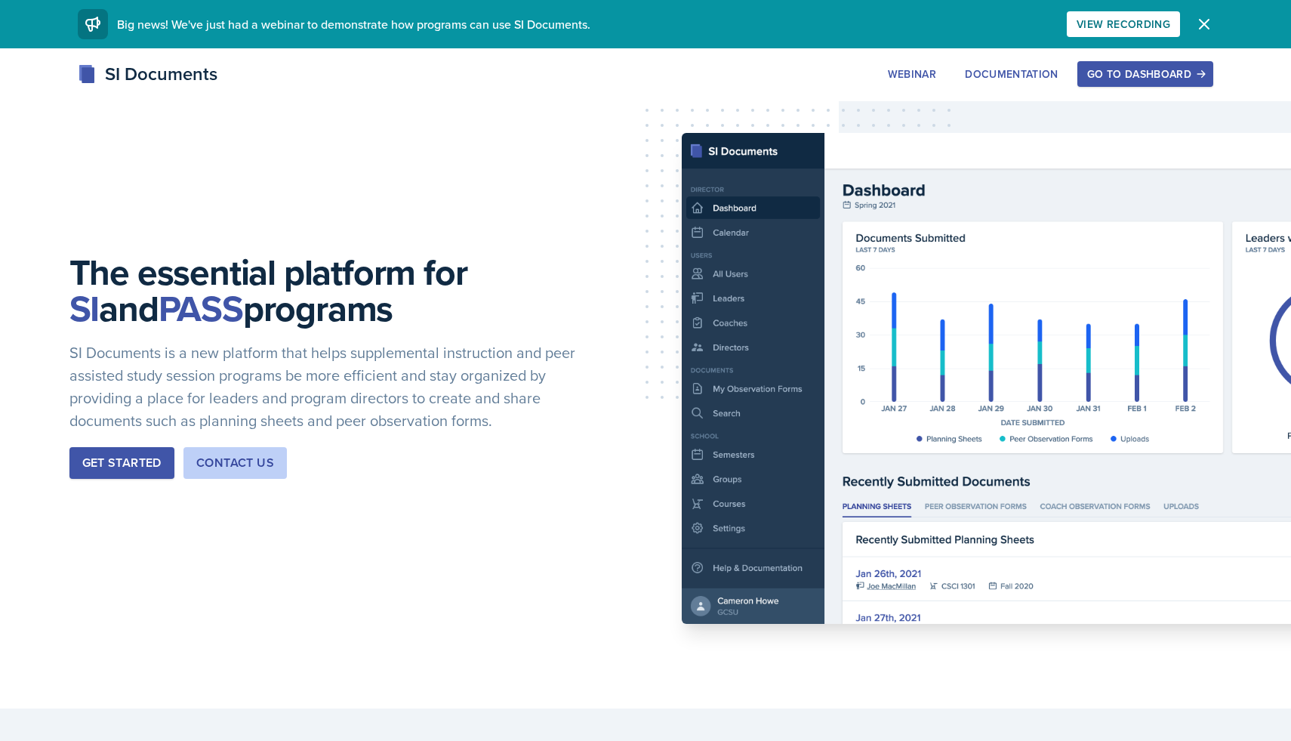
click at [1153, 76] on div "Go to Dashboard" at bounding box center [1145, 74] width 116 height 12
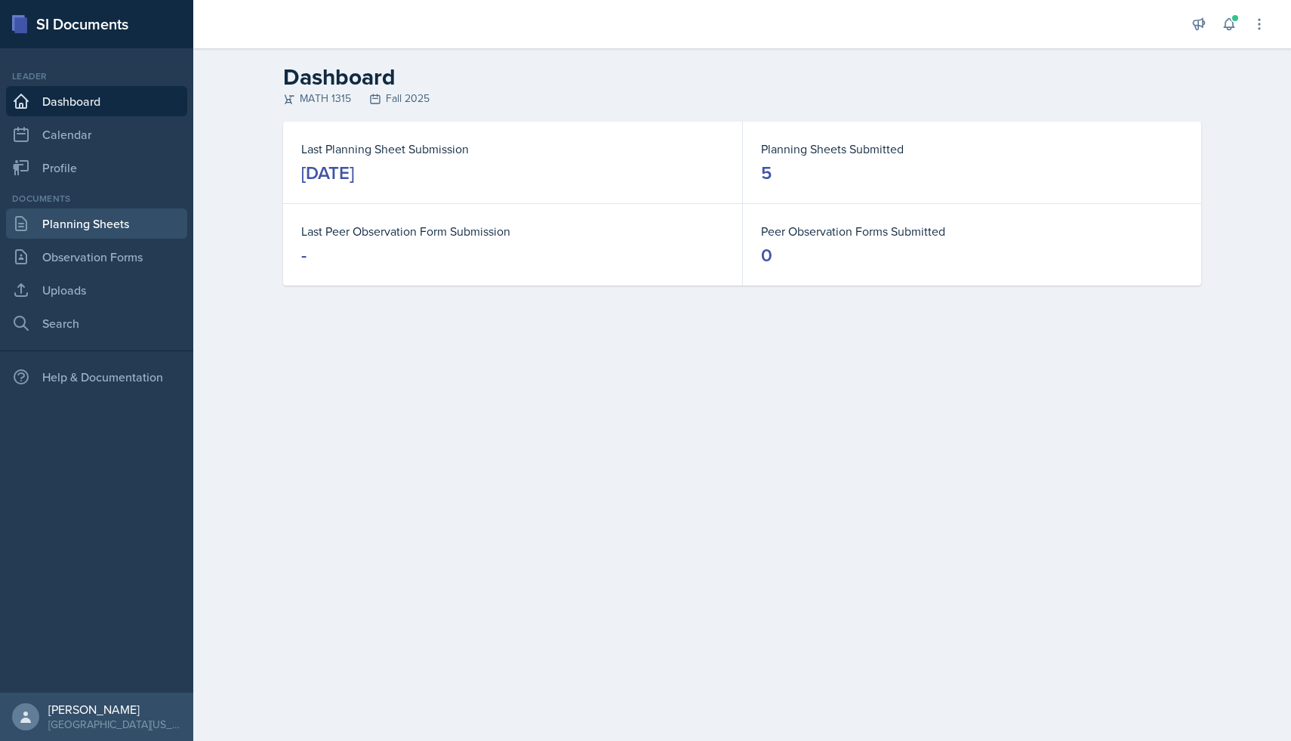
click at [109, 220] on link "Planning Sheets" at bounding box center [96, 223] width 181 height 30
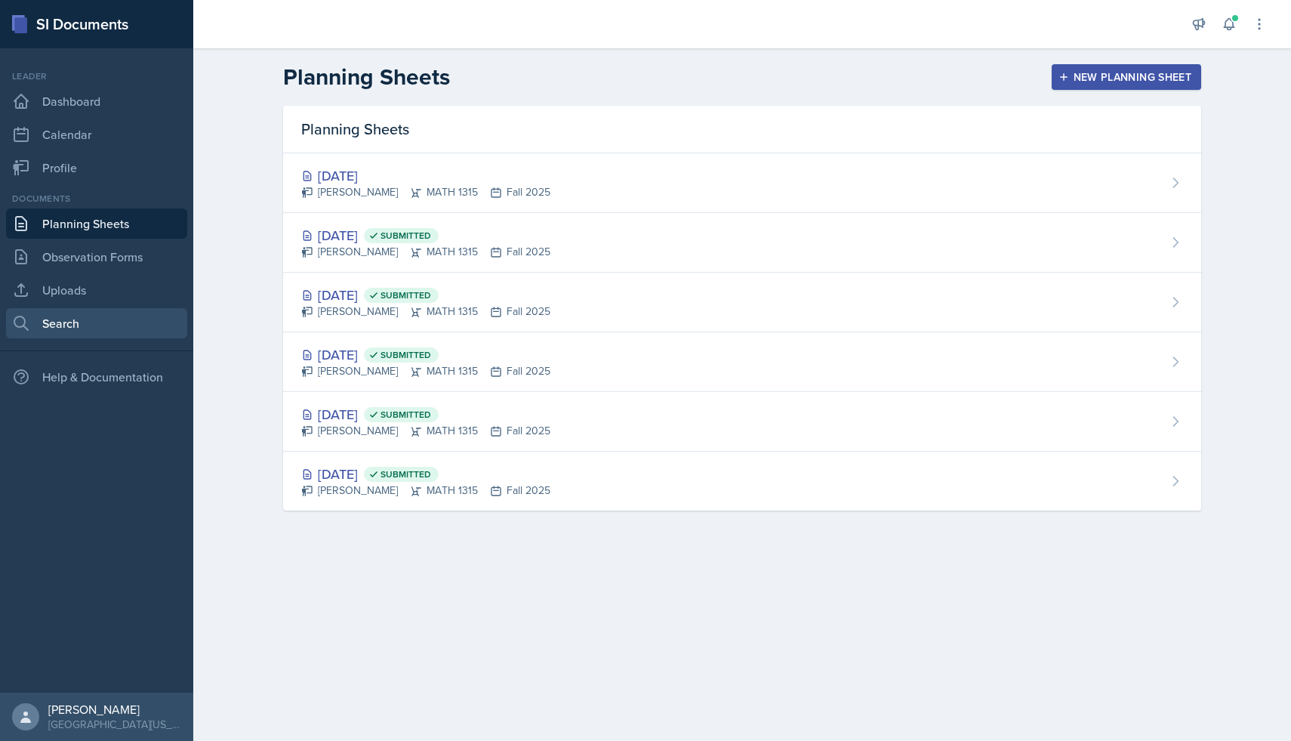
click at [65, 328] on link "Search" at bounding box center [96, 323] width 181 height 30
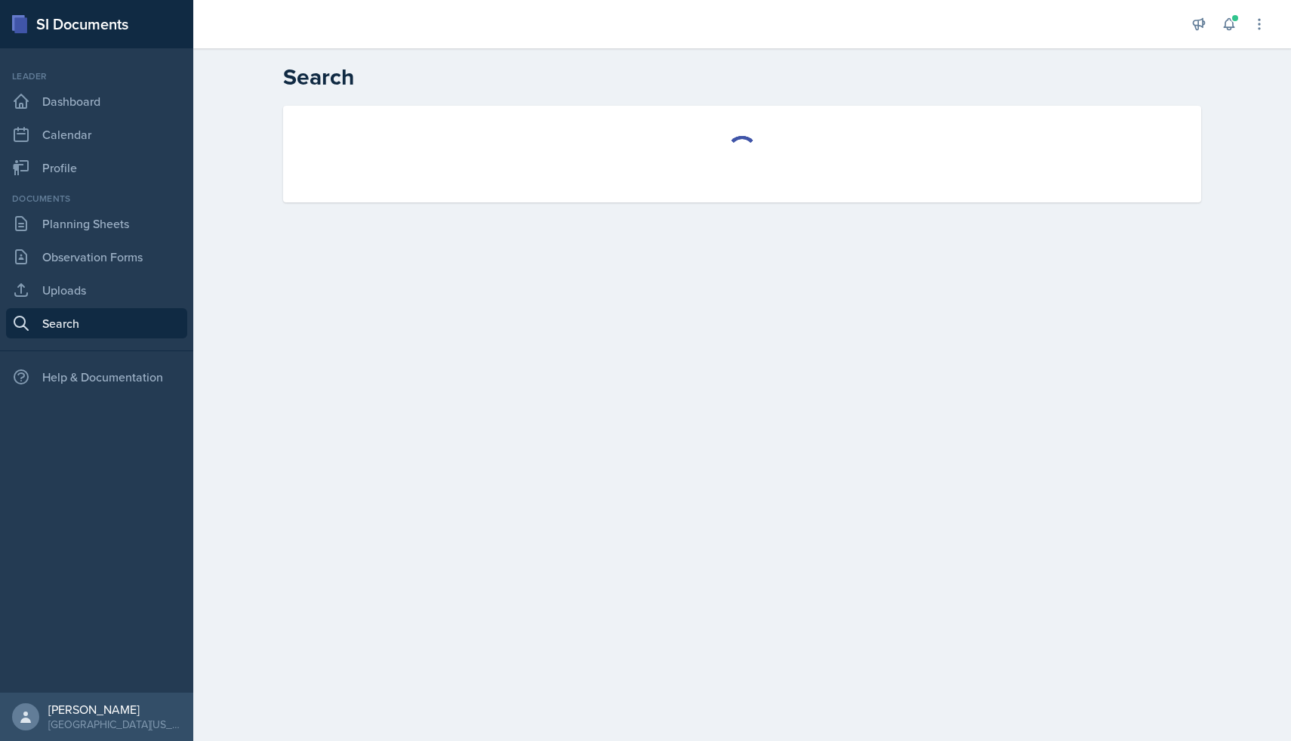
select select "all"
select select "1"
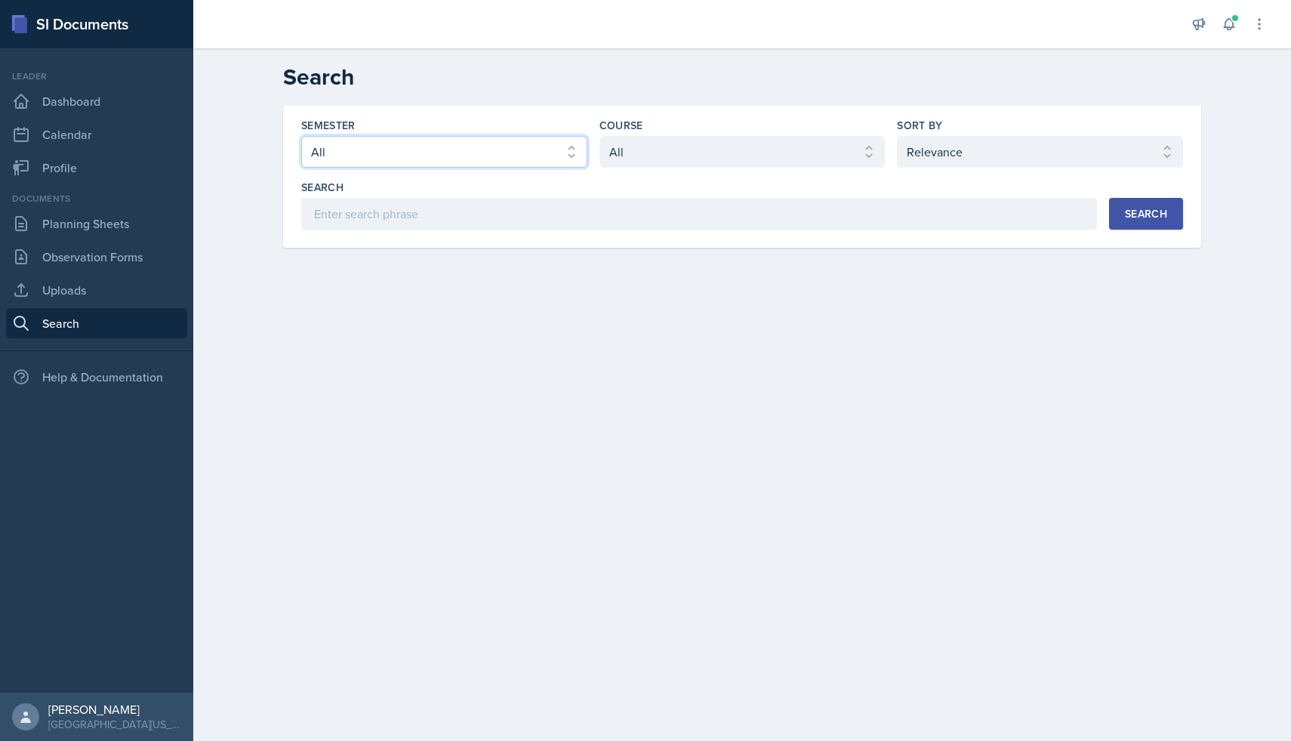
click at [386, 152] on select "Select semester All Fall 2025 Spring 2025 Fall 2024 Spring 2024 Fall 2023" at bounding box center [444, 152] width 286 height 32
select select "a681a9dd-bef2-4d44-b64a-82040801c701"
click at [301, 136] on select "Select semester All Fall 2025 Spring 2025 Fall 2024 Spring 2024 Fall 2023" at bounding box center [444, 152] width 286 height 32
click at [656, 150] on select "Select course All ASTR 1345 BIOL 1345 BIOL 1441 BIOL 1442 BIOL 2300 BIOL 2444 B…" at bounding box center [742, 152] width 286 height 32
click at [599, 136] on select "Select course All ASTR 1345 BIOL 1345 BIOL 1441 BIOL 1442 BIOL 2300 BIOL 2444 B…" at bounding box center [742, 152] width 286 height 32
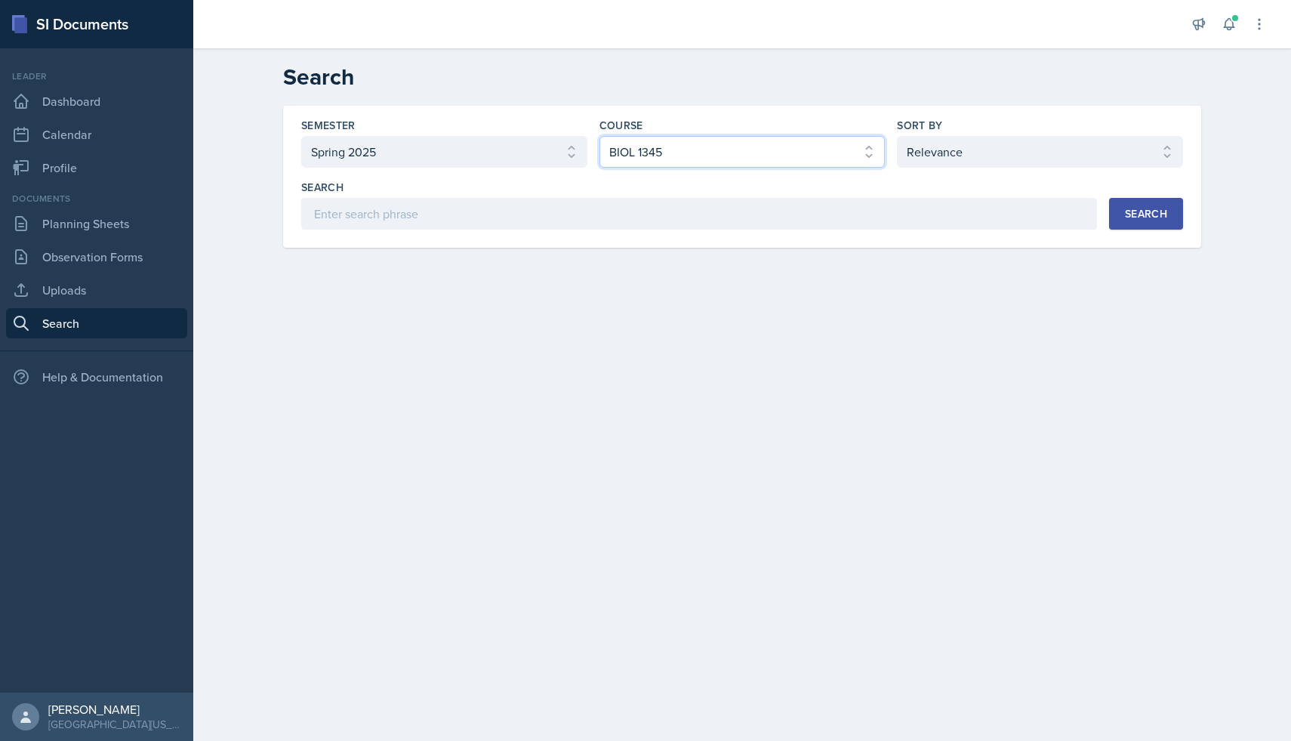
click at [827, 156] on select "Select course All ASTR 1345 BIOL 1345 BIOL 1441 BIOL 1442 BIOL 2300 BIOL 2444 B…" at bounding box center [742, 152] width 286 height 32
select select "1bbcdf22-99f9-450b-9f19-770aad2fb55d"
click at [599, 136] on select "Select course All ASTR 1345 BIOL 1345 BIOL 1441 BIOL 1442 BIOL 2300 BIOL 2444 B…" at bounding box center [742, 152] width 286 height 32
click at [1145, 208] on div "Search" at bounding box center [1146, 214] width 42 height 12
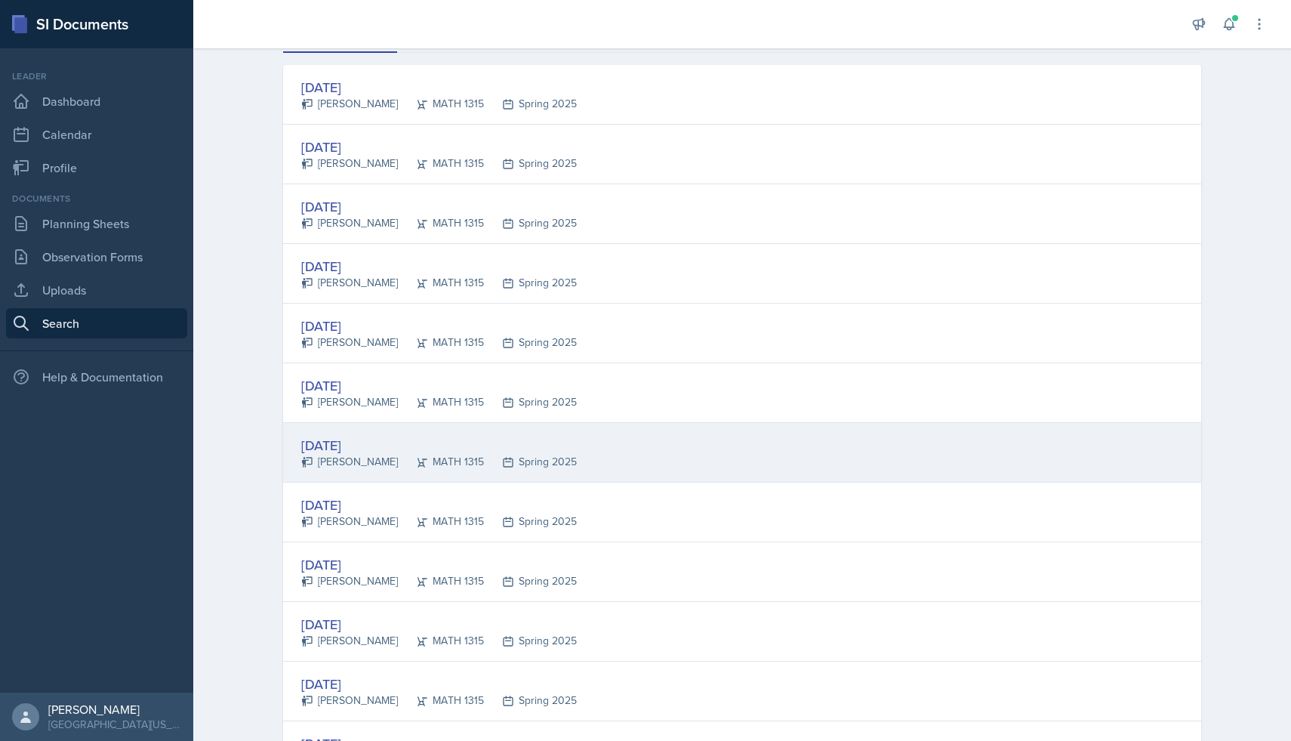
scroll to position [237, 0]
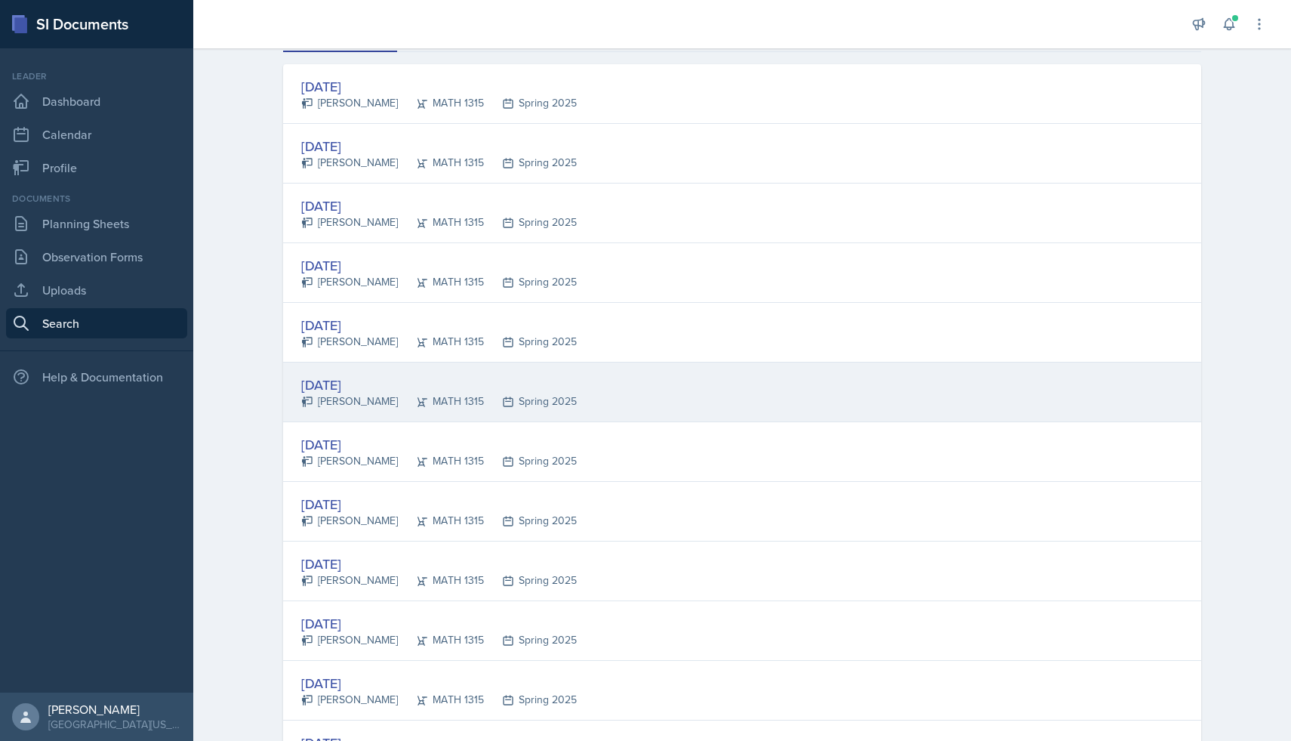
click at [772, 397] on div "[DATE] [PERSON_NAME] MATH 1315 Spring 2025" at bounding box center [742, 392] width 918 height 60
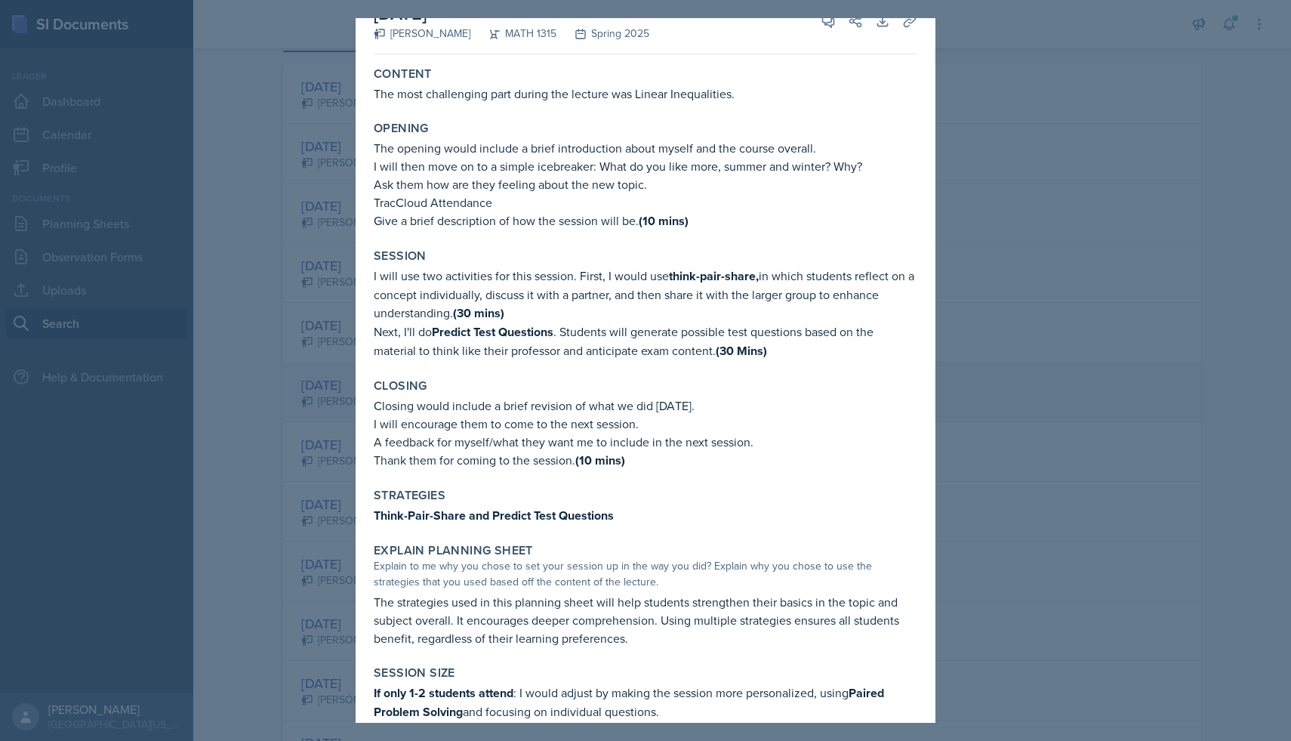
scroll to position [34, 0]
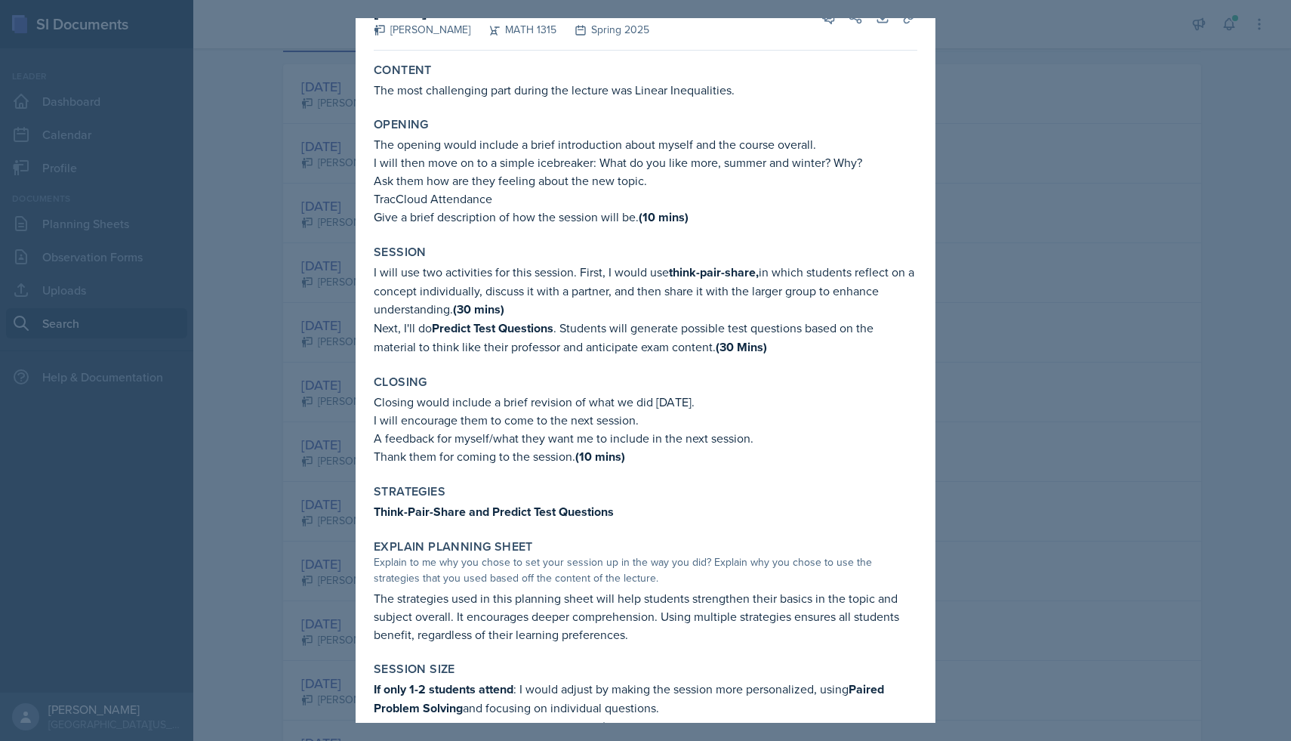
click at [993, 157] on div at bounding box center [645, 370] width 1291 height 741
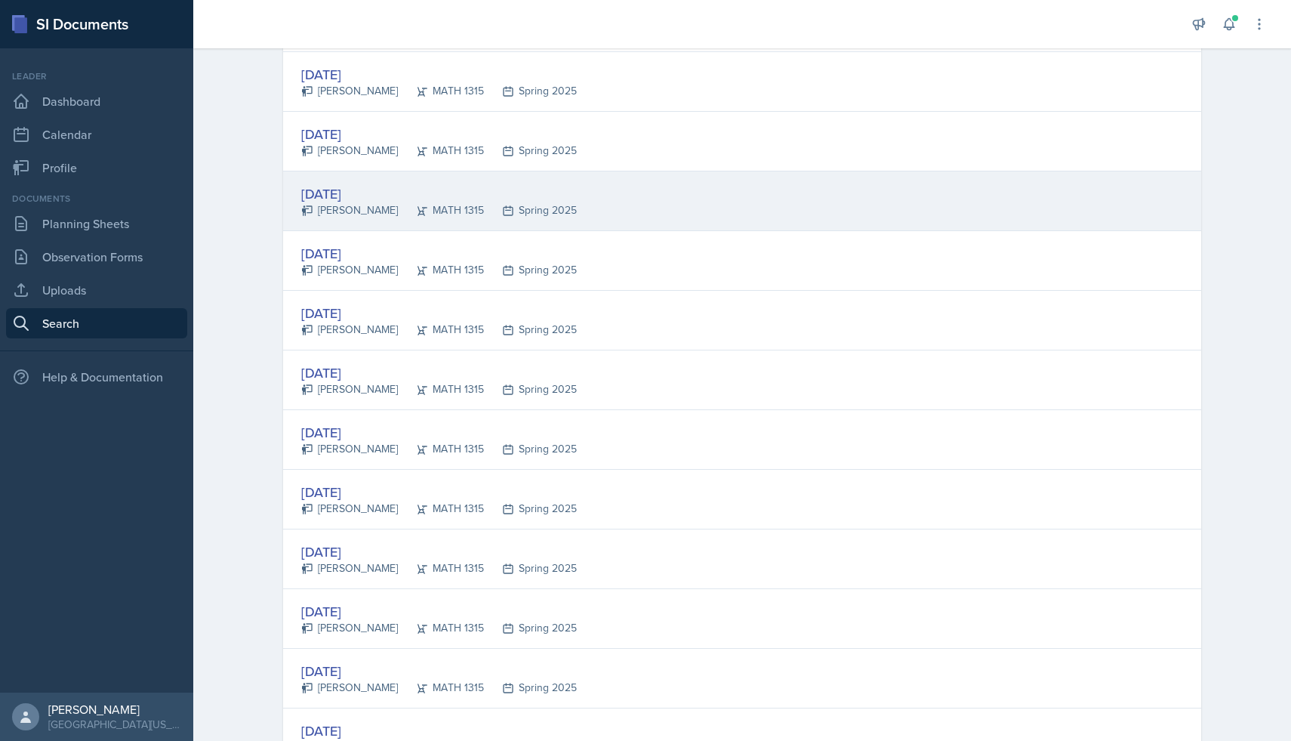
scroll to position [394, 0]
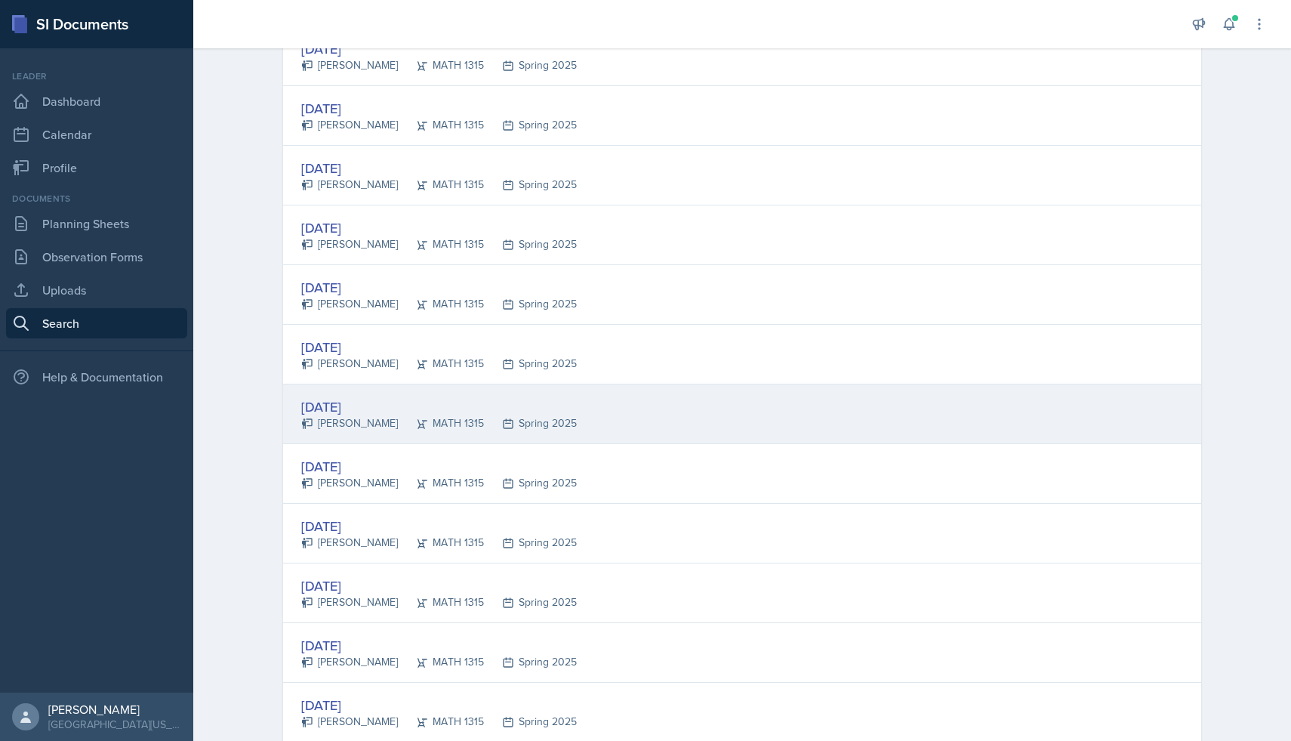
click at [859, 424] on div "[DATE] [PERSON_NAME] MATH 1315 Spring 2025" at bounding box center [742, 414] width 918 height 60
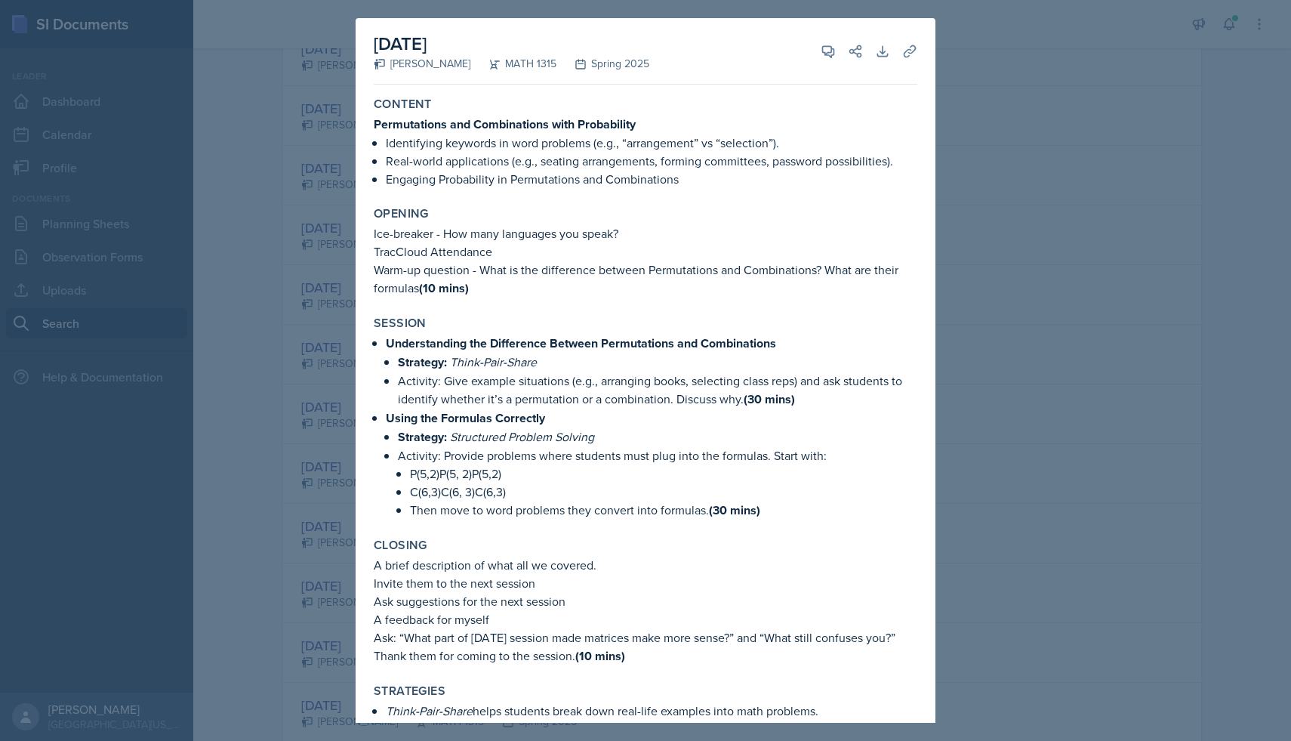
click at [974, 314] on div at bounding box center [645, 370] width 1291 height 741
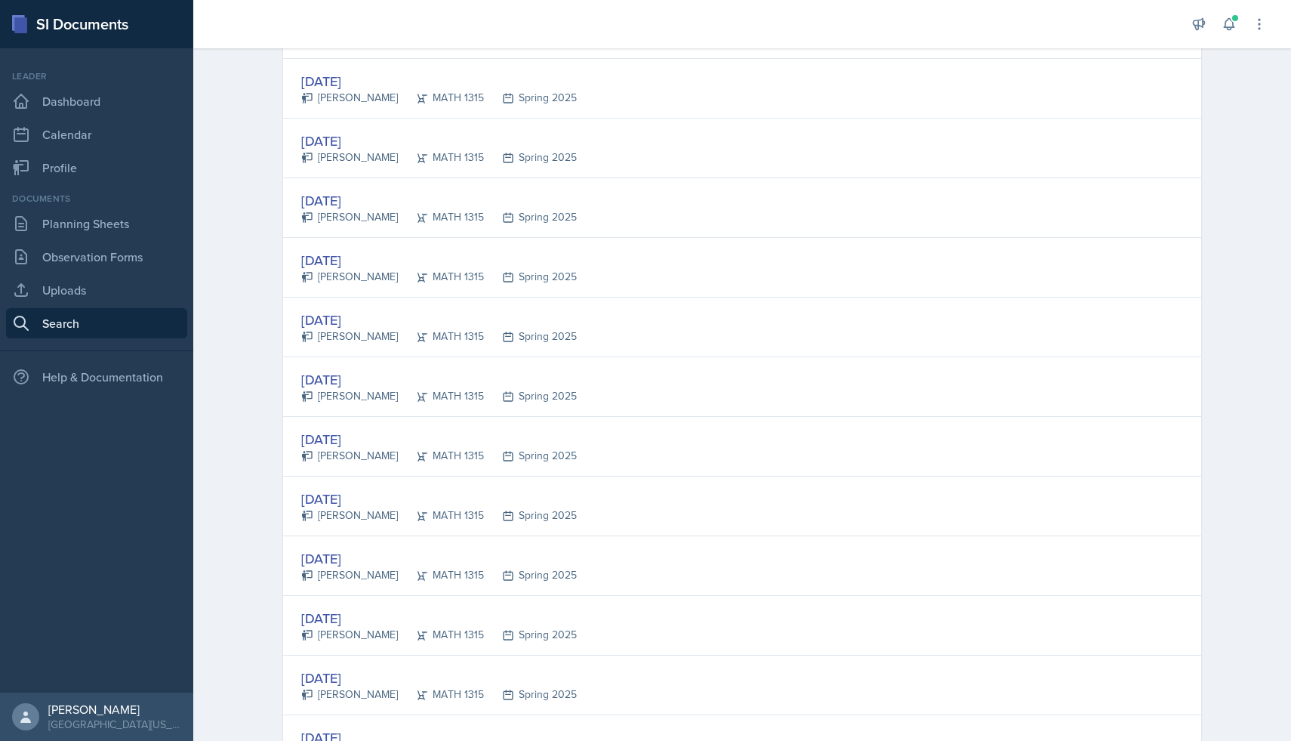
scroll to position [558, 0]
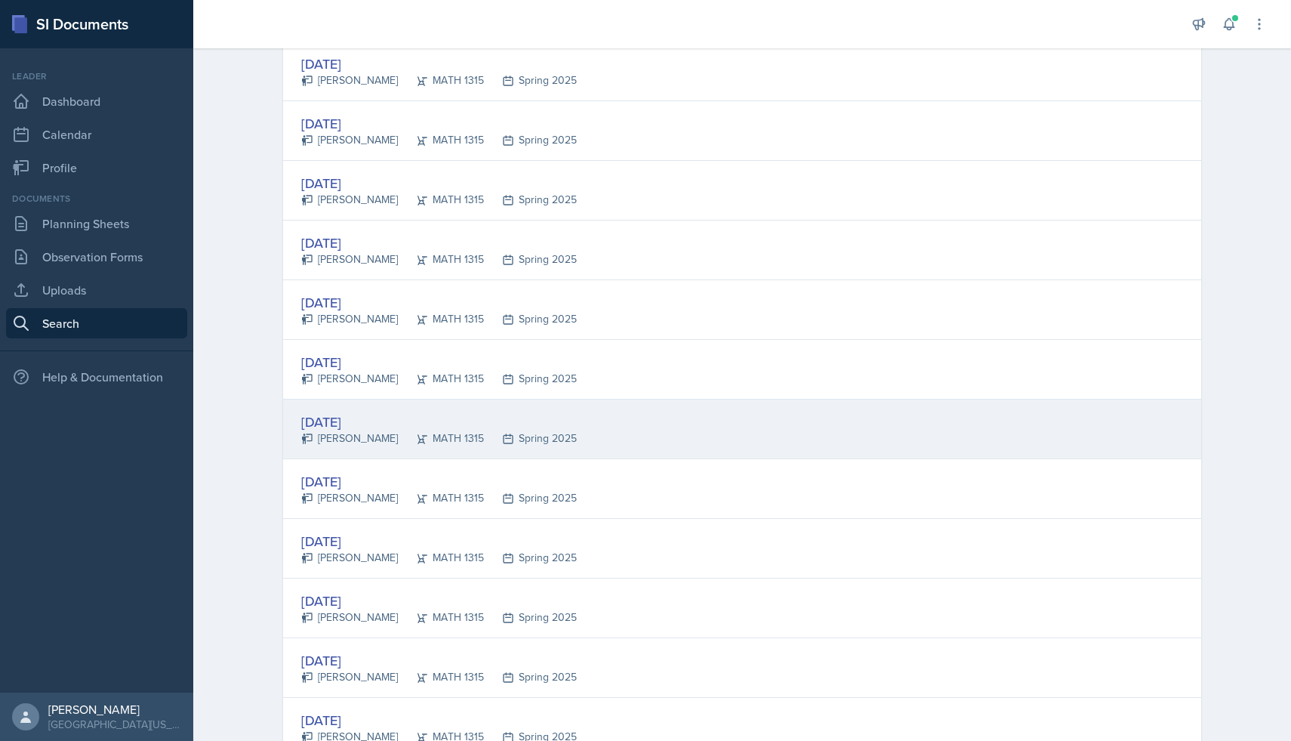
click at [895, 436] on div "[DATE] [PERSON_NAME] MATH 1315 Spring 2025" at bounding box center [742, 429] width 918 height 60
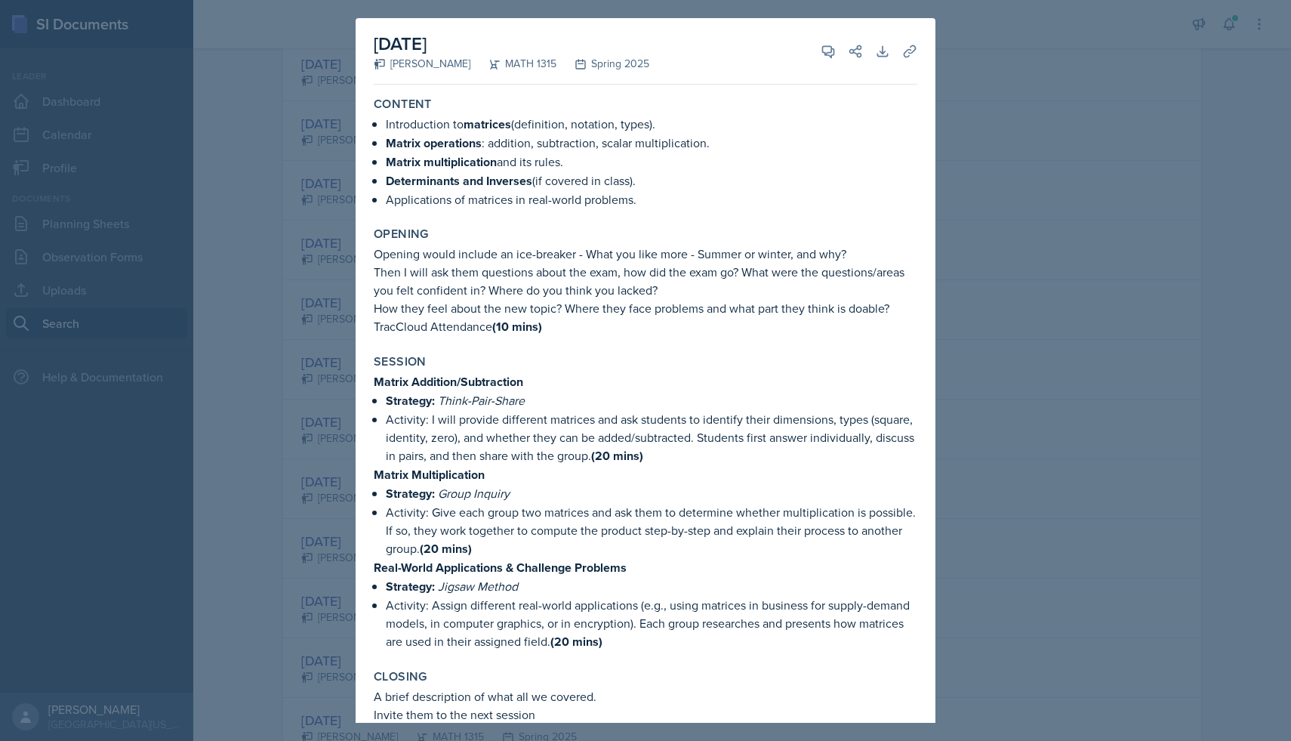
click at [981, 374] on div at bounding box center [645, 370] width 1291 height 741
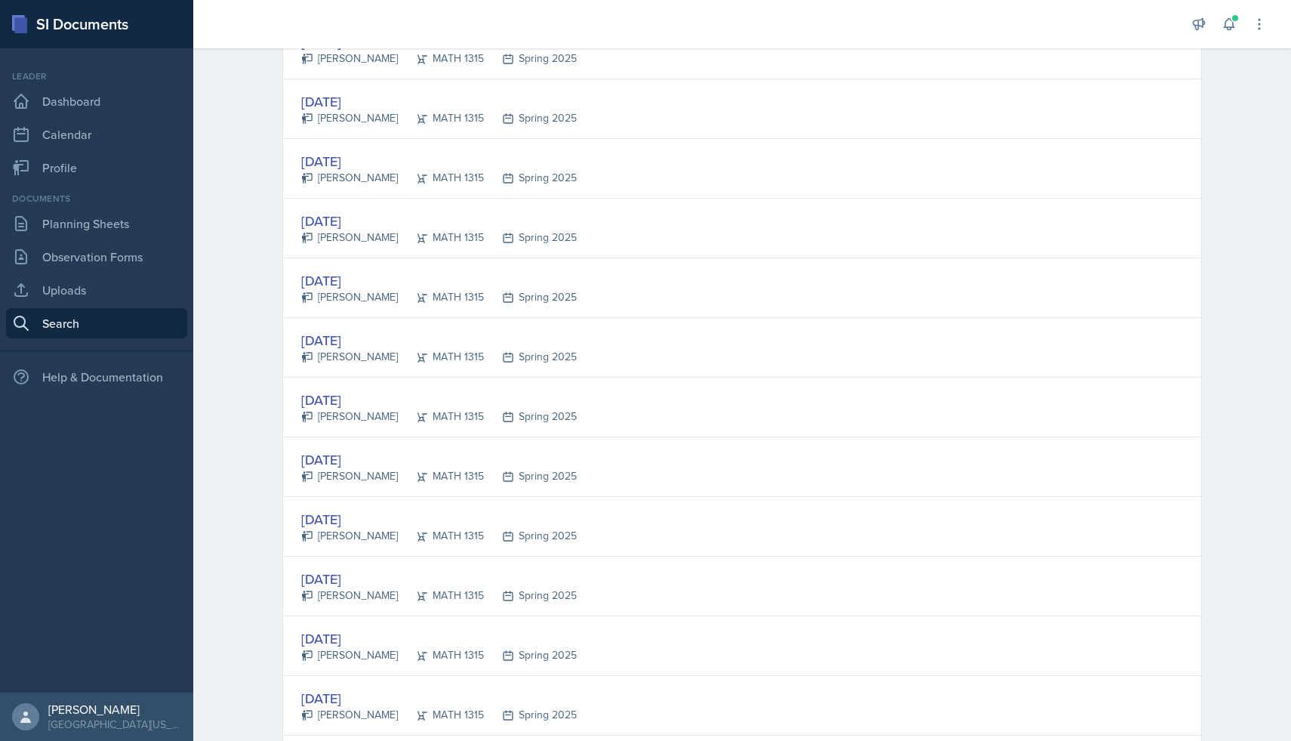
scroll to position [1385, 0]
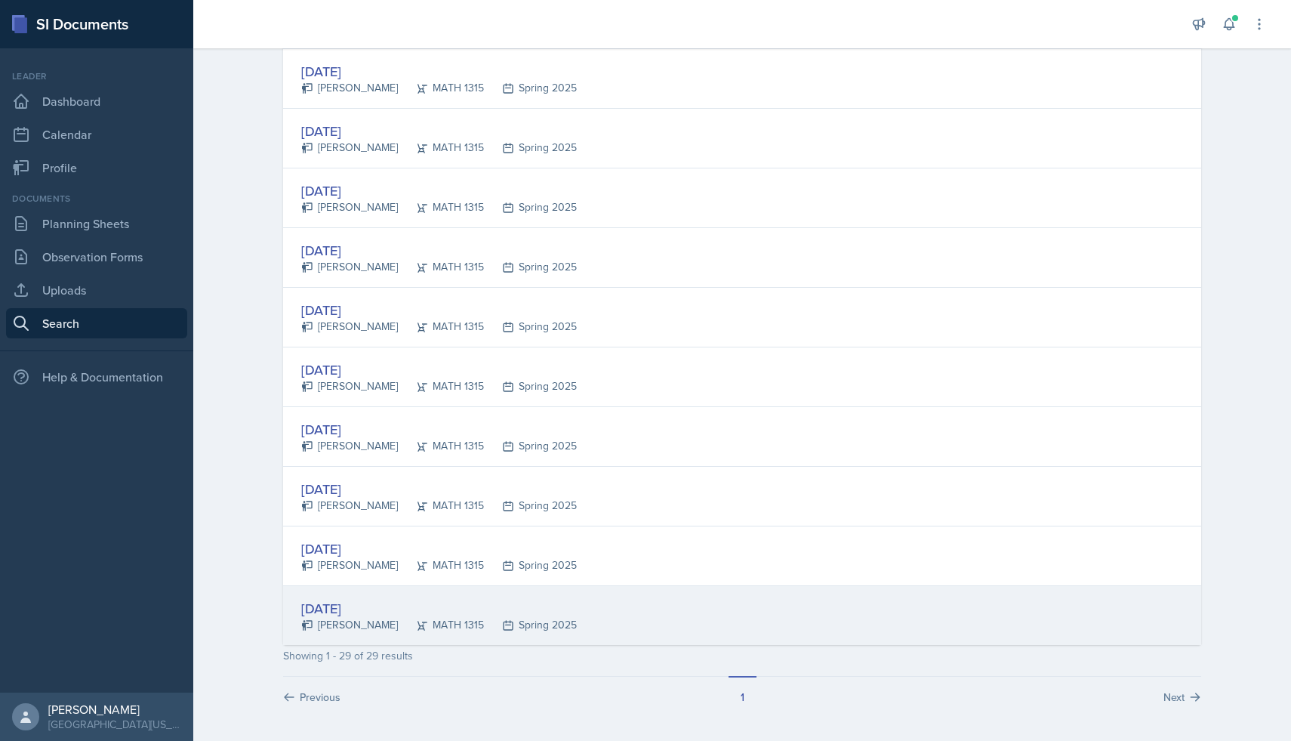
click at [838, 639] on div "[DATE] [PERSON_NAME] MATH 1315 Spring 2025" at bounding box center [742, 615] width 918 height 59
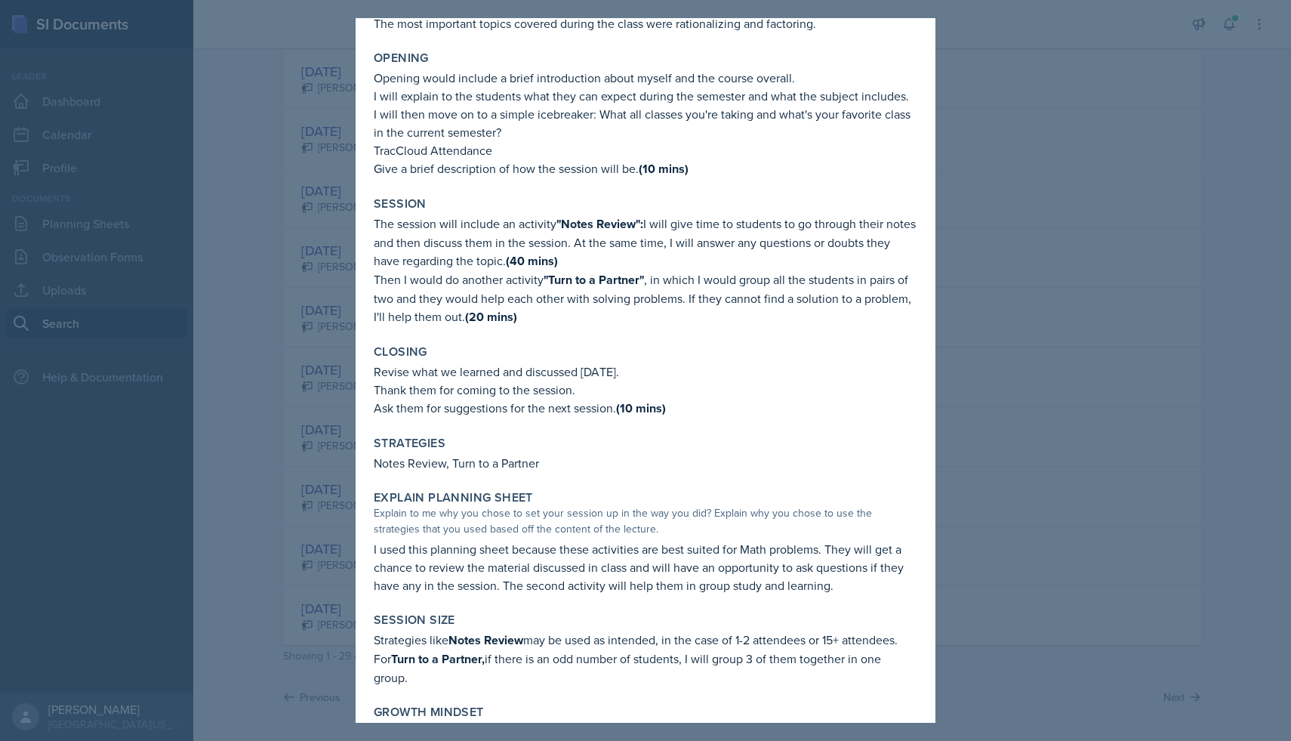
scroll to position [101, 0]
click at [997, 402] on div at bounding box center [645, 370] width 1291 height 741
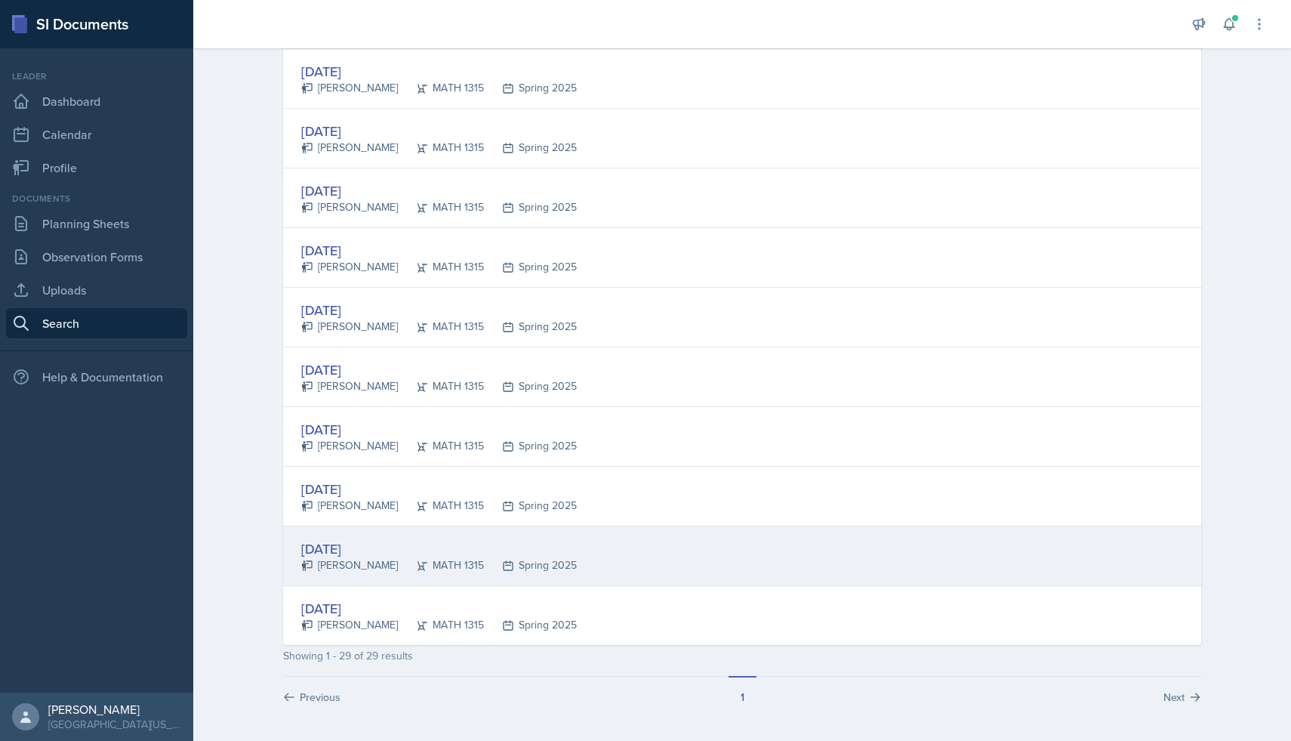
click at [637, 550] on div "[DATE] [PERSON_NAME] MATH 1315 Spring 2025" at bounding box center [742, 556] width 918 height 60
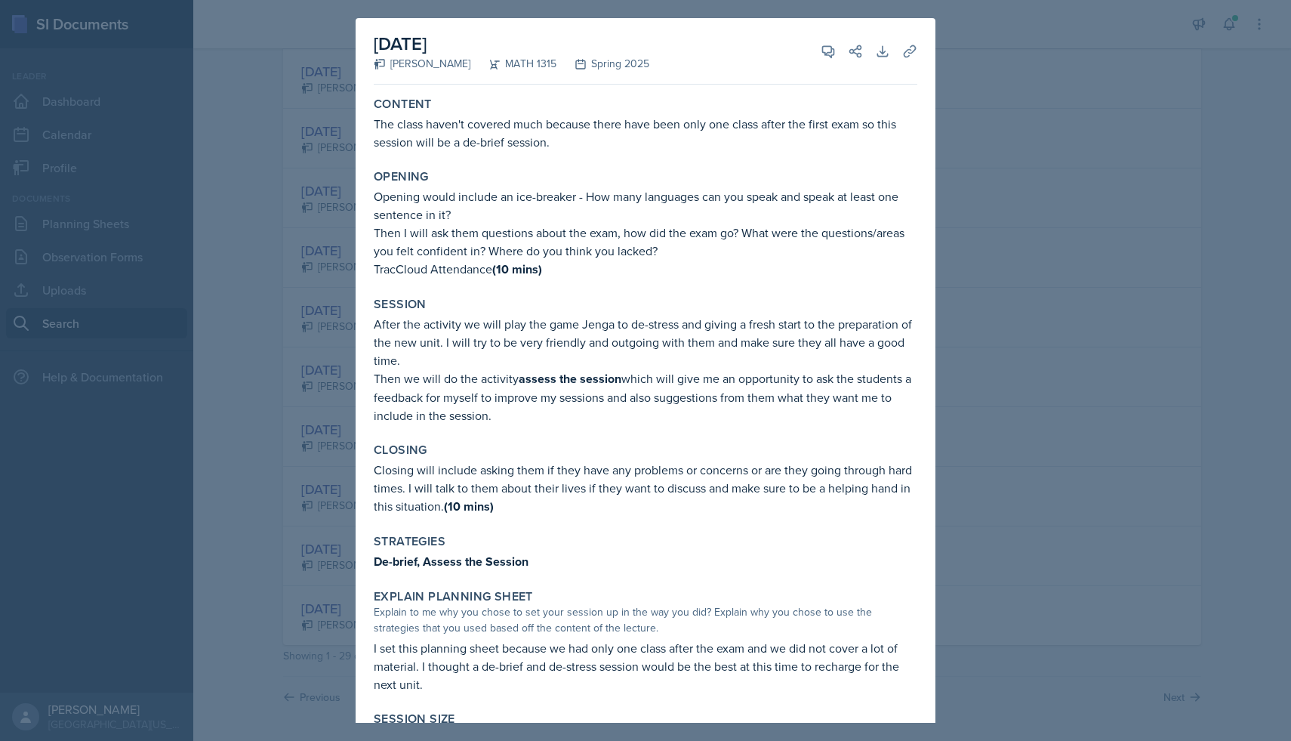
click at [1086, 240] on div at bounding box center [645, 370] width 1291 height 741
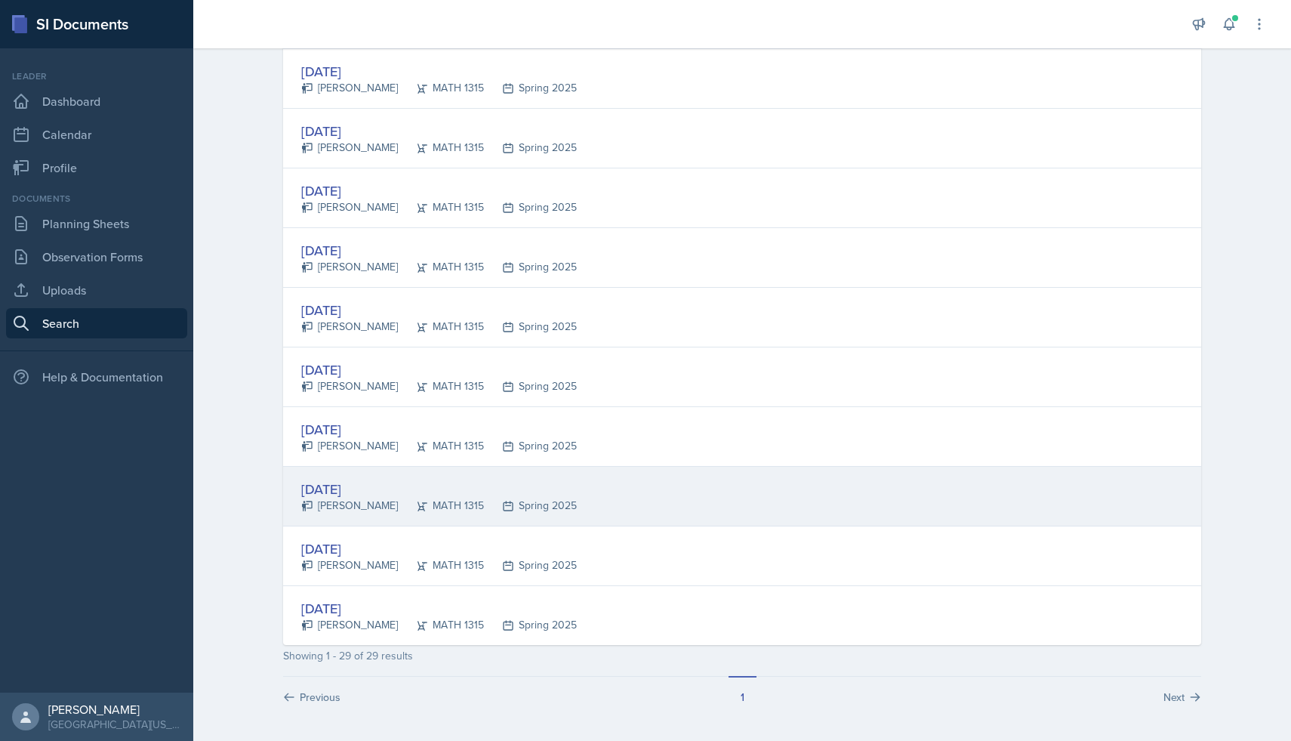
click at [665, 475] on div "[DATE] [PERSON_NAME] MATH 1315 Spring 2025" at bounding box center [742, 497] width 918 height 60
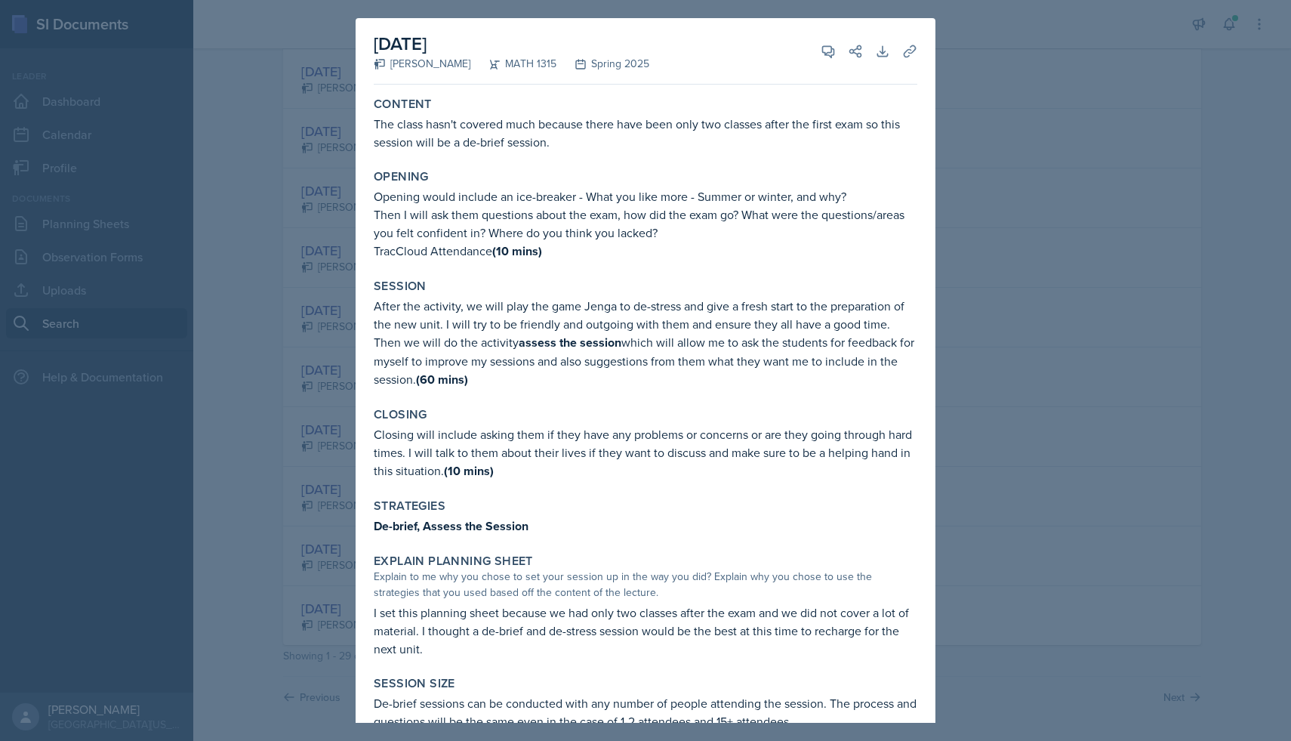
click at [1038, 256] on div at bounding box center [645, 370] width 1291 height 741
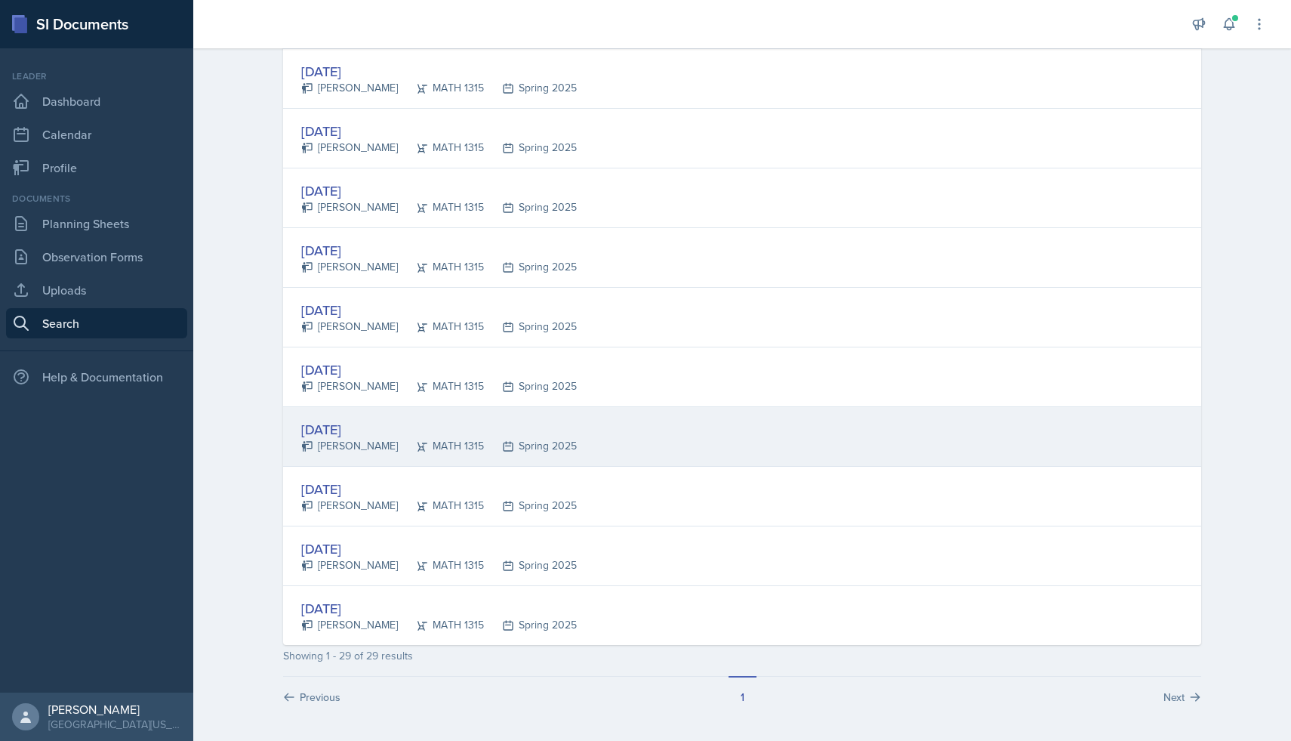
click at [829, 463] on div "[DATE] [PERSON_NAME] MATH 1315 Spring 2025" at bounding box center [742, 437] width 918 height 60
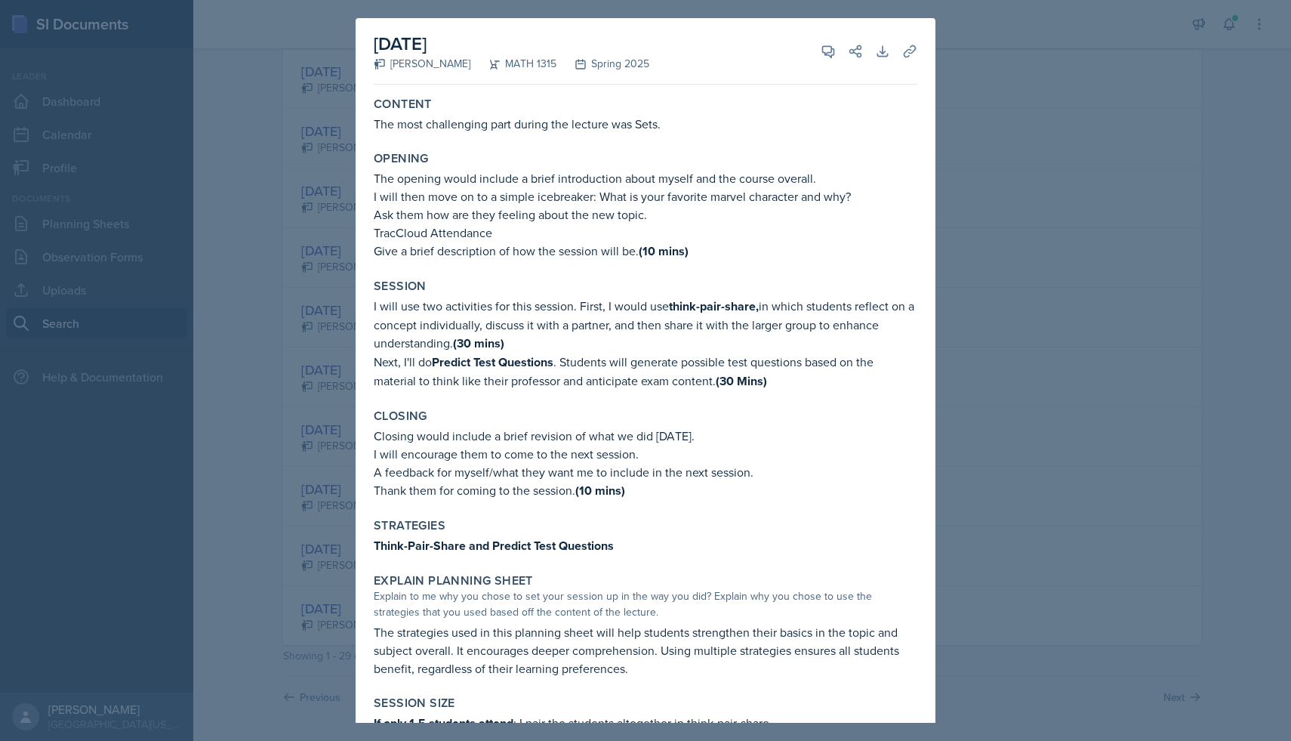
click at [1081, 251] on div at bounding box center [645, 370] width 1291 height 741
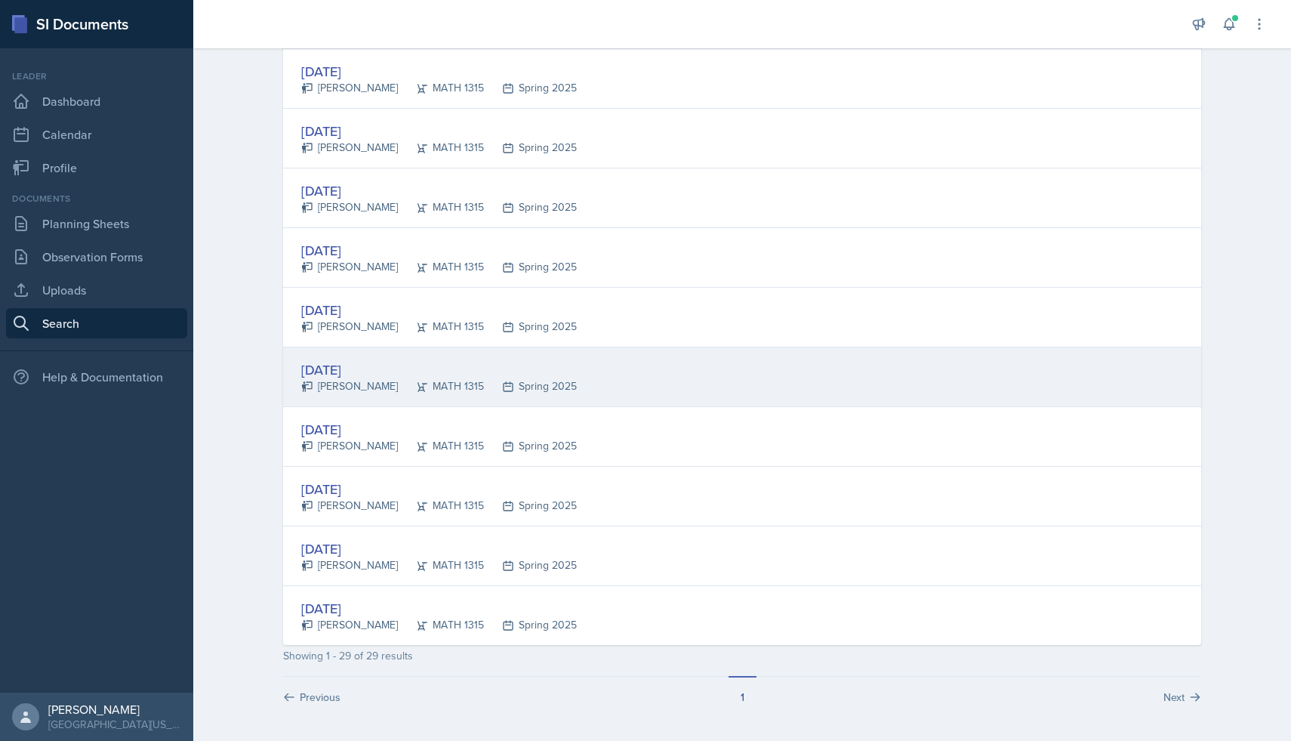
click at [875, 352] on div "[DATE] [PERSON_NAME] MATH 1315 Spring 2025" at bounding box center [742, 377] width 918 height 60
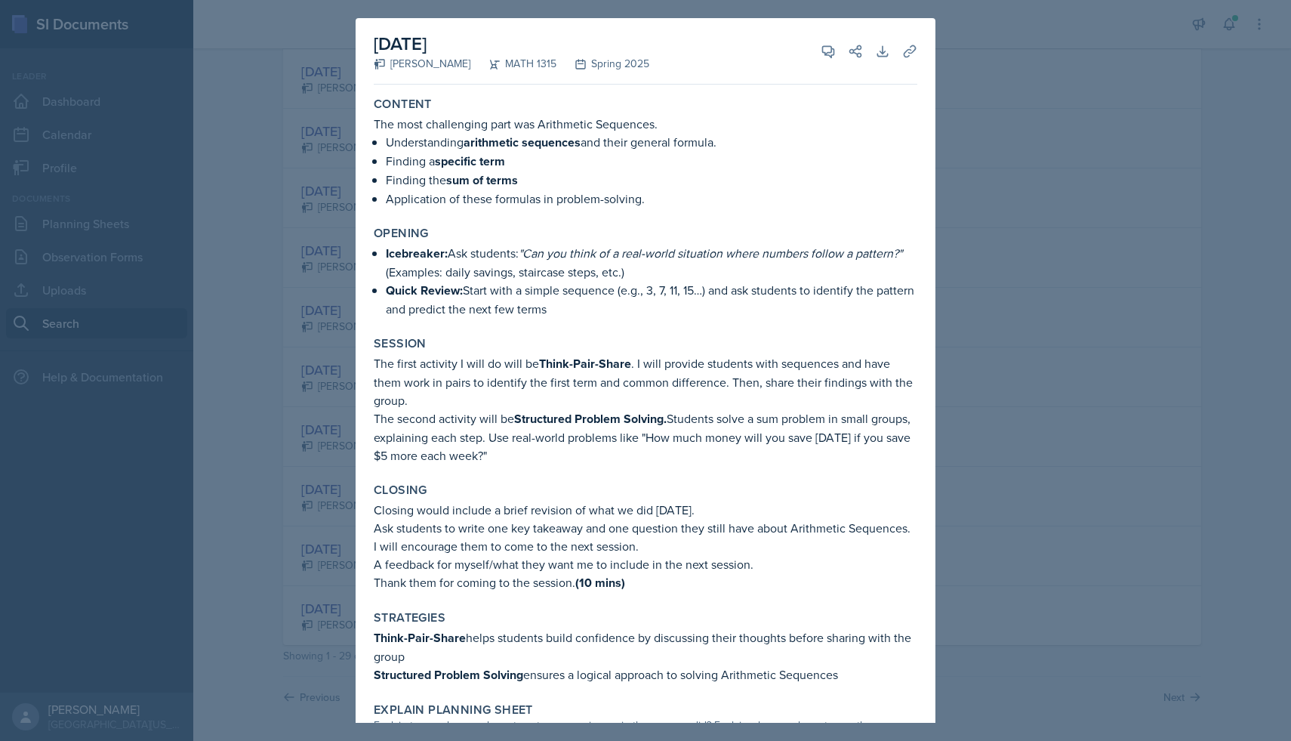
click at [1114, 181] on div at bounding box center [645, 370] width 1291 height 741
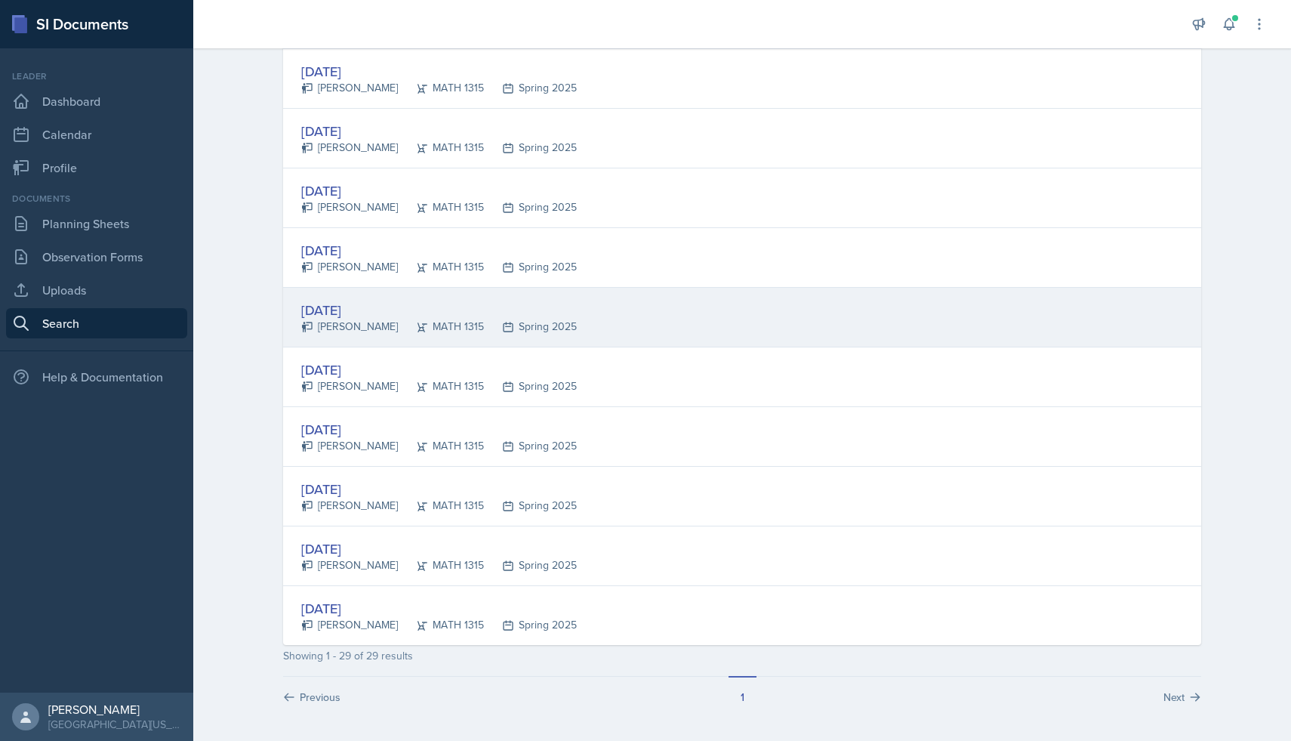
click at [915, 318] on div "[DATE] [PERSON_NAME] MATH 1315 Spring 2025" at bounding box center [742, 318] width 918 height 60
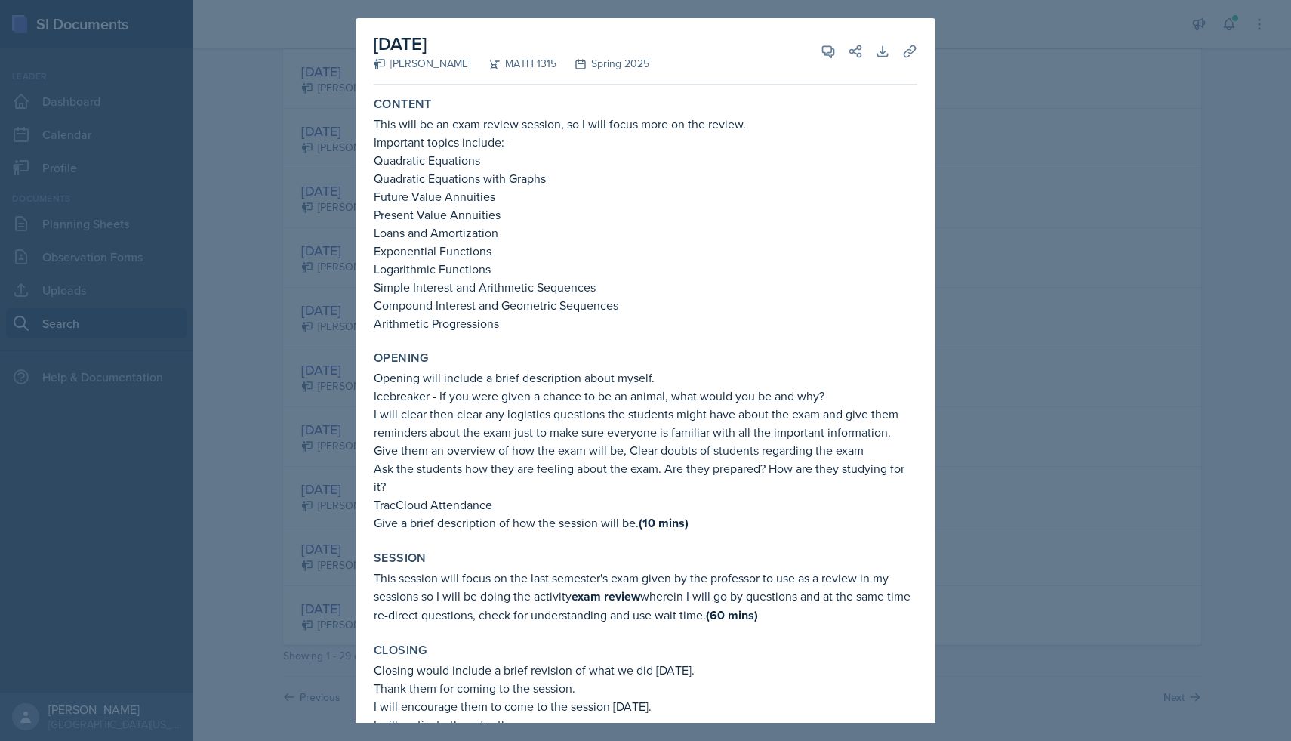
click at [1139, 183] on div at bounding box center [645, 370] width 1291 height 741
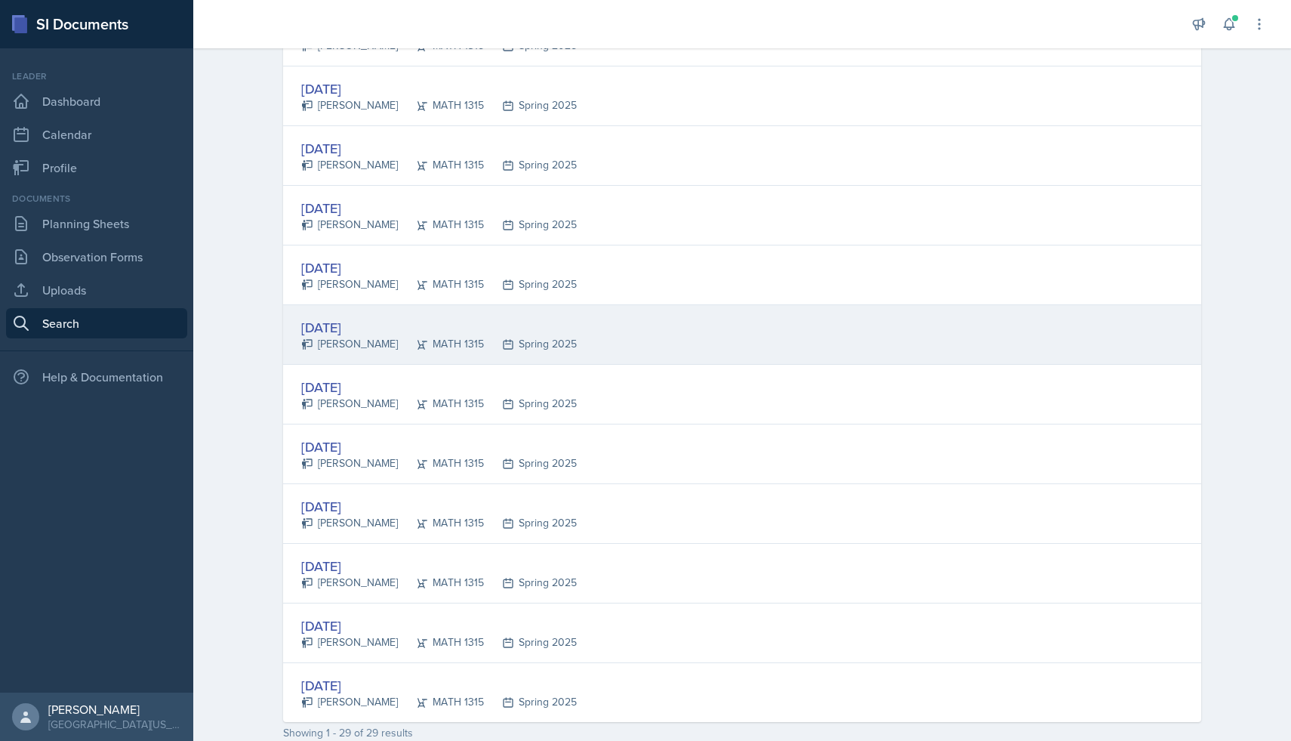
scroll to position [1256, 0]
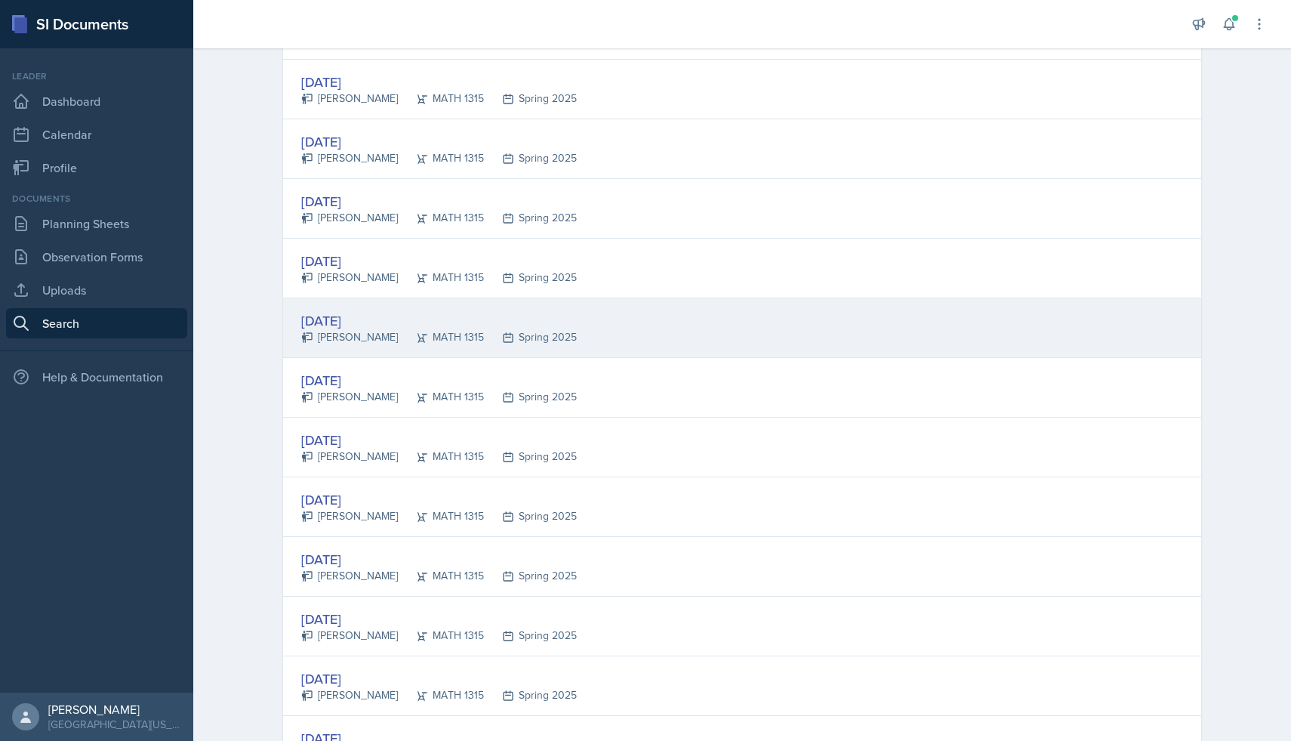
click at [965, 325] on div "[DATE] [PERSON_NAME] MATH 1315 Spring 2025" at bounding box center [742, 328] width 918 height 60
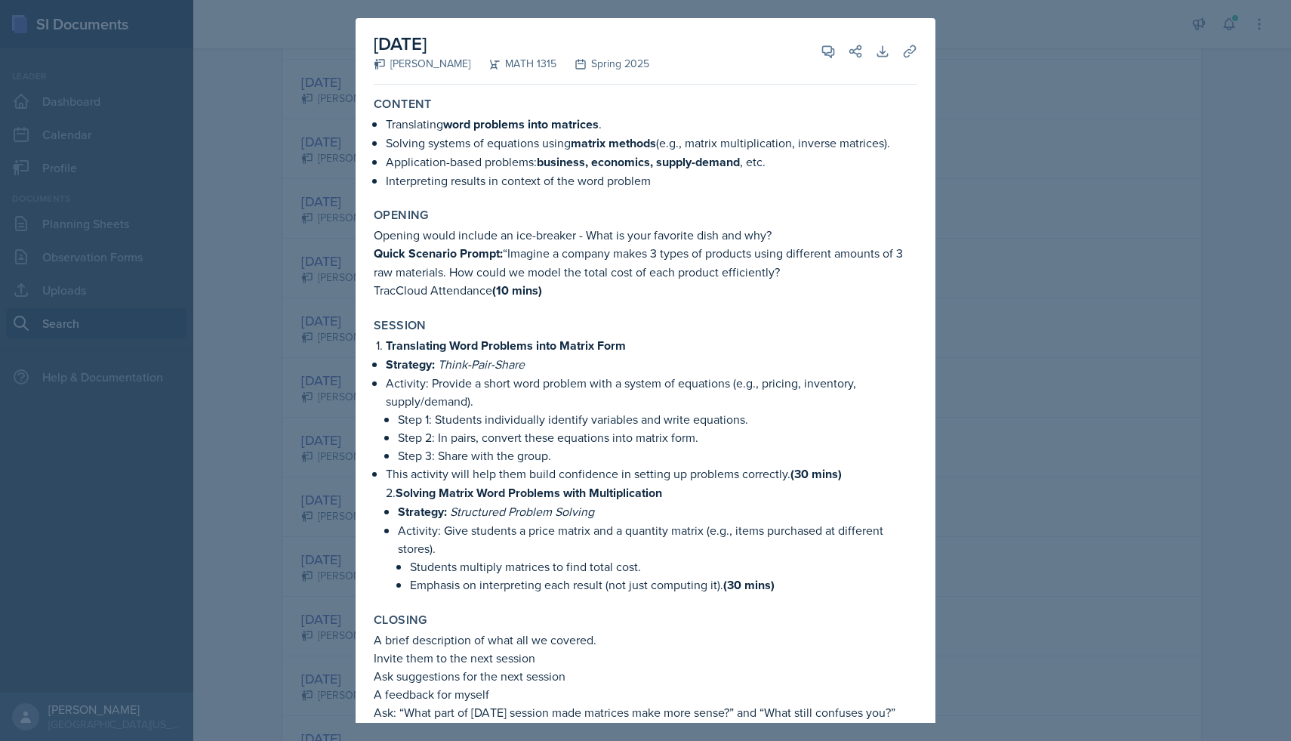
click at [1158, 186] on div at bounding box center [645, 370] width 1291 height 741
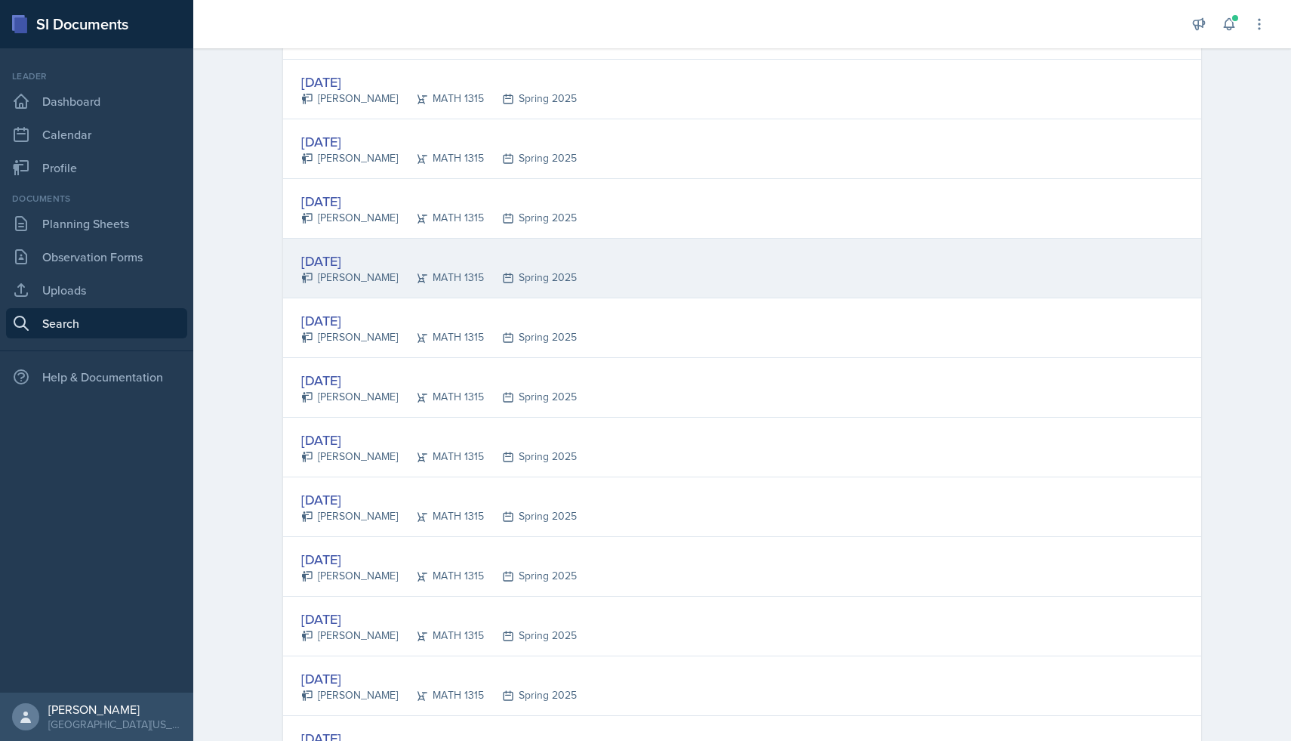
click at [972, 255] on div "[DATE] [PERSON_NAME] MATH 1315 Spring 2025" at bounding box center [742, 269] width 918 height 60
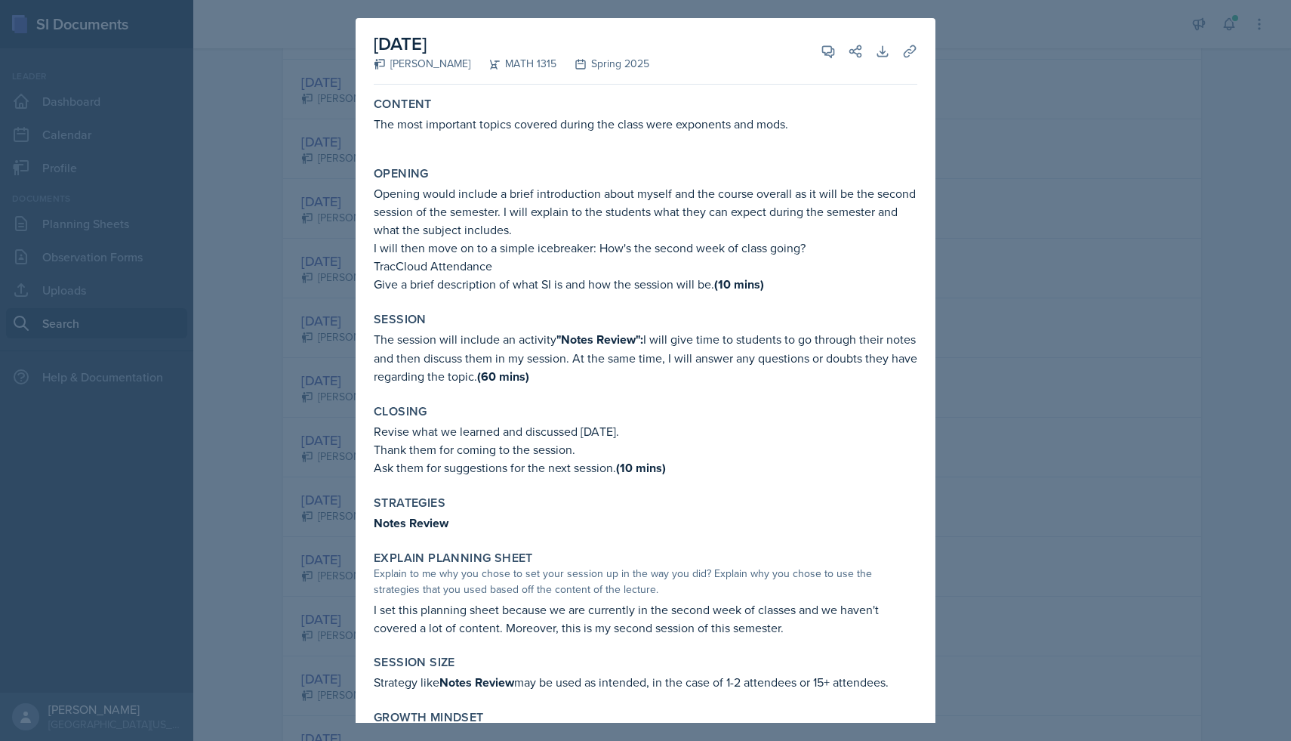
click at [1107, 192] on div at bounding box center [645, 370] width 1291 height 741
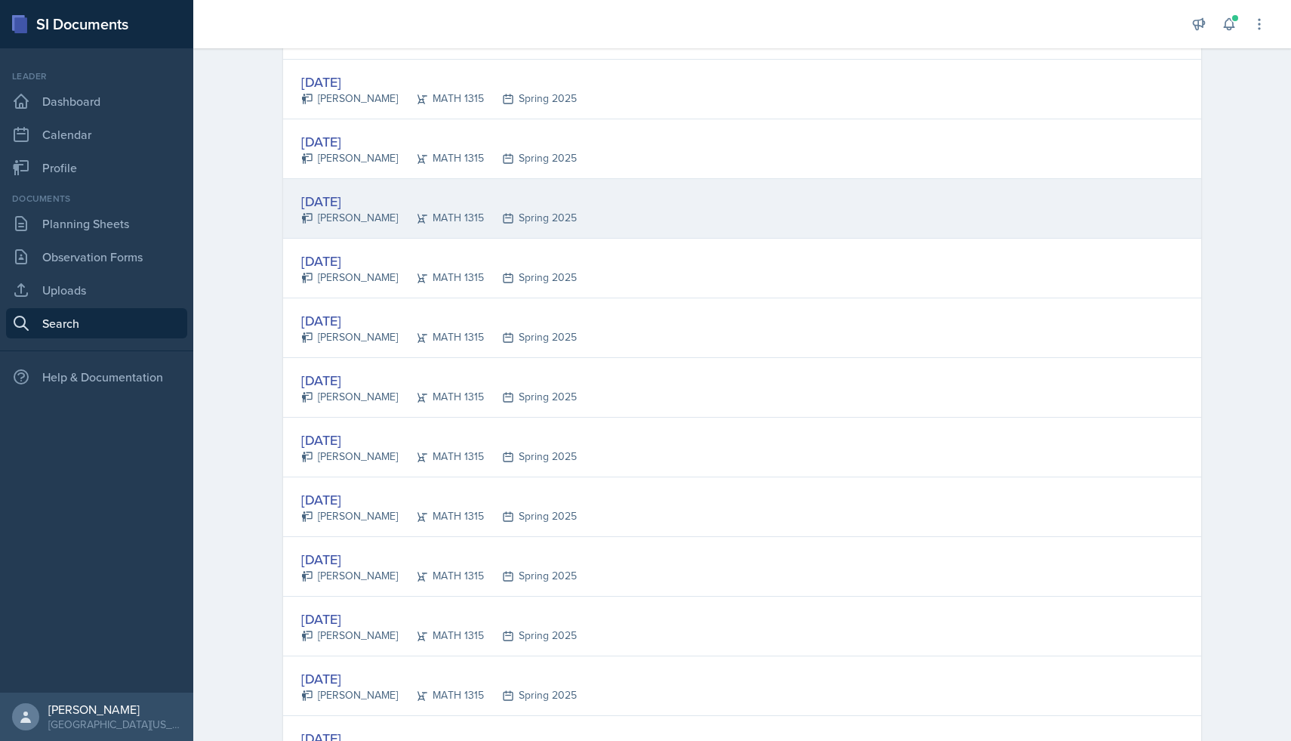
click at [1025, 202] on div "[DATE] [PERSON_NAME] MATH 1315 Spring 2025" at bounding box center [742, 209] width 918 height 60
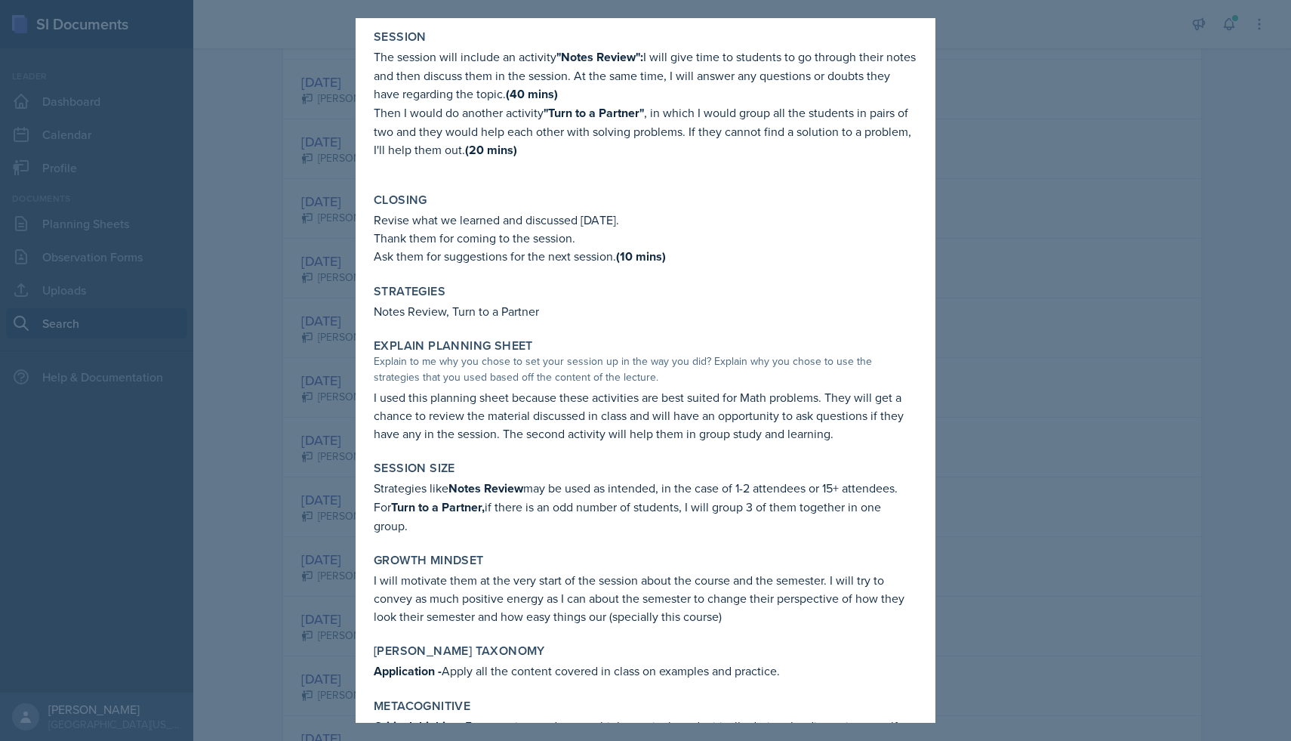
scroll to position [349, 0]
